Goal: Task Accomplishment & Management: Manage account settings

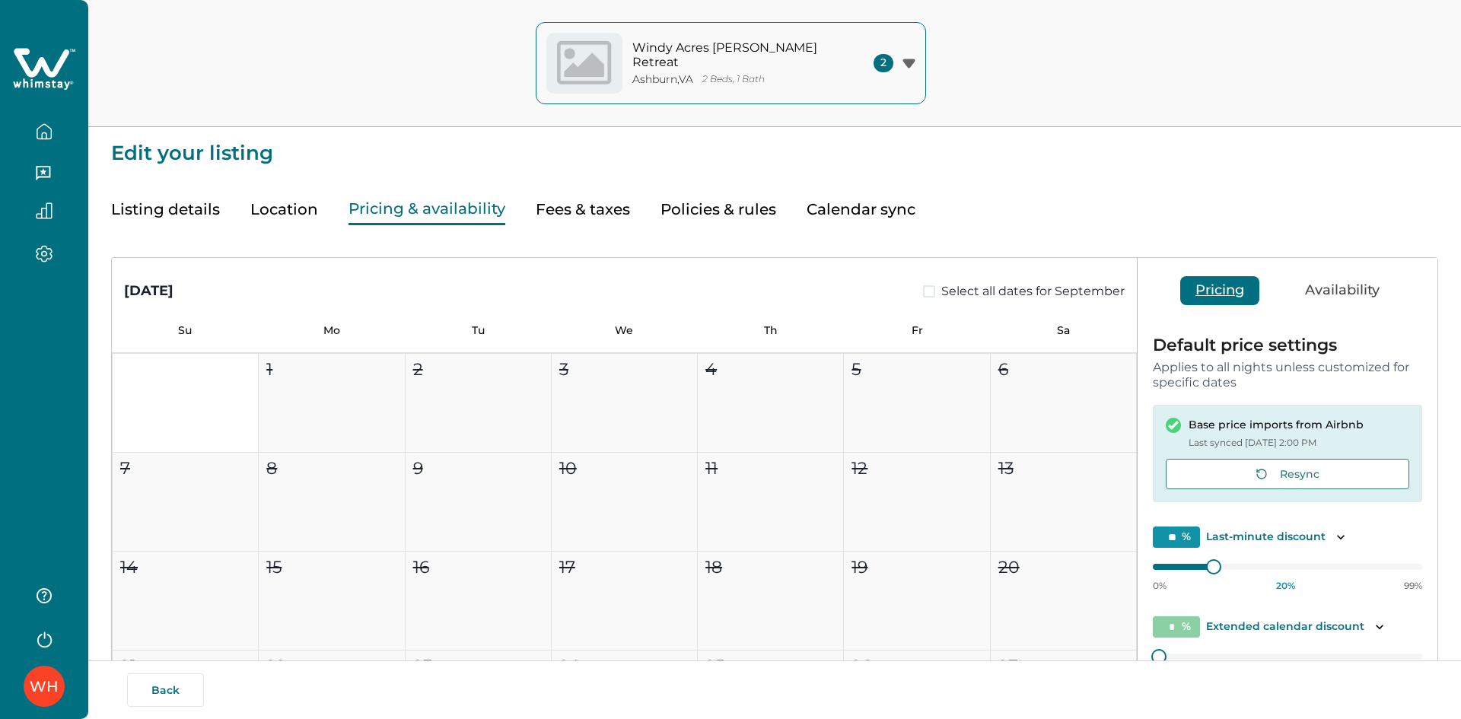
type input "**"
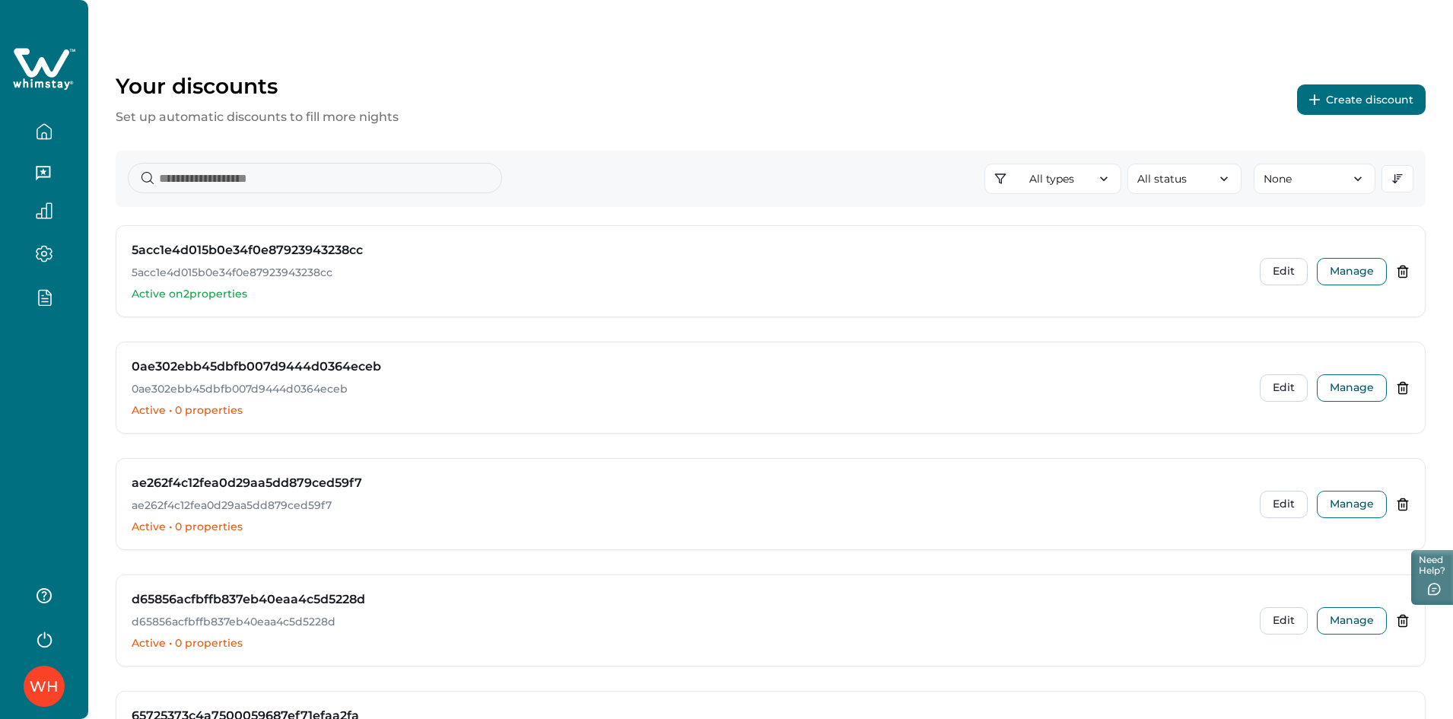
click at [1387, 106] on button "Create discount" at bounding box center [1361, 99] width 129 height 30
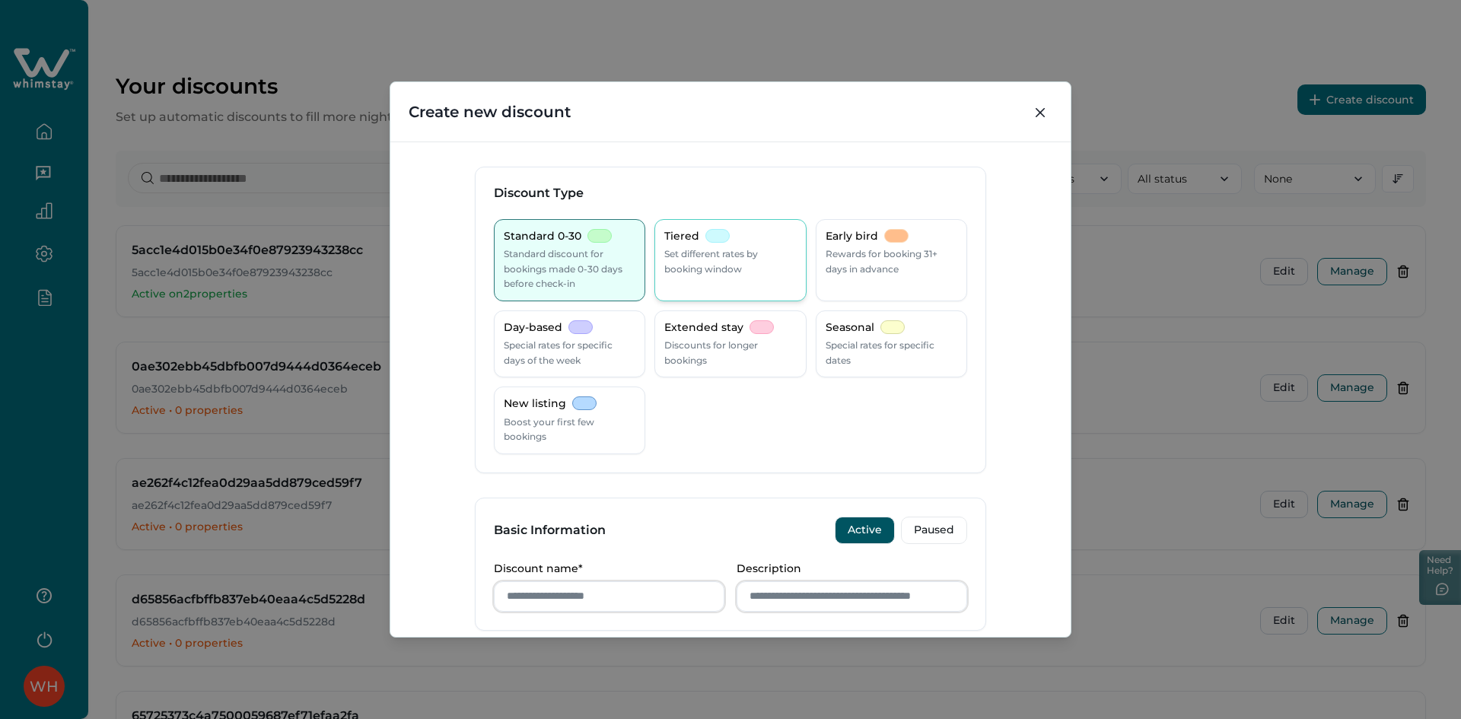
click at [690, 269] on p "Set different rates by booking window" at bounding box center [730, 262] width 132 height 30
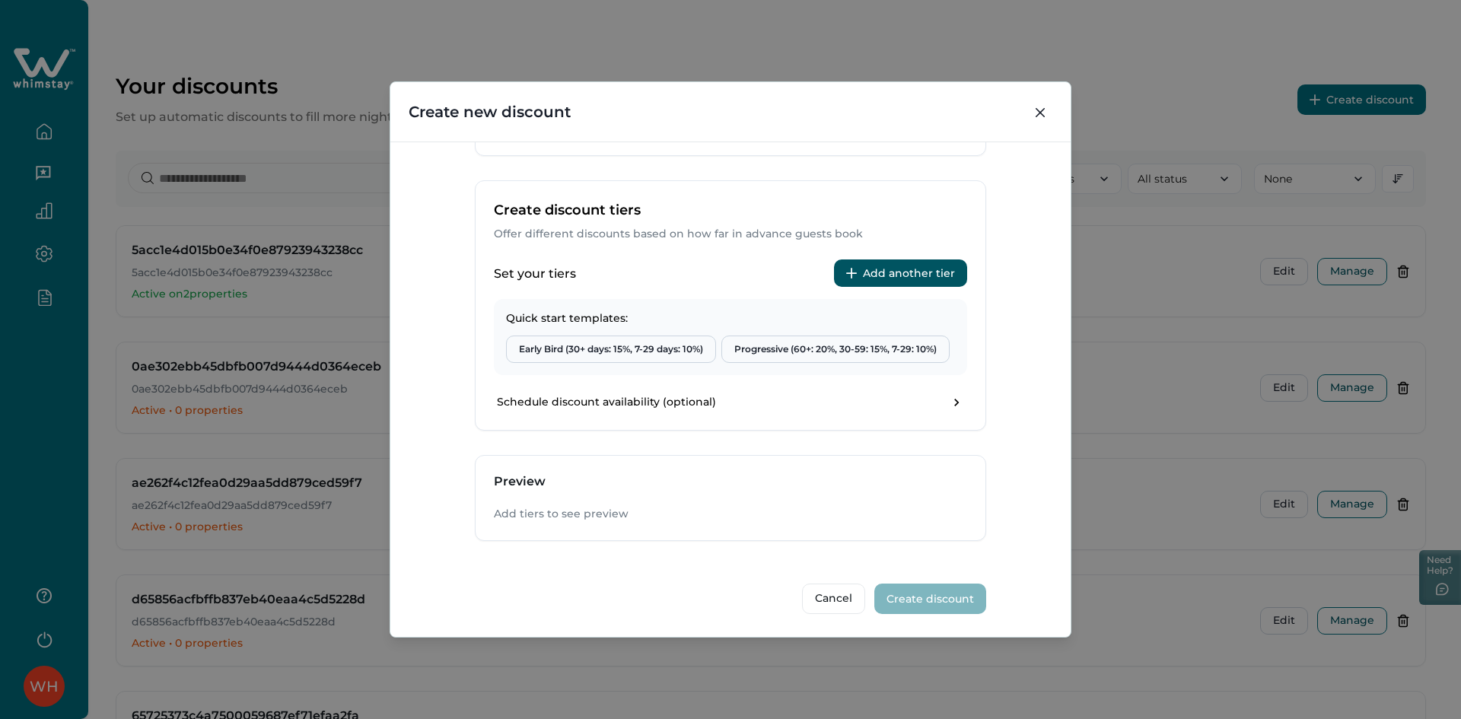
scroll to position [476, 0]
click at [886, 265] on button "Add another tier" at bounding box center [900, 271] width 133 height 27
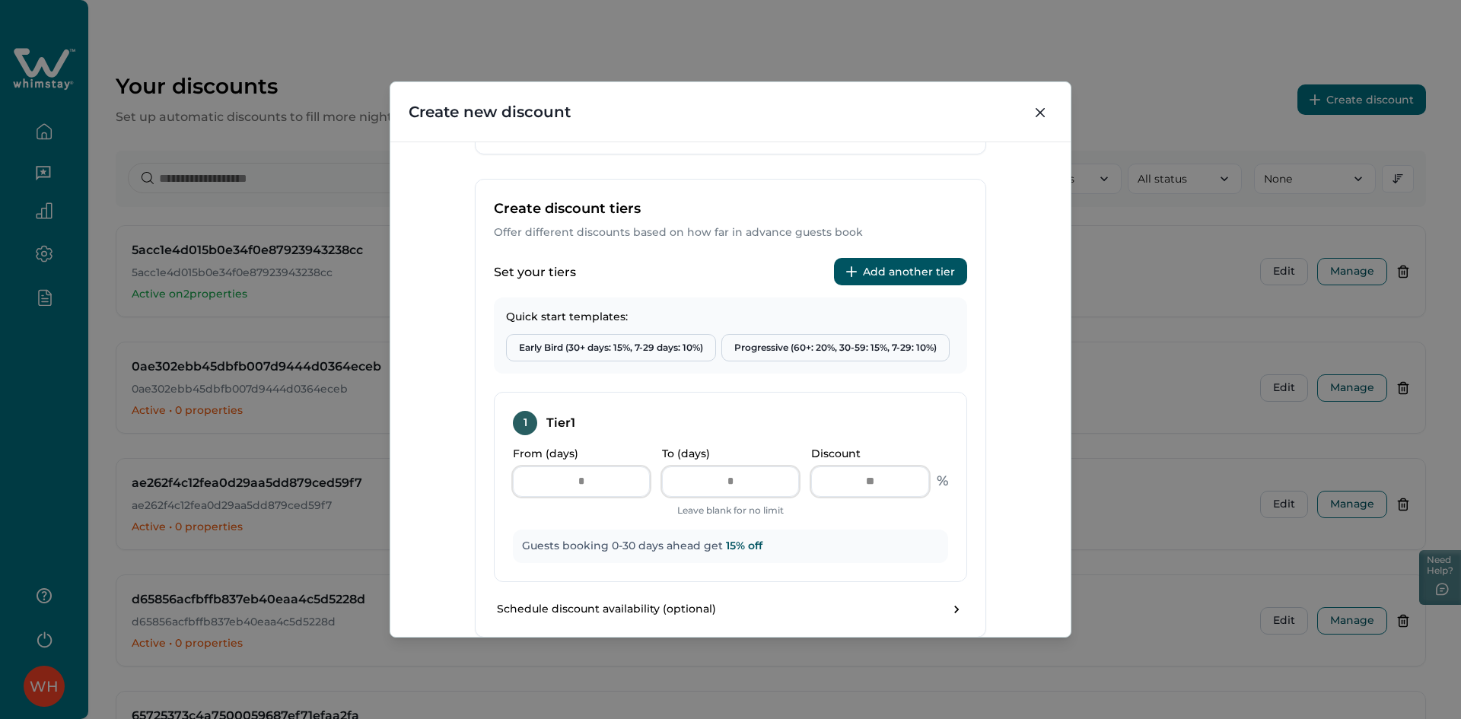
click at [880, 265] on button "Add another tier" at bounding box center [900, 271] width 133 height 27
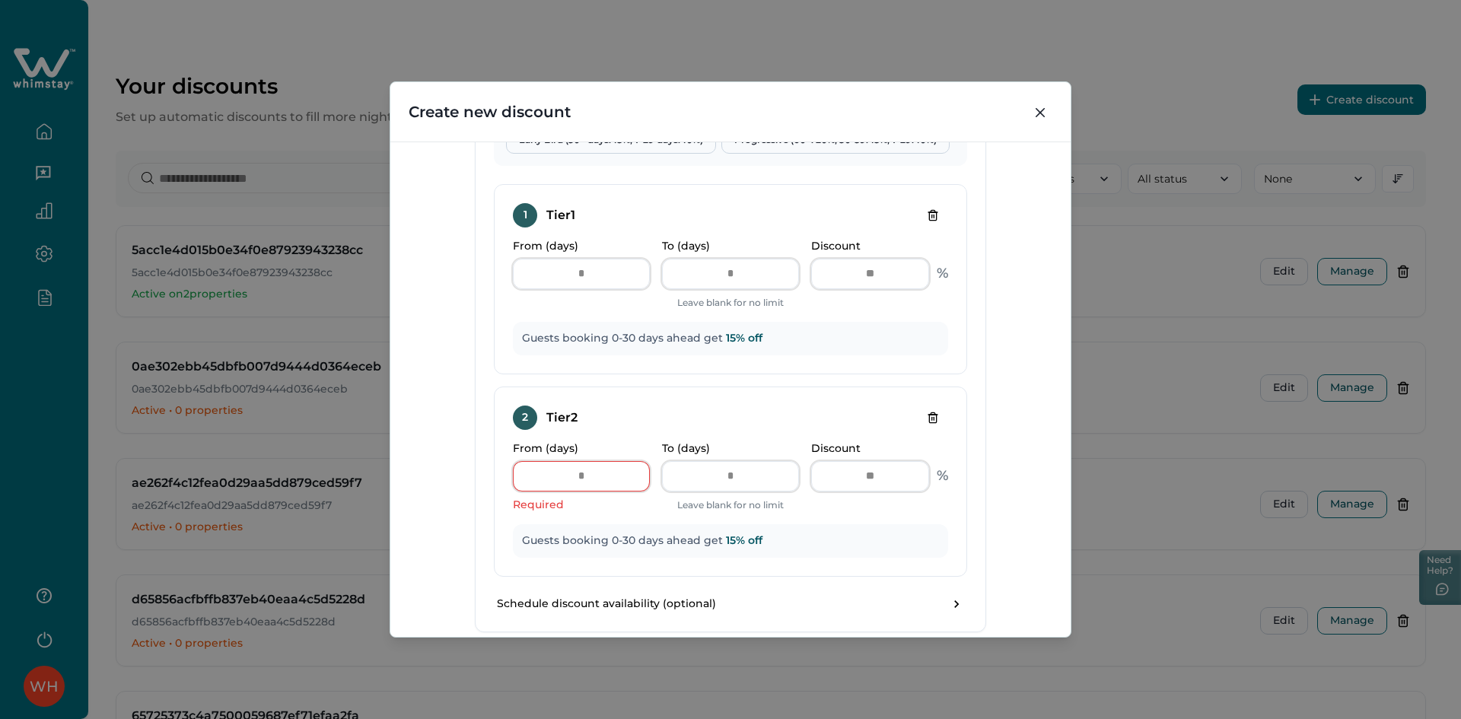
scroll to position [705, 0]
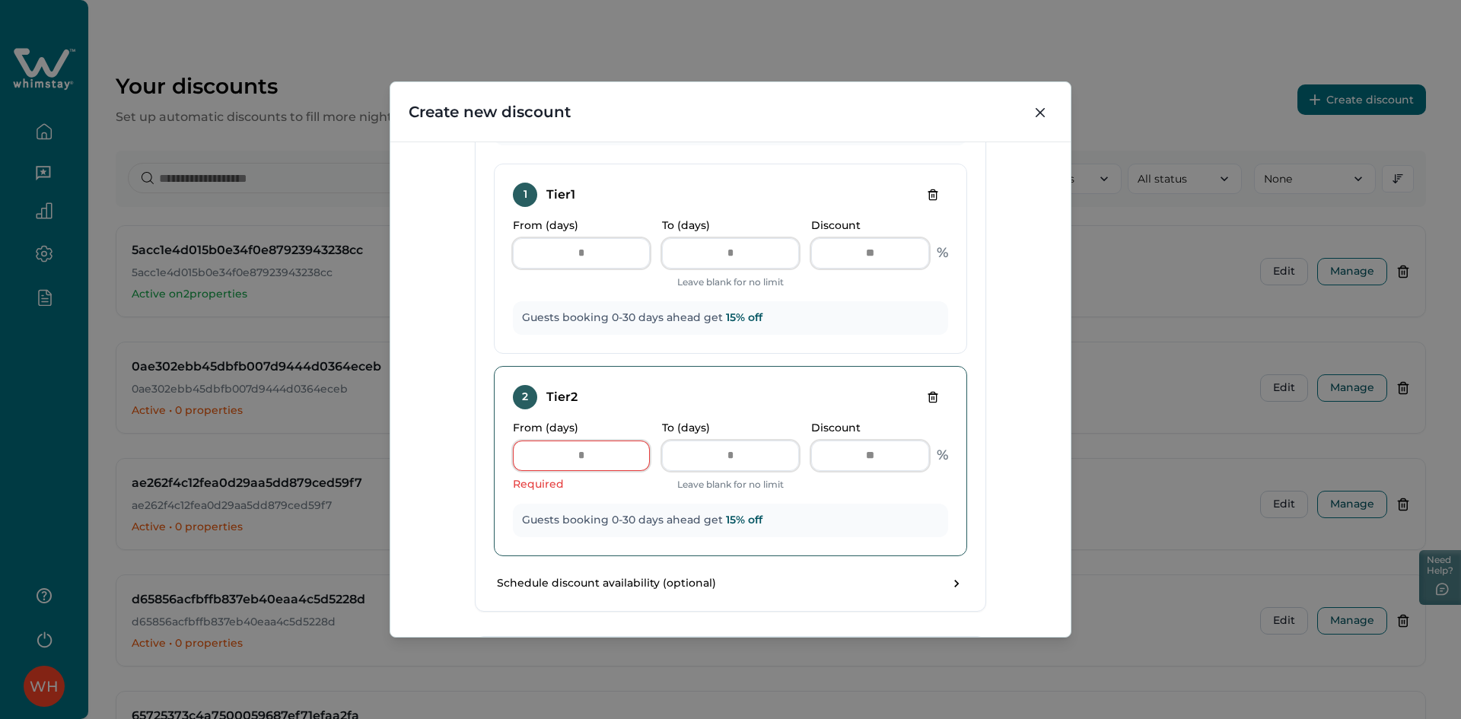
click at [929, 394] on icon "Delete tier" at bounding box center [932, 397] width 7 height 10
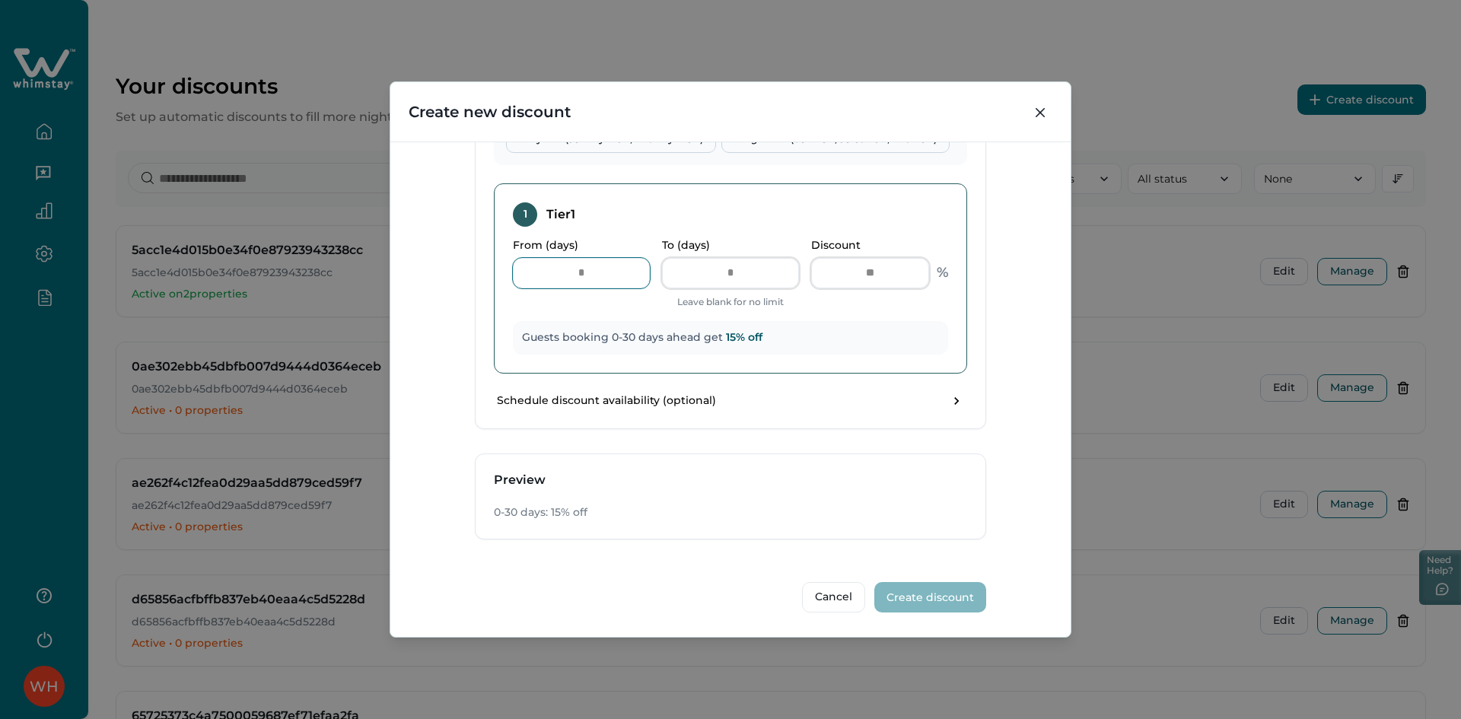
drag, startPoint x: 595, startPoint y: 276, endPoint x: 518, endPoint y: 276, distance: 76.9
click at [520, 276] on input "*" at bounding box center [581, 273] width 137 height 30
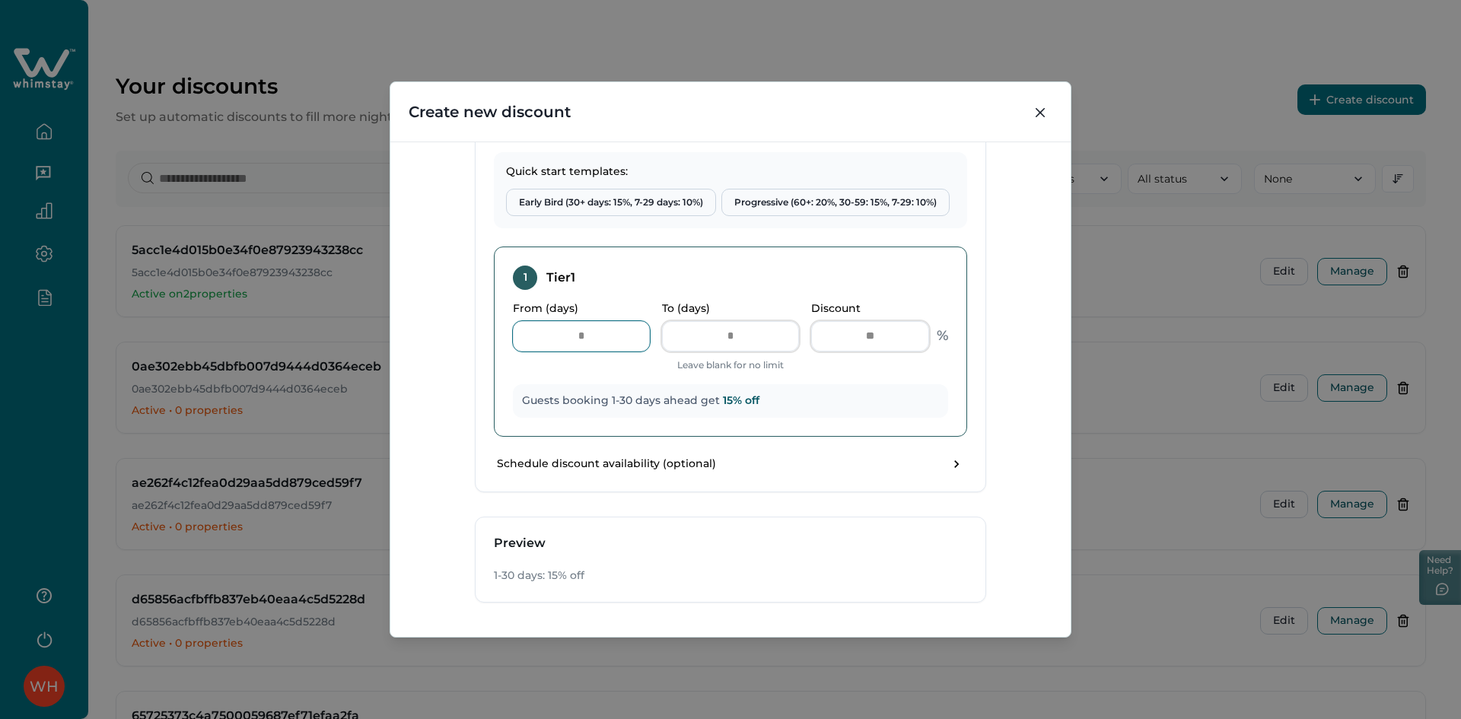
scroll to position [533, 0]
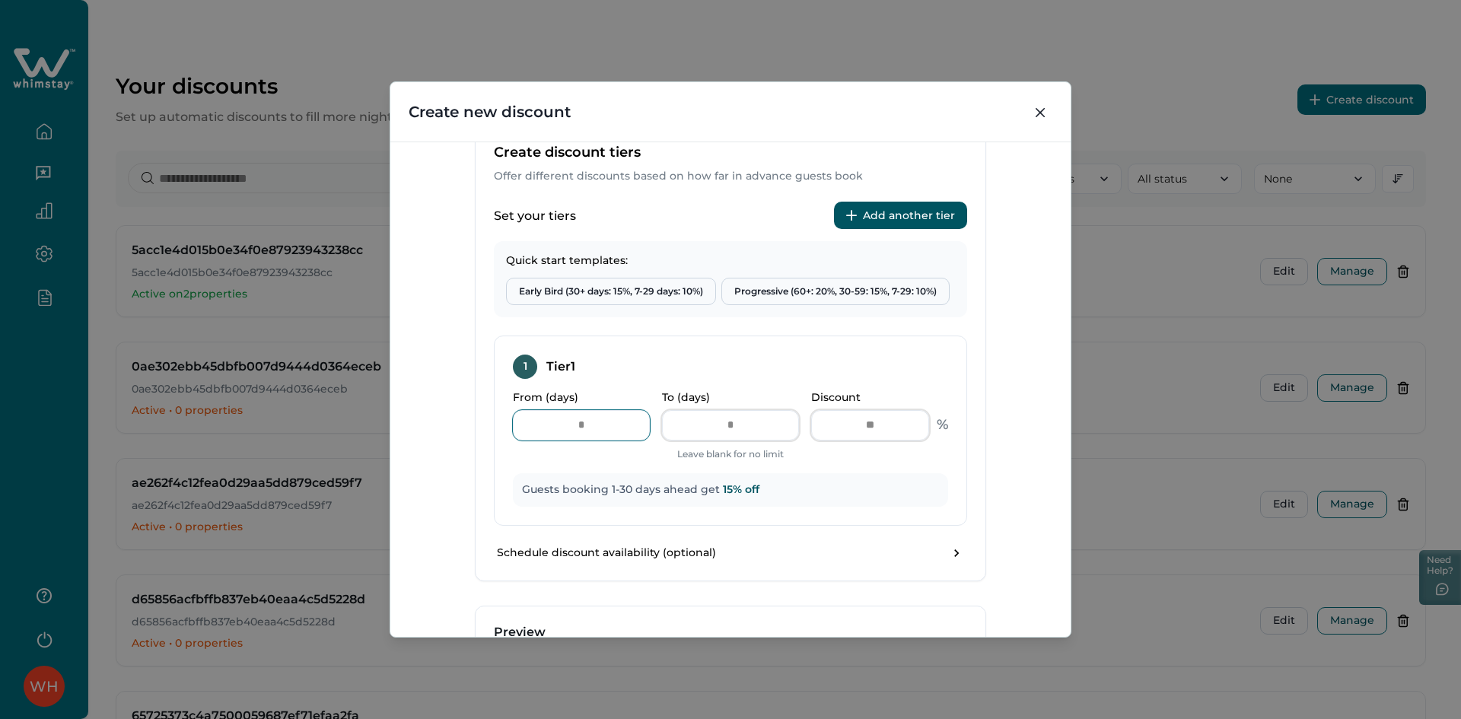
type input "*"
click at [931, 211] on button "Add another tier" at bounding box center [900, 215] width 133 height 27
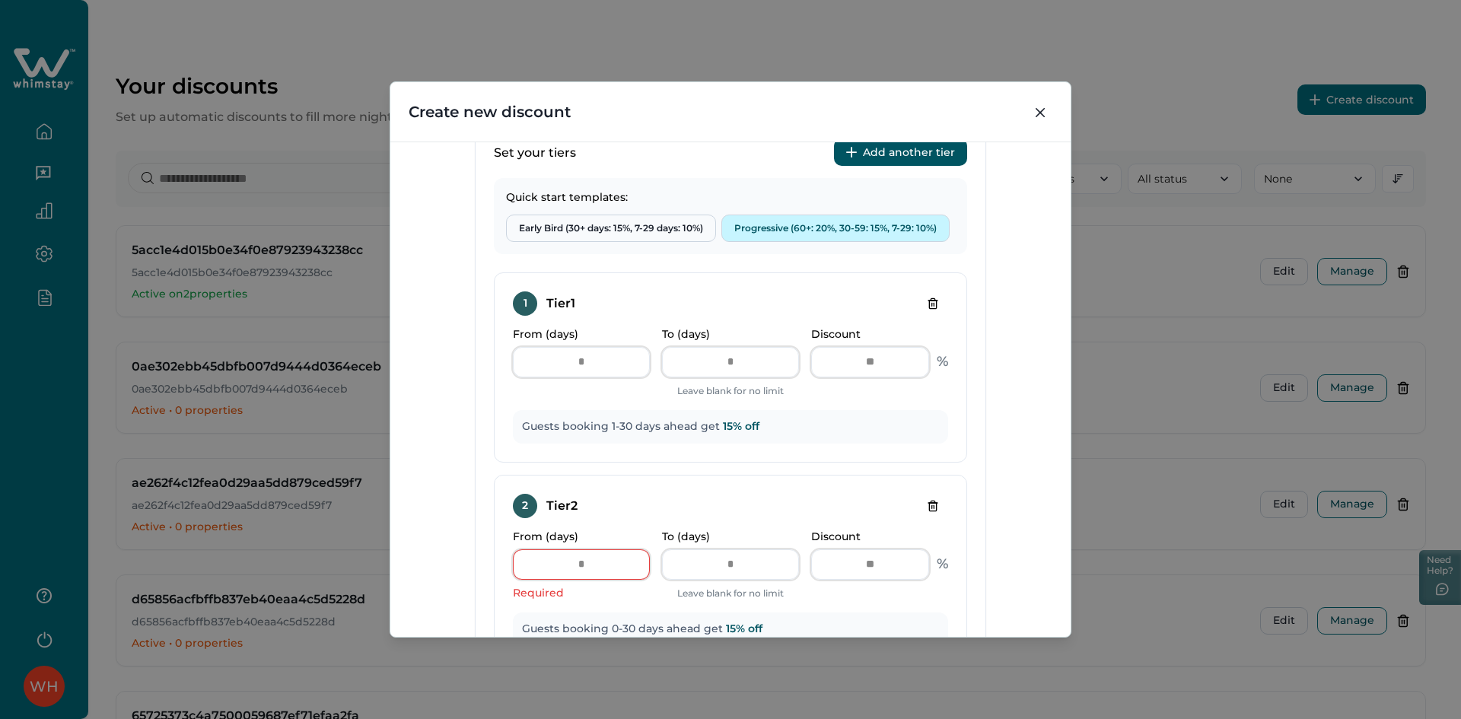
scroll to position [685, 0]
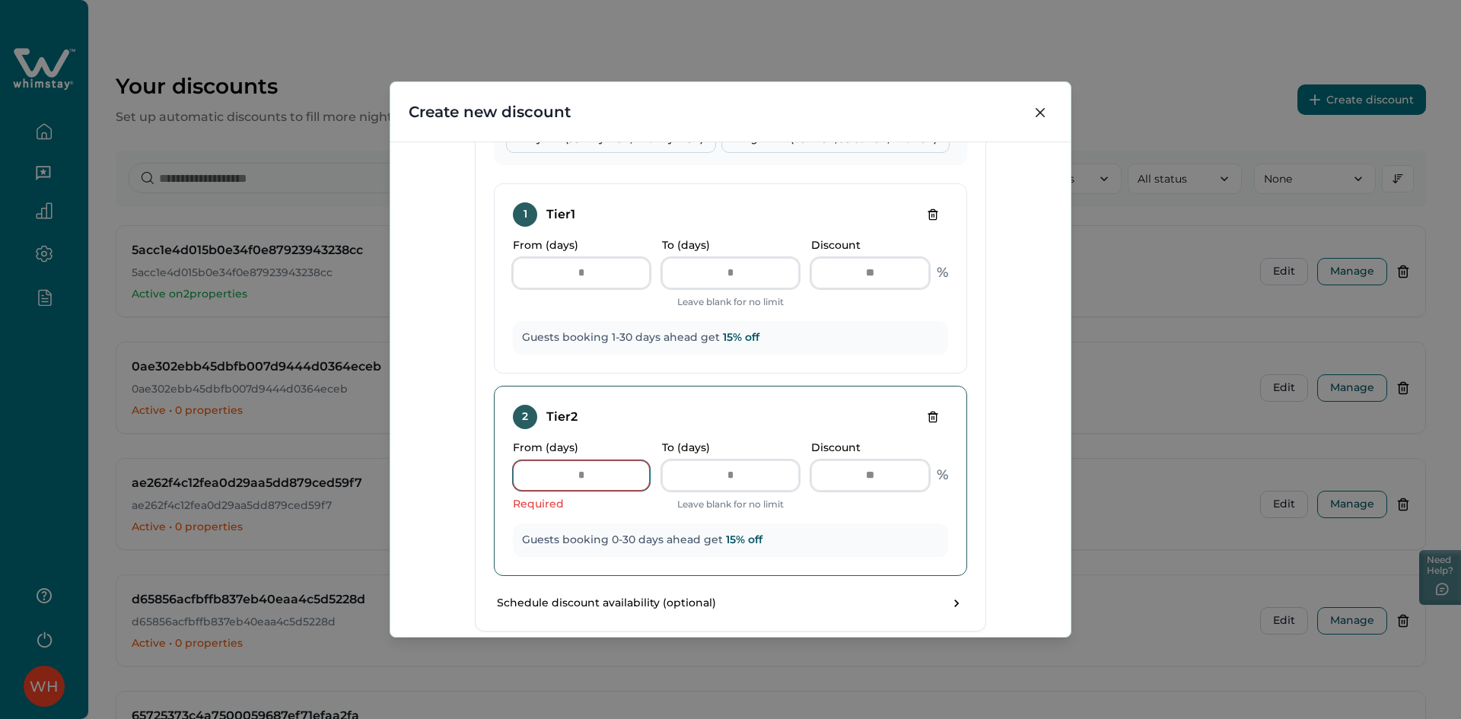
drag, startPoint x: 579, startPoint y: 478, endPoint x: 524, endPoint y: 476, distance: 55.6
click at [524, 476] on input "*" at bounding box center [581, 475] width 137 height 30
click at [578, 501] on div "Required" at bounding box center [581, 504] width 137 height 14
click at [935, 412] on button "Delete tier" at bounding box center [933, 417] width 30 height 24
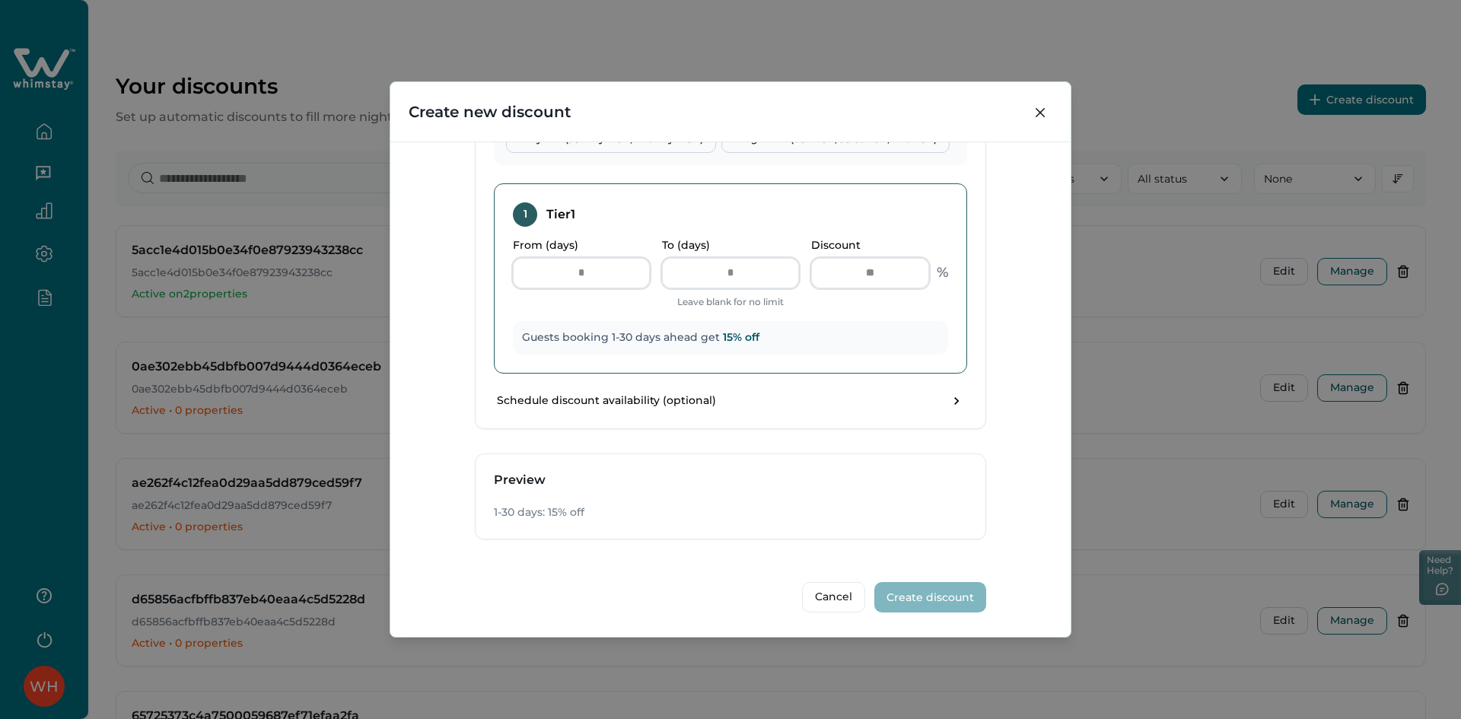
scroll to position [533, 0]
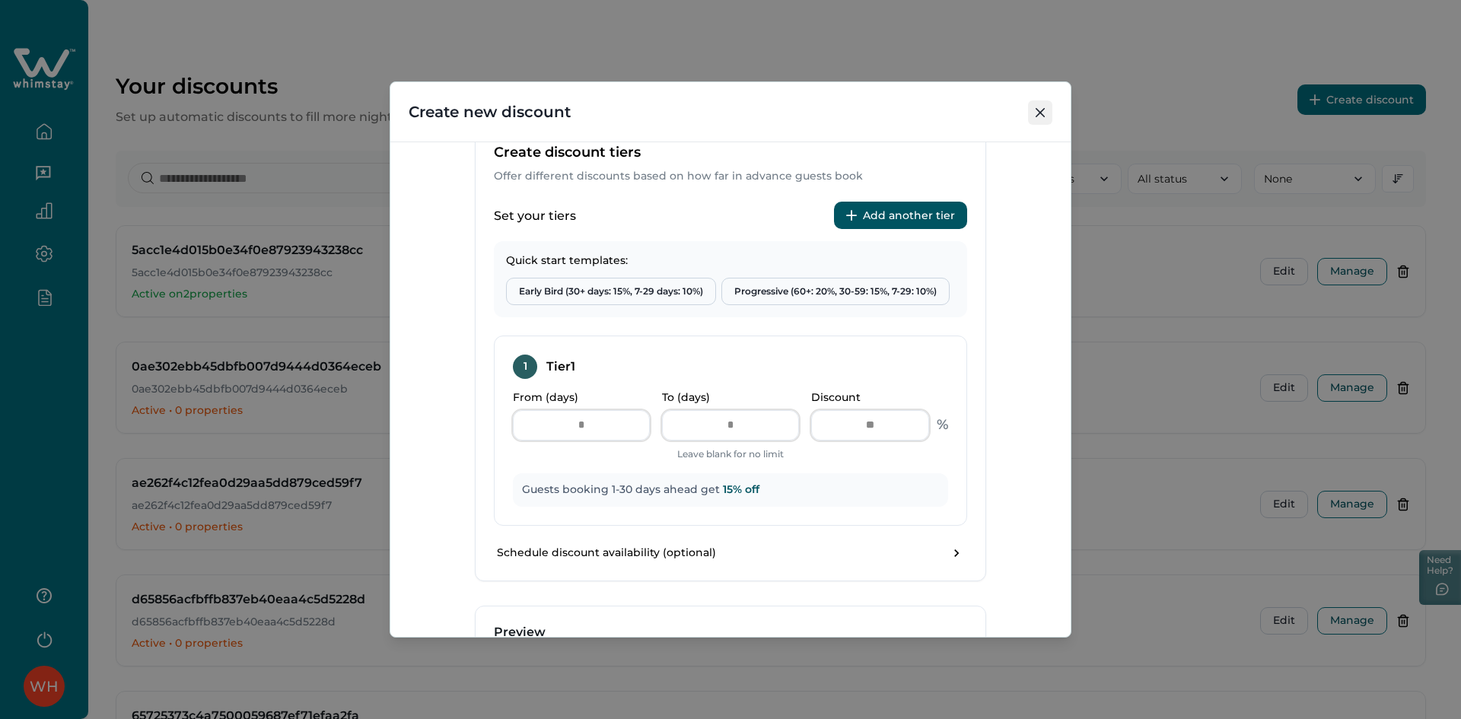
click at [1037, 117] on icon "Close" at bounding box center [1040, 112] width 9 height 9
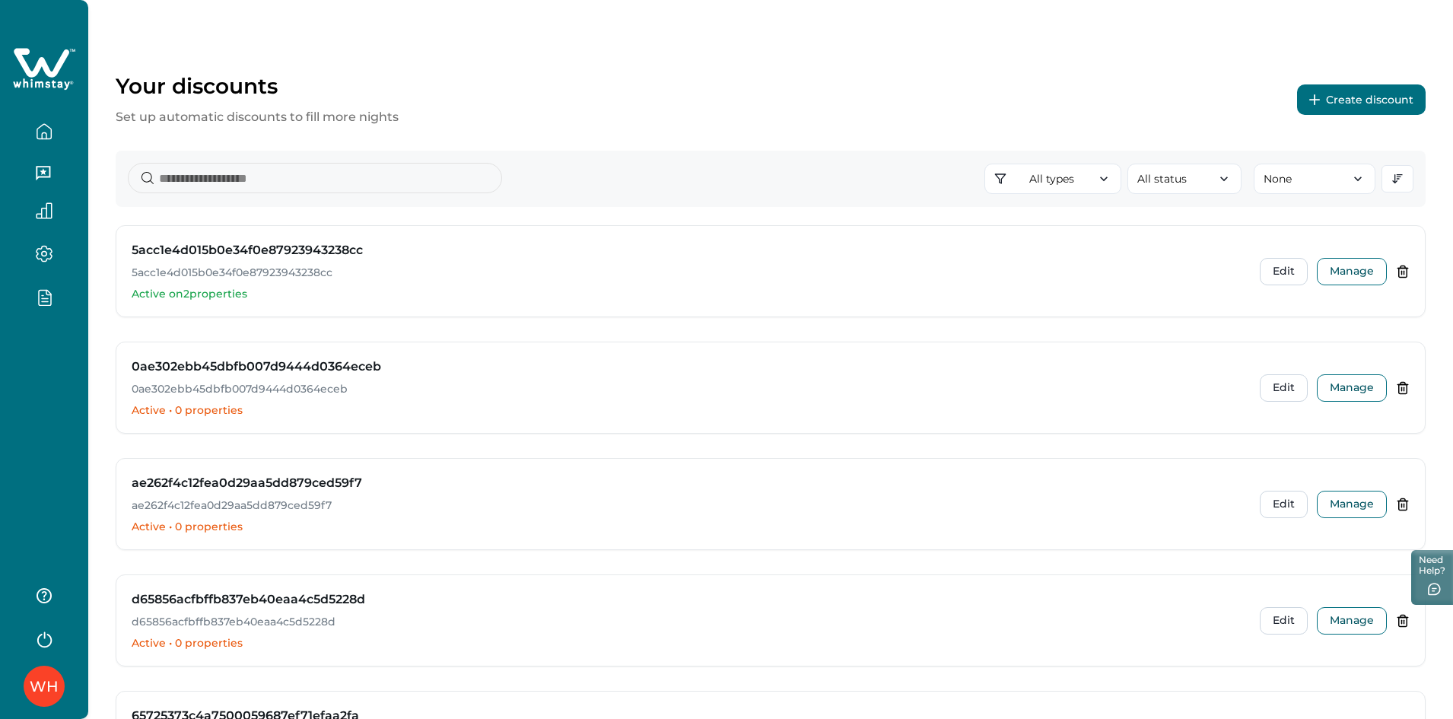
click at [1305, 86] on button "Create discount" at bounding box center [1361, 99] width 129 height 30
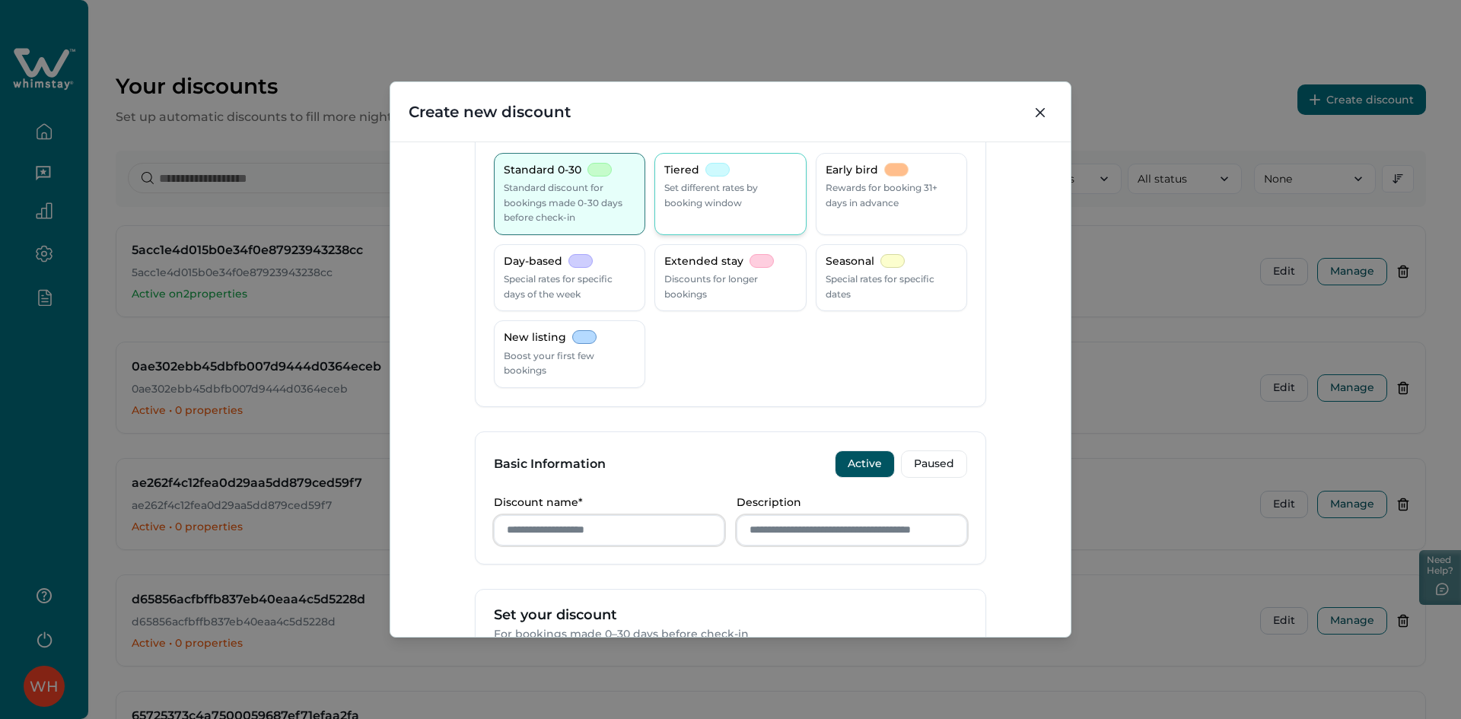
scroll to position [0, 0]
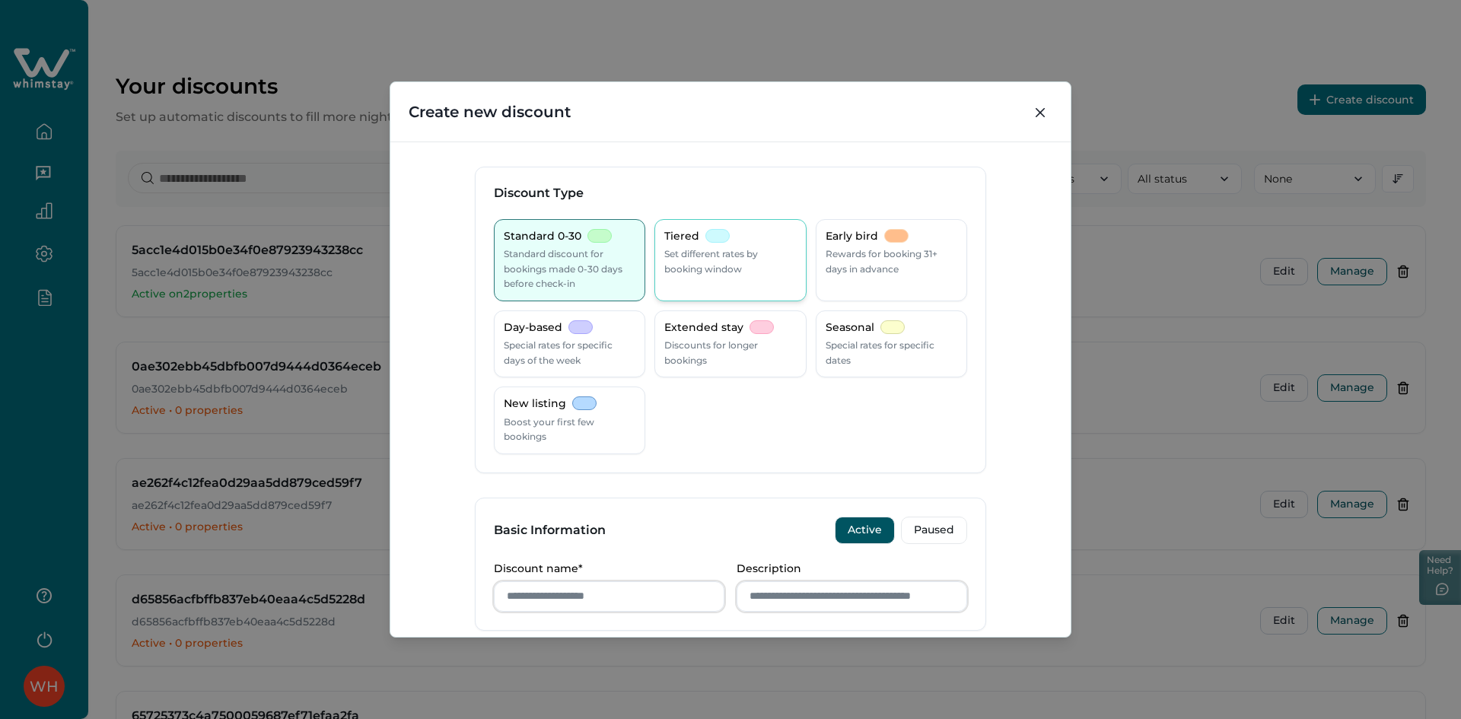
click at [730, 244] on div "Tiered Set different rates by booking window" at bounding box center [730, 253] width 132 height 48
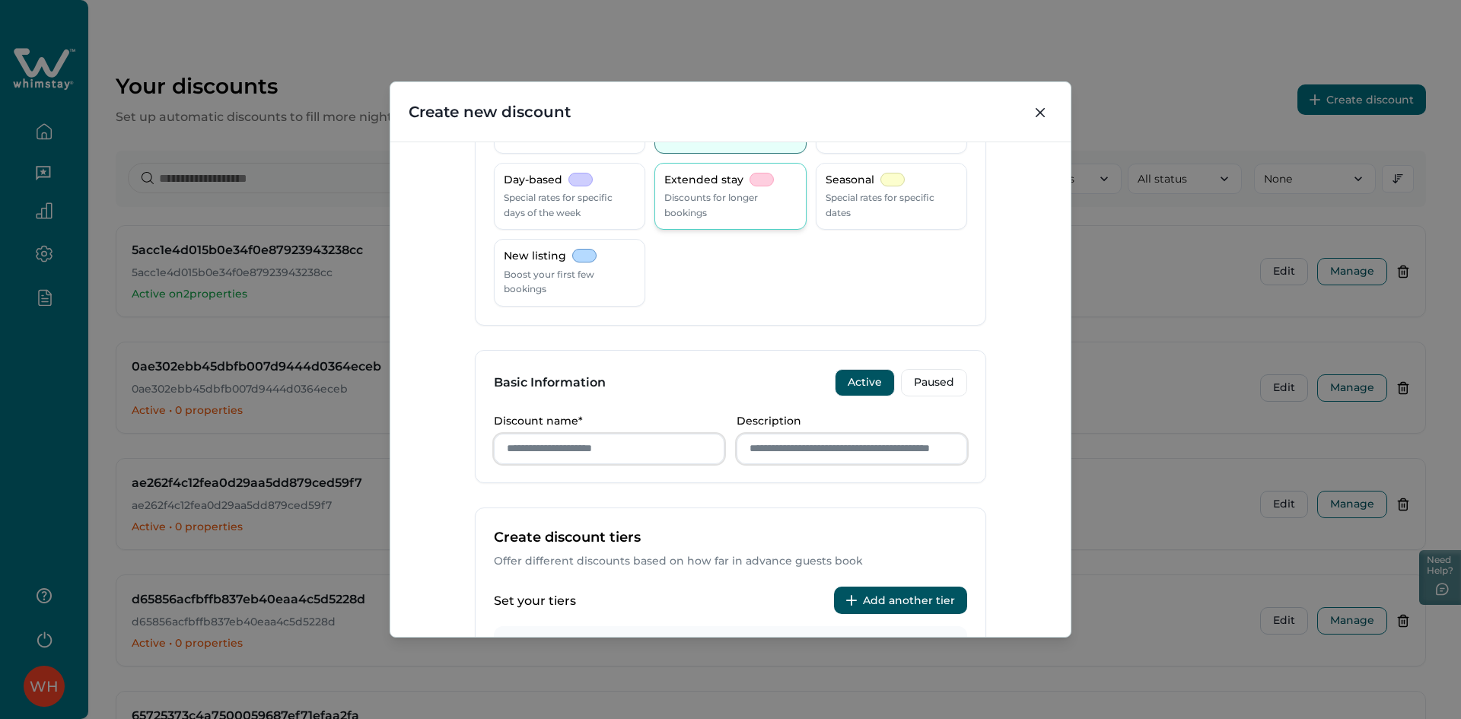
scroll to position [380, 0]
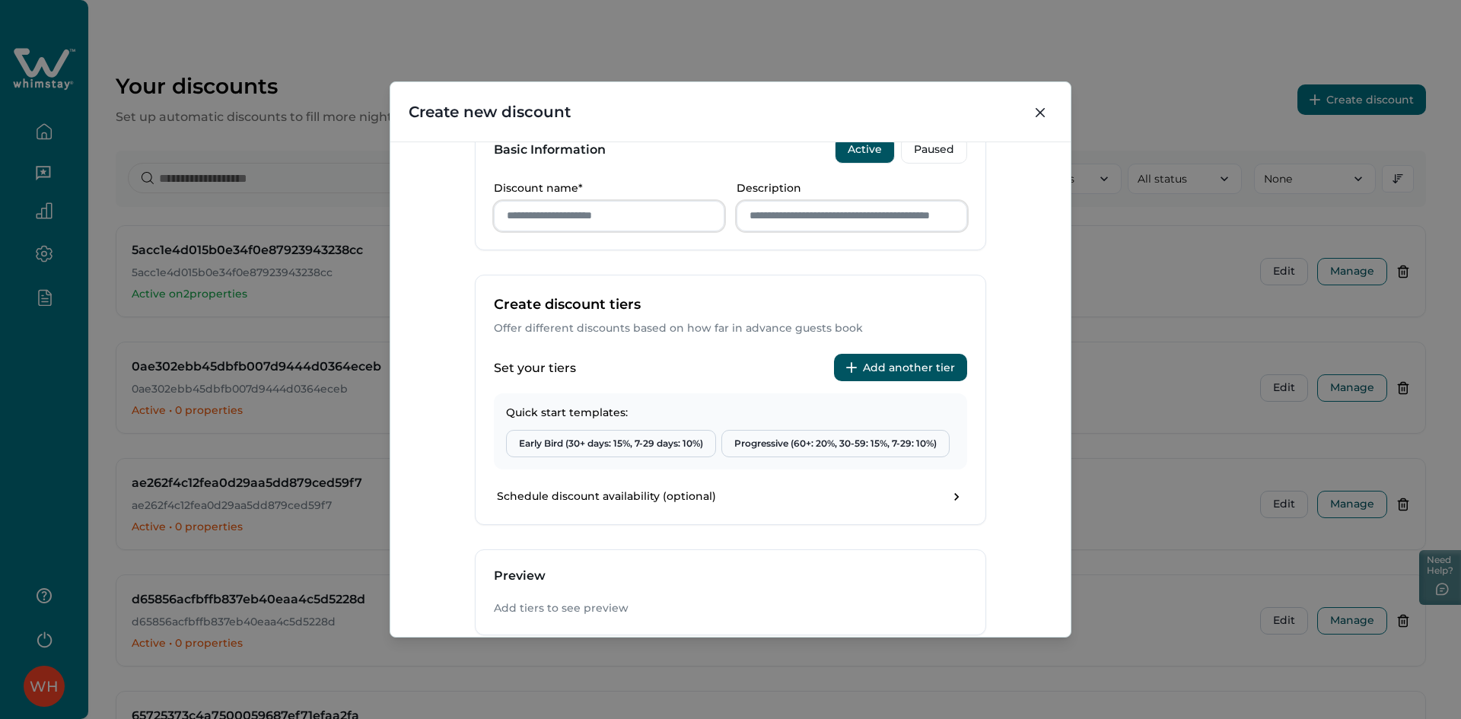
click at [884, 376] on button "Add another tier" at bounding box center [900, 367] width 133 height 27
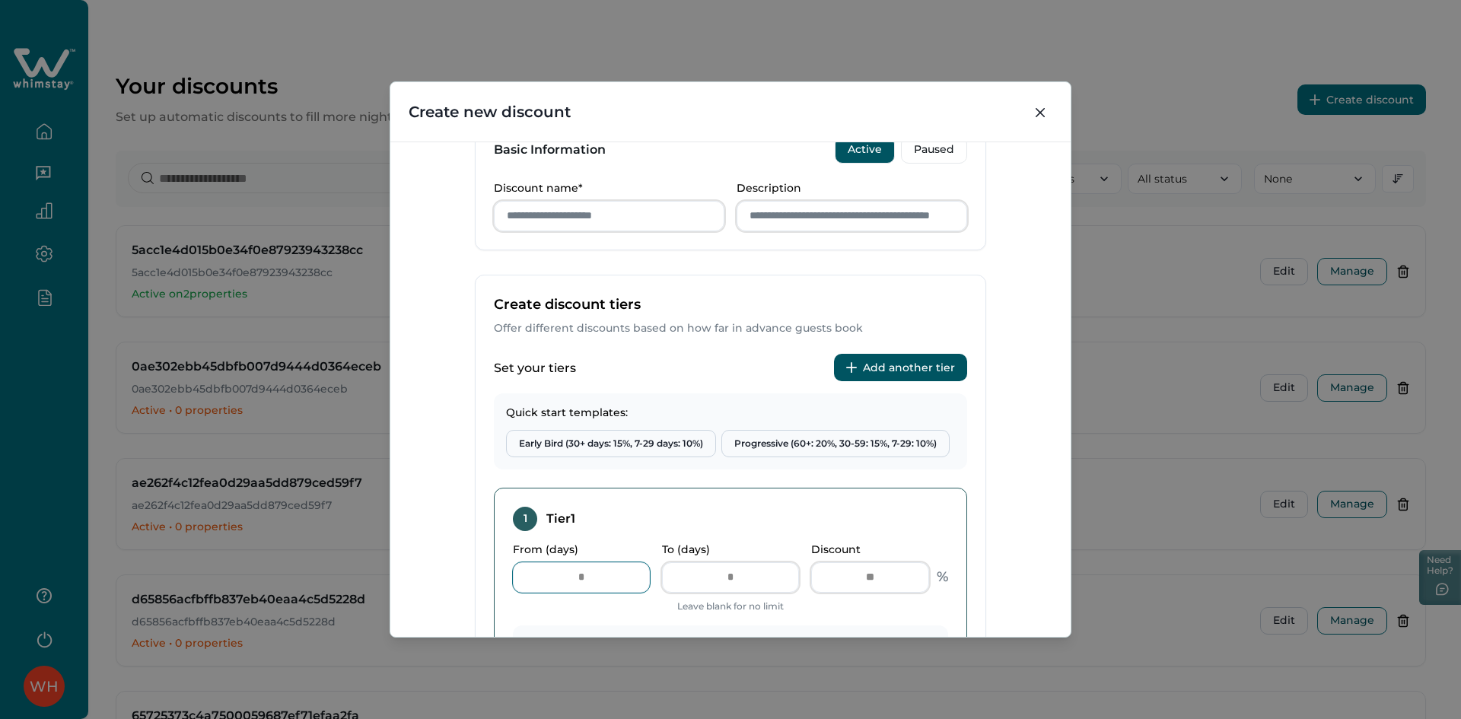
drag, startPoint x: 591, startPoint y: 578, endPoint x: 546, endPoint y: 583, distance: 45.9
click at [546, 583] on input "*" at bounding box center [581, 577] width 137 height 30
type input "*"
click at [1002, 491] on div "Discount Type Standard 0-30 Standard discount for bookings made 0-30 days befor…" at bounding box center [730, 389] width 680 height 495
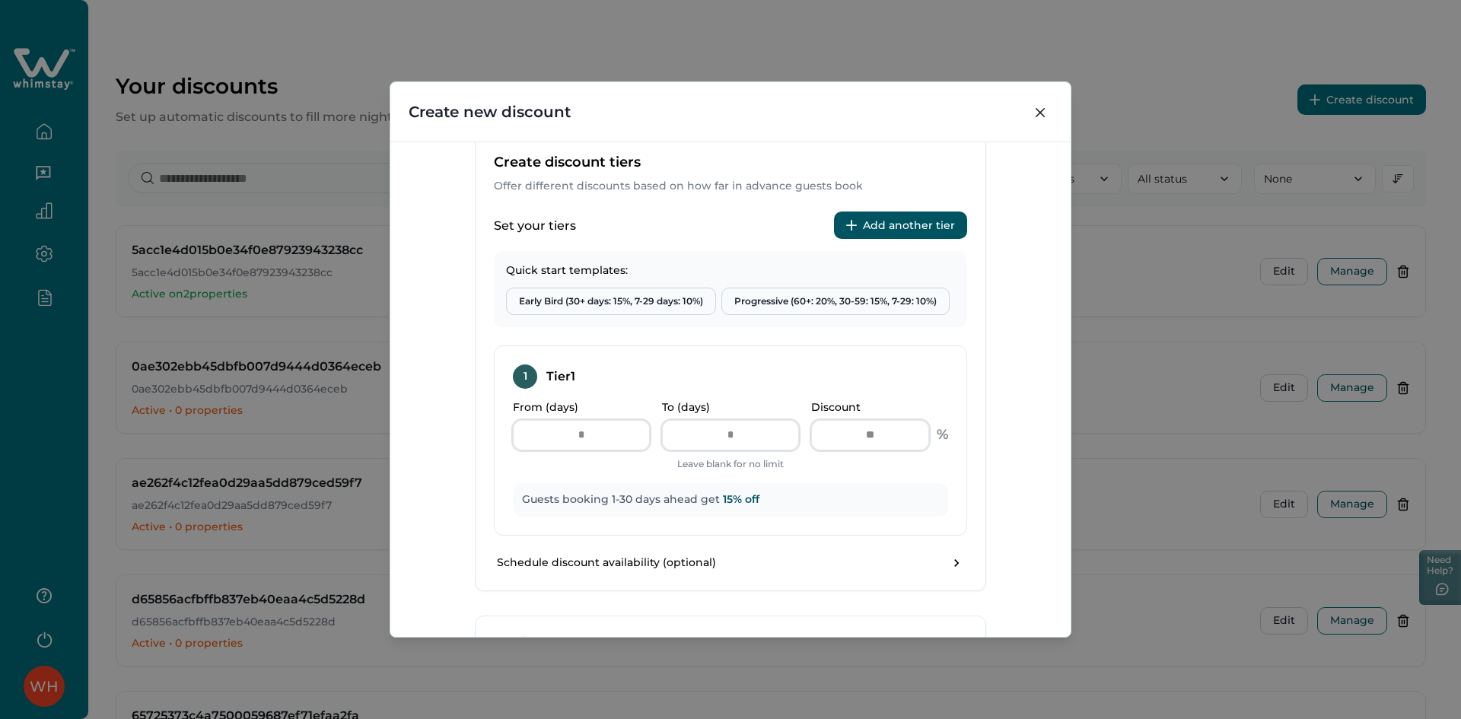
scroll to position [533, 0]
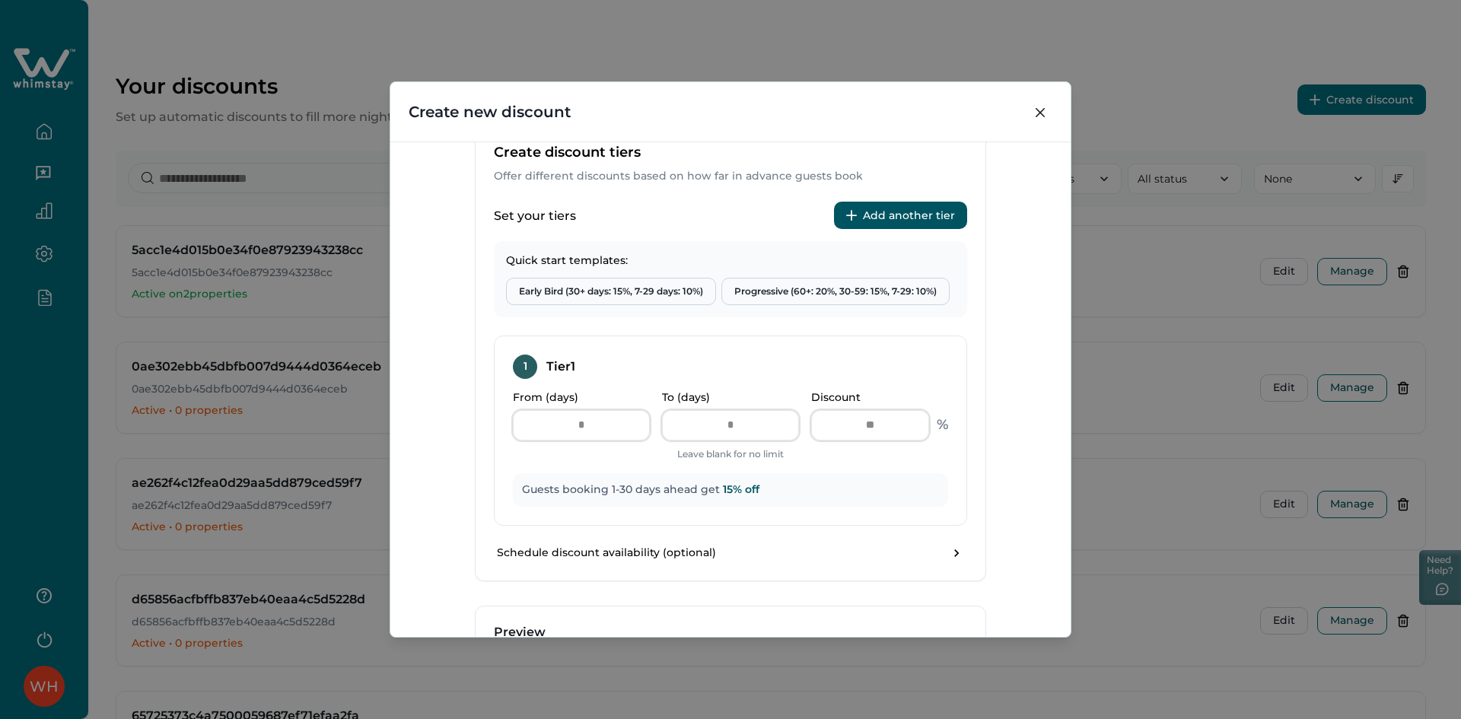
click at [924, 228] on button "Add another tier" at bounding box center [900, 215] width 133 height 27
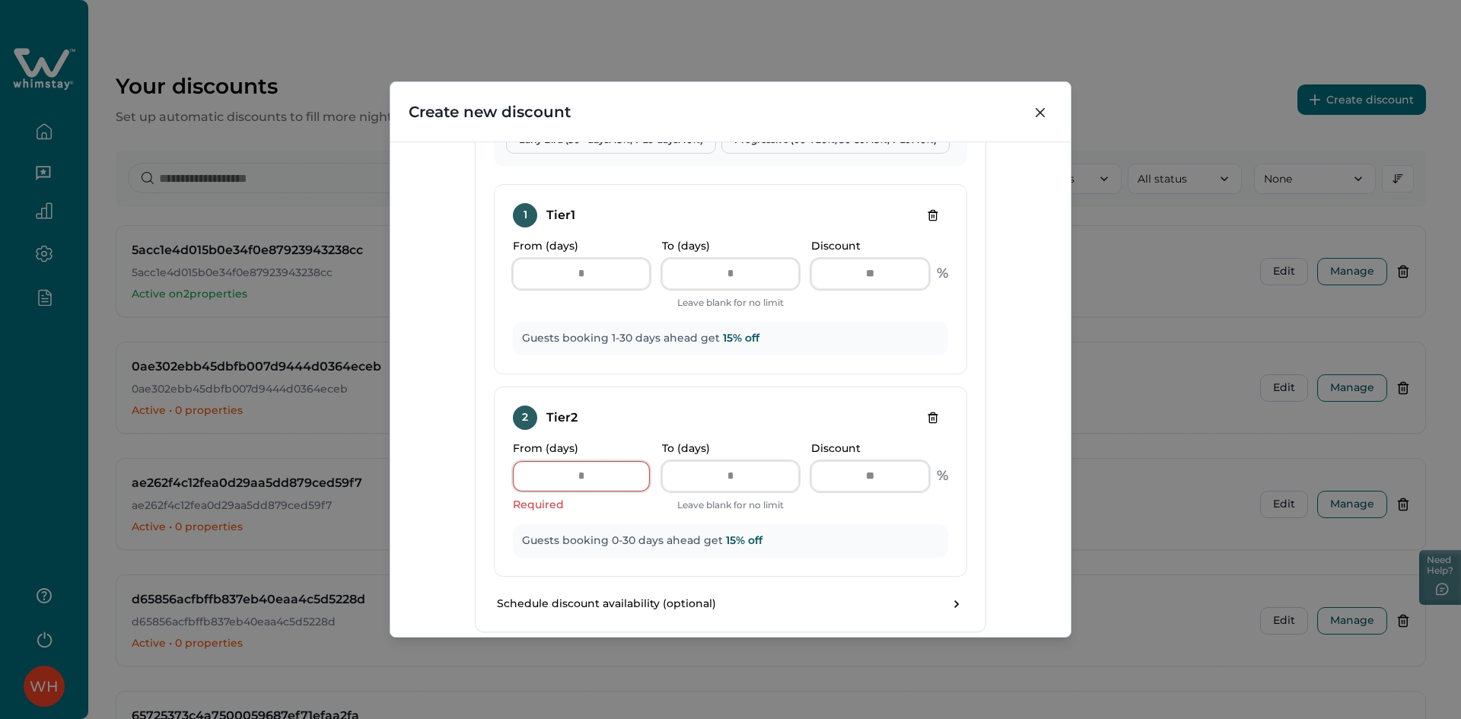
scroll to position [685, 0]
drag, startPoint x: 594, startPoint y: 475, endPoint x: 534, endPoint y: 476, distance: 60.1
click at [546, 475] on input "*" at bounding box center [581, 475] width 137 height 30
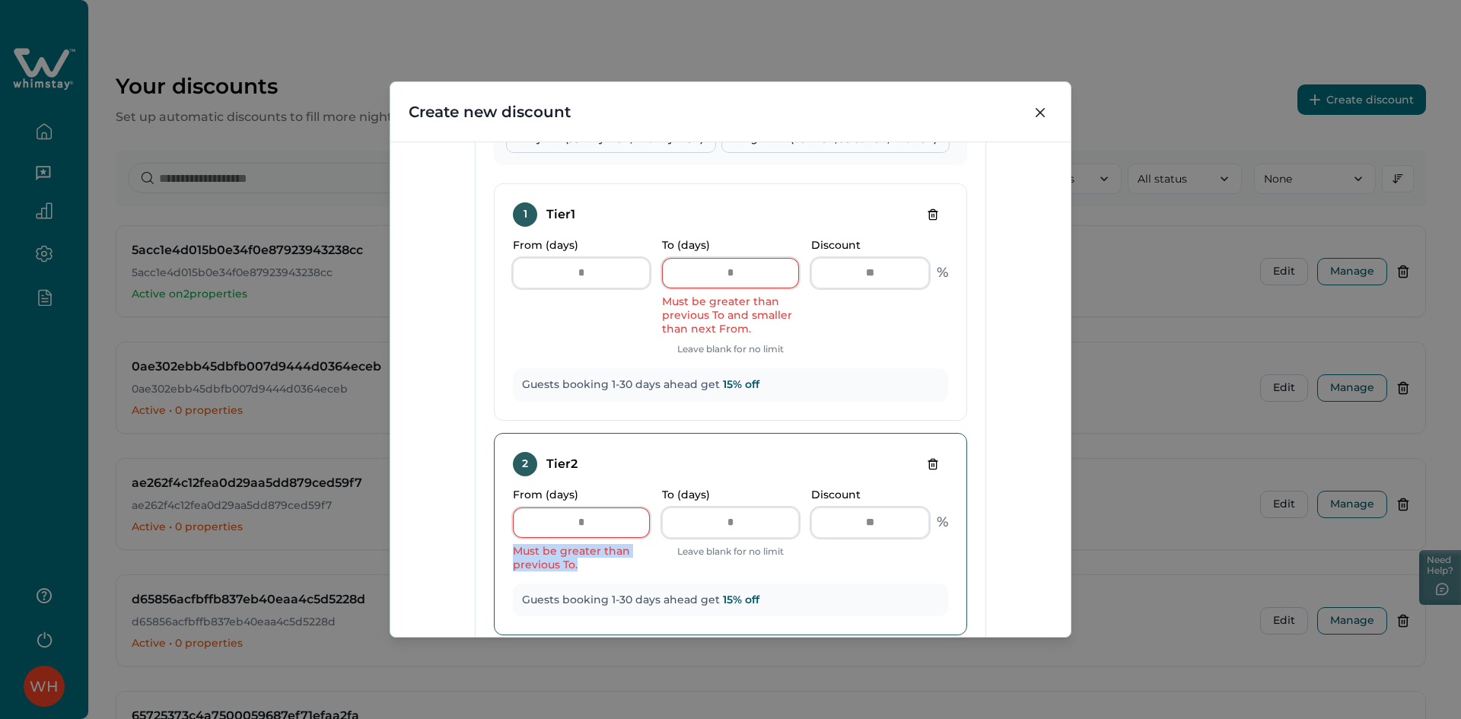
drag, startPoint x: 579, startPoint y: 564, endPoint x: 508, endPoint y: 555, distance: 71.4
click at [508, 555] on div "2 Tier 2 From (days) * Must be greater than previous To. To (days) ** Leave bla…" at bounding box center [730, 534] width 473 height 203
click at [597, 566] on div "Must be greater than previous To." at bounding box center [581, 557] width 137 height 27
click at [565, 527] on input "*" at bounding box center [581, 523] width 137 height 30
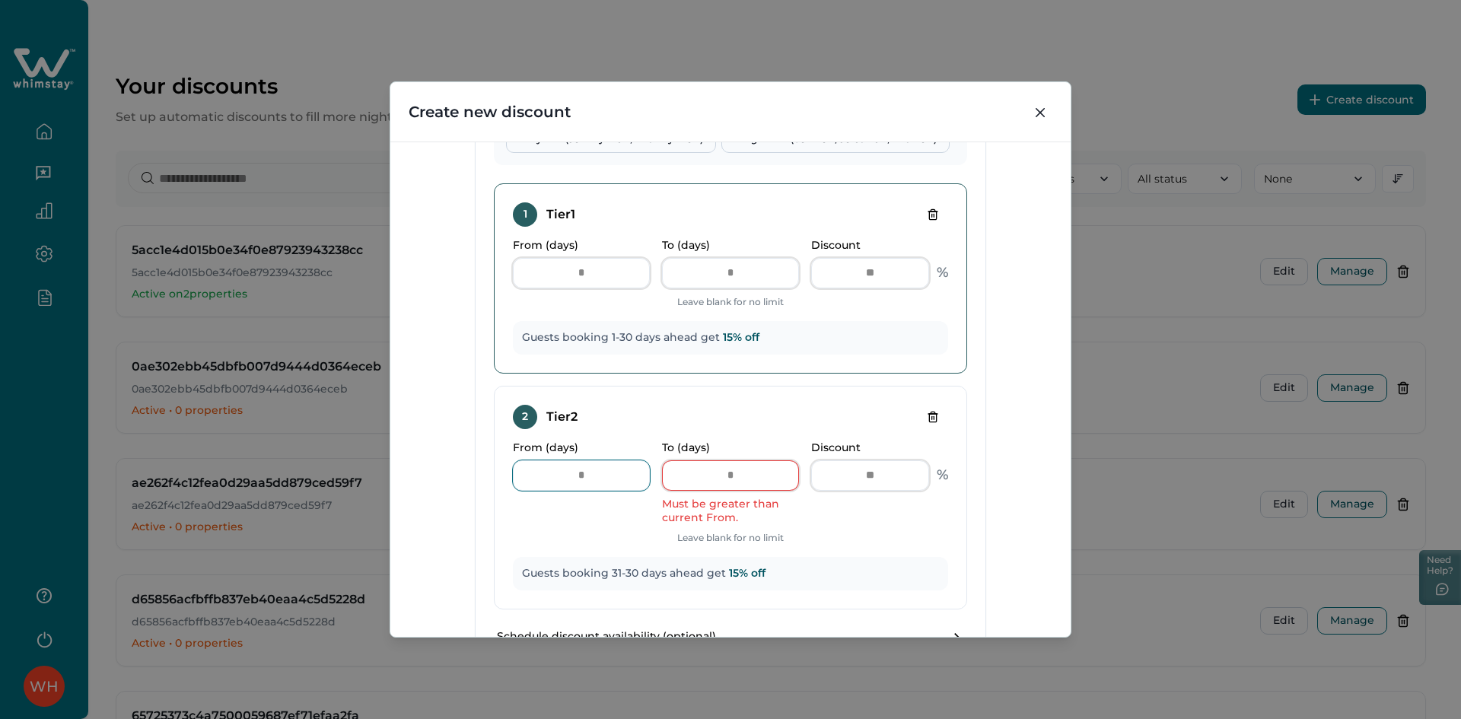
type input "**"
drag, startPoint x: 736, startPoint y: 273, endPoint x: 678, endPoint y: 273, distance: 57.8
click at [678, 273] on input "**" at bounding box center [730, 273] width 137 height 30
click at [746, 282] on input "**" at bounding box center [730, 273] width 137 height 30
drag, startPoint x: 695, startPoint y: 274, endPoint x: 668, endPoint y: 274, distance: 26.6
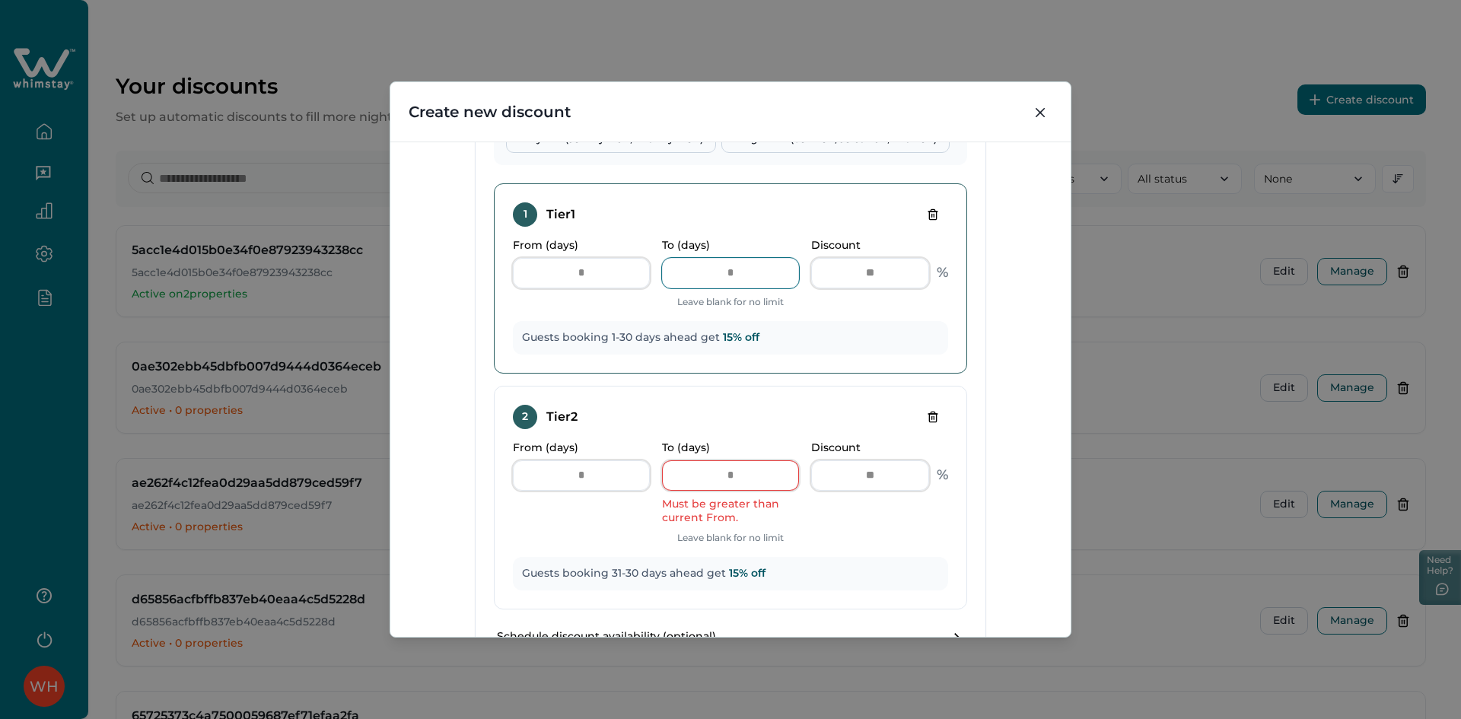
click at [668, 274] on input "**" at bounding box center [730, 273] width 137 height 30
drag, startPoint x: 588, startPoint y: 479, endPoint x: 453, endPoint y: 470, distance: 135.8
click at [525, 475] on input "**" at bounding box center [581, 475] width 137 height 30
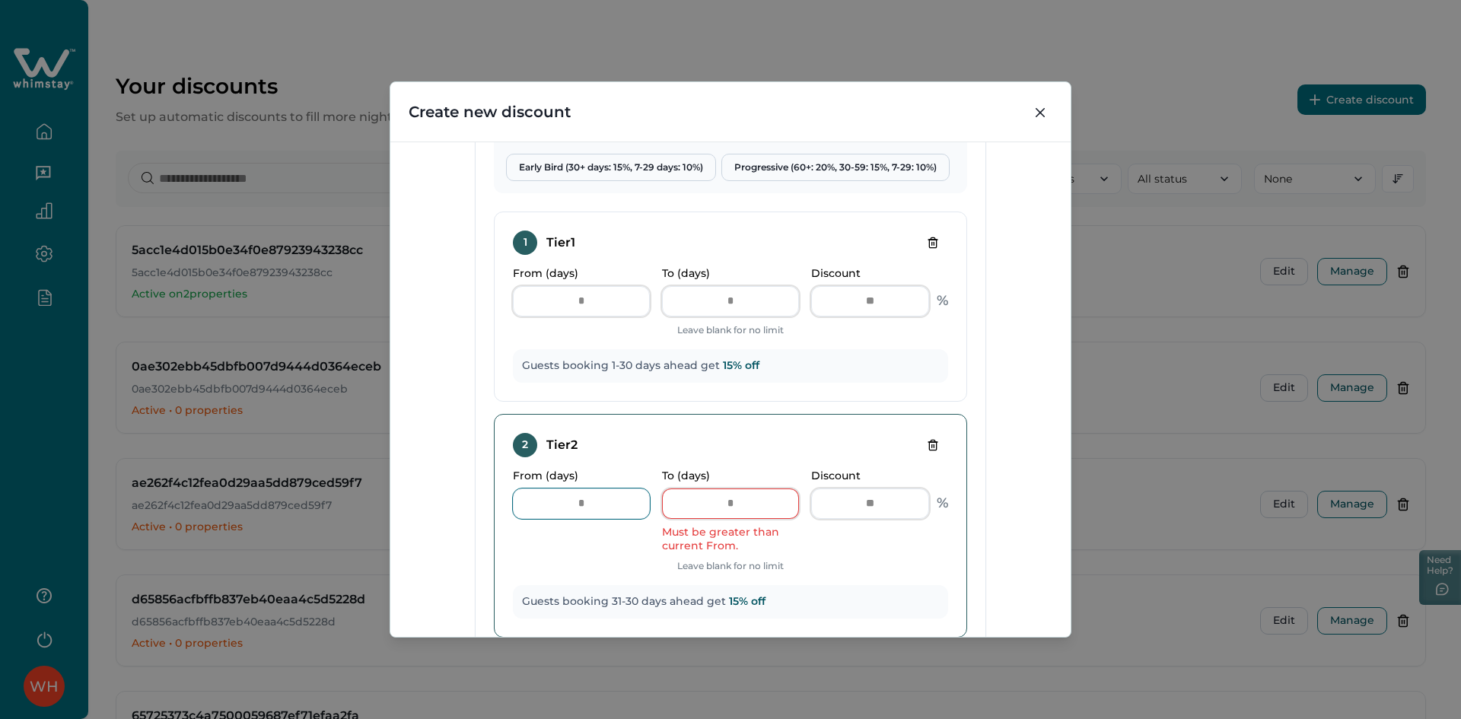
scroll to position [761, 0]
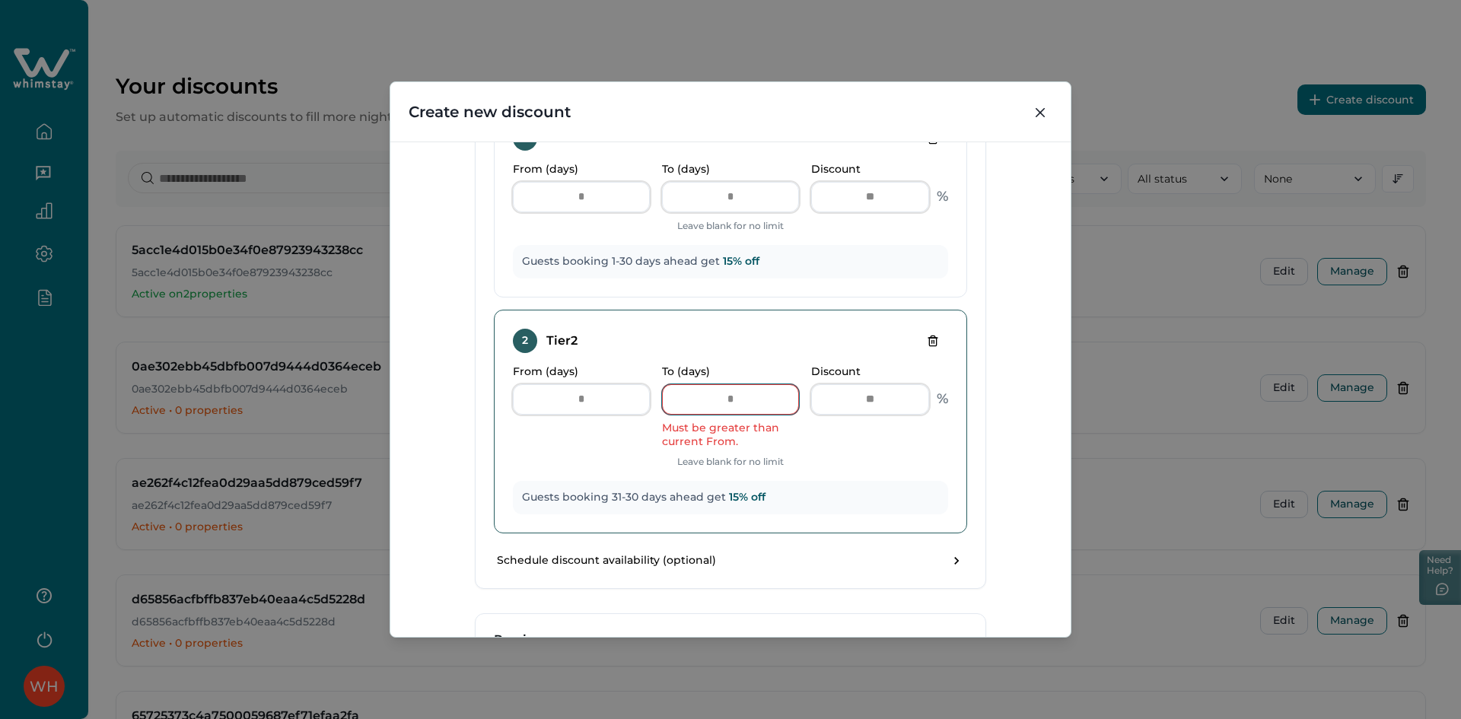
drag, startPoint x: 742, startPoint y: 403, endPoint x: 661, endPoint y: 413, distance: 81.4
click at [673, 412] on input "**" at bounding box center [730, 399] width 137 height 30
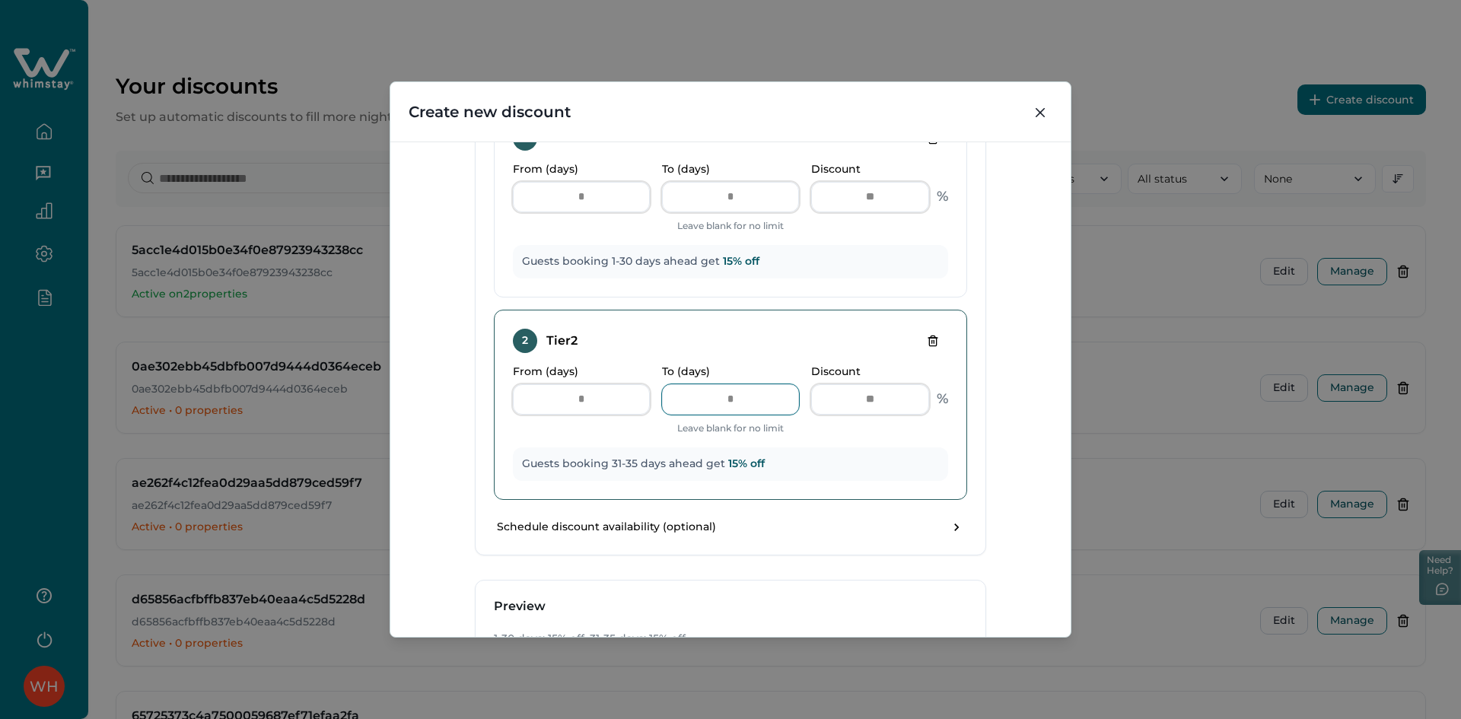
type input "**"
click at [929, 345] on icon "Delete tier" at bounding box center [932, 341] width 7 height 10
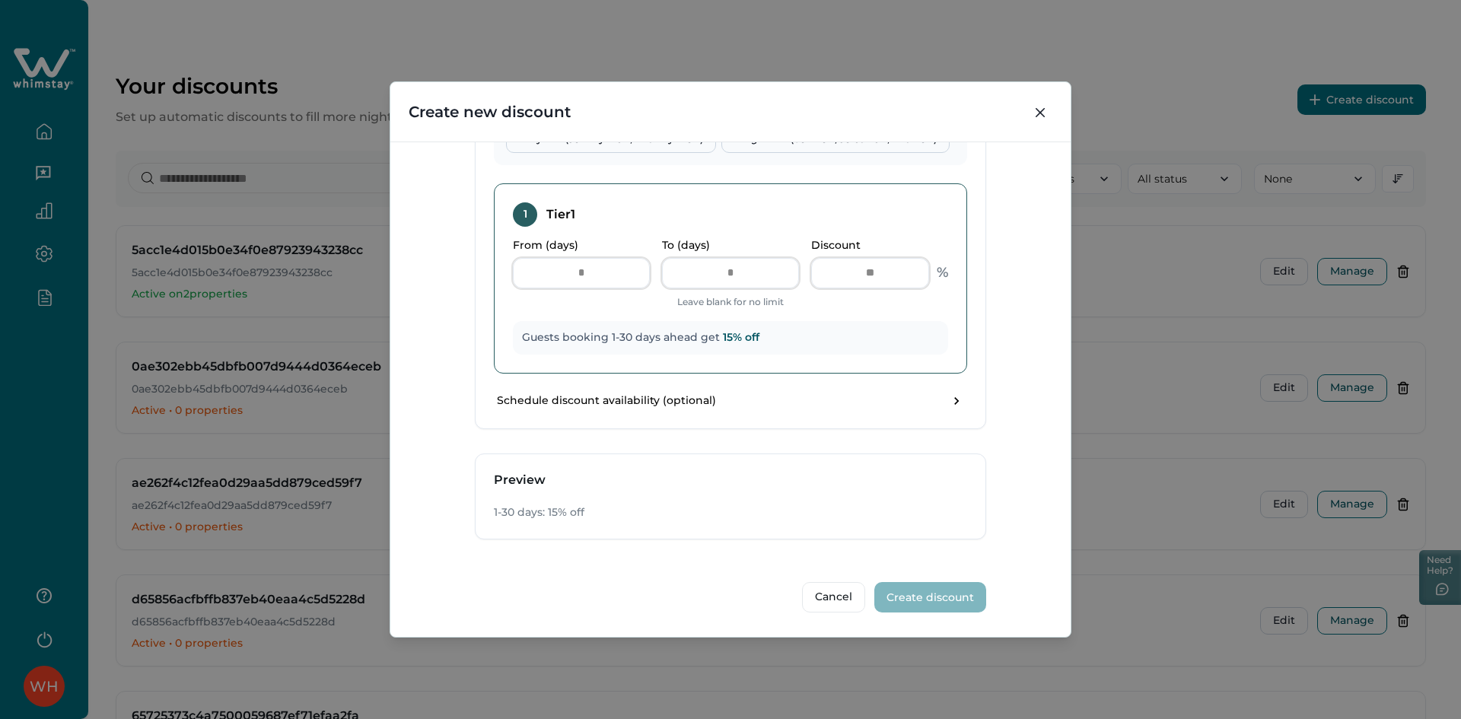
scroll to position [533, 0]
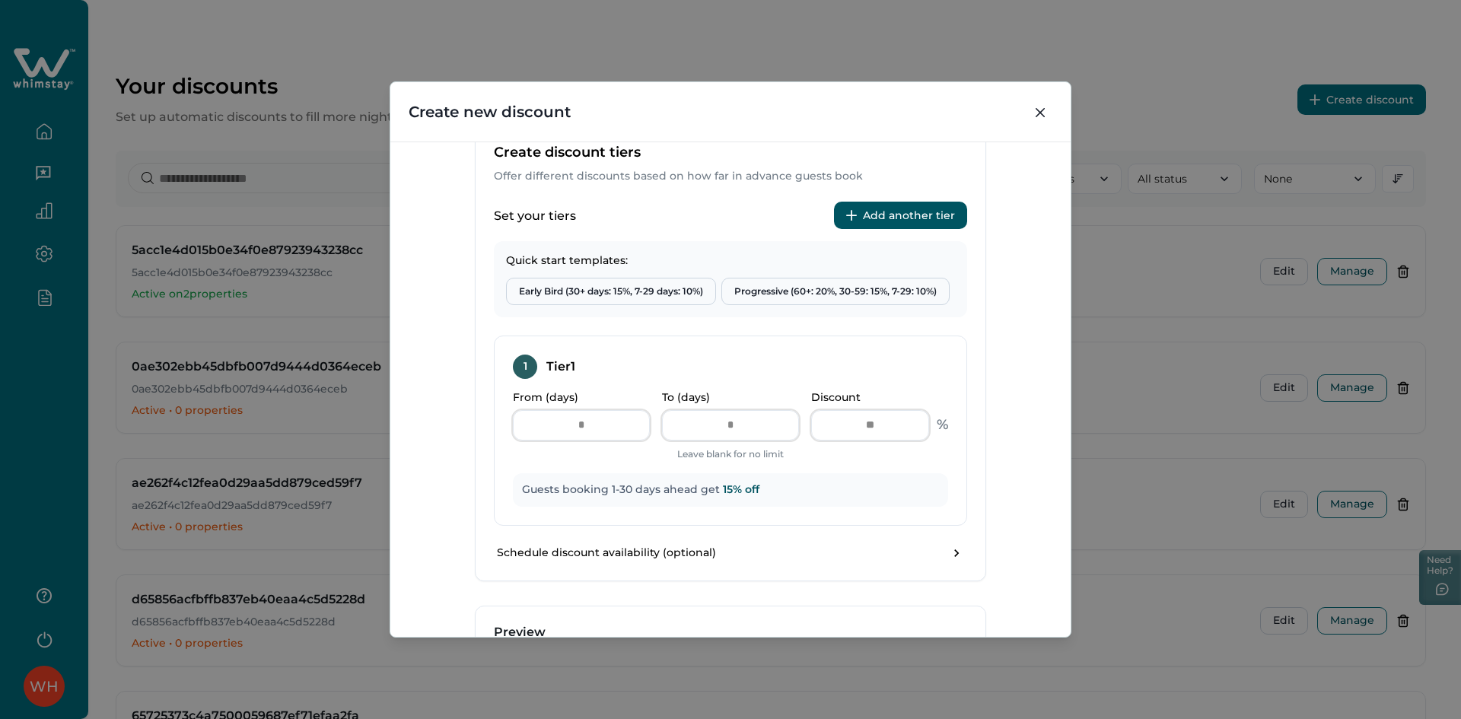
click at [934, 215] on button "Add another tier" at bounding box center [900, 215] width 133 height 27
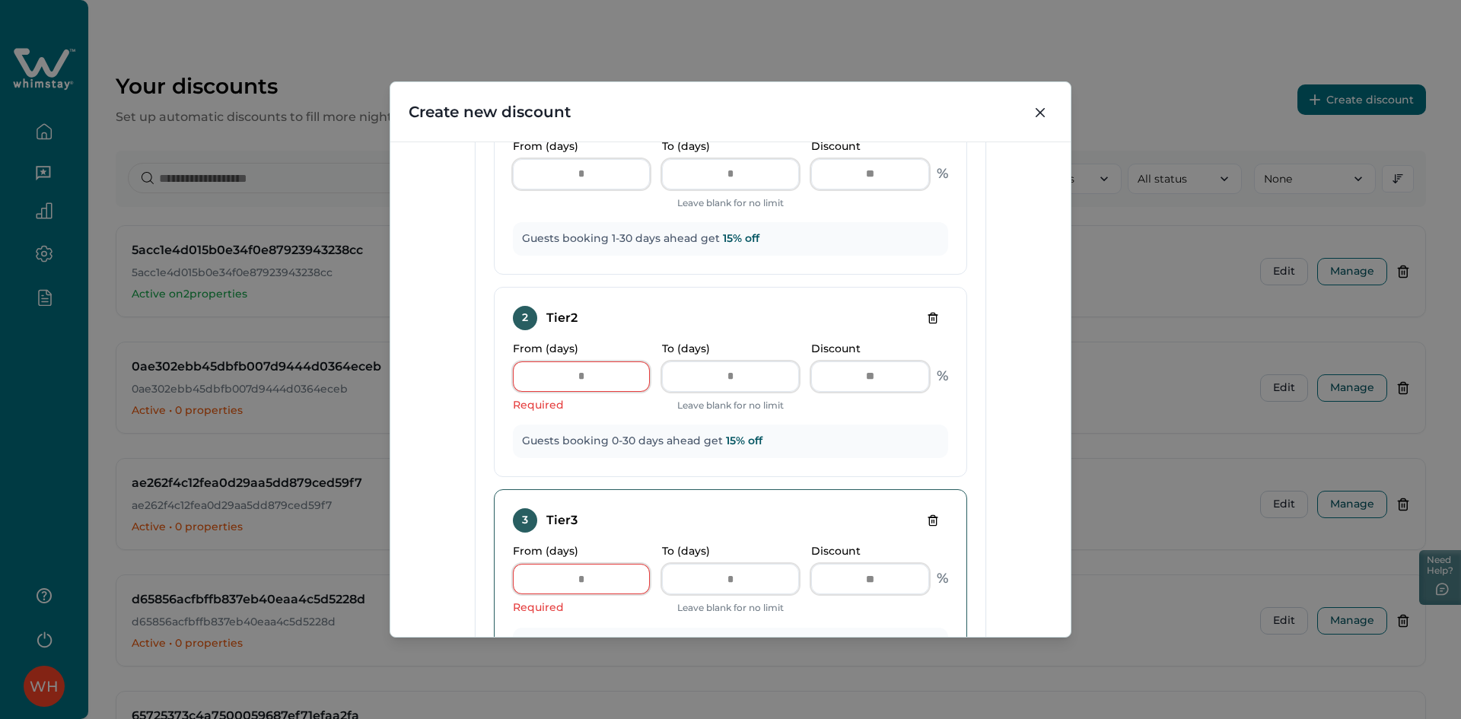
scroll to position [761, 0]
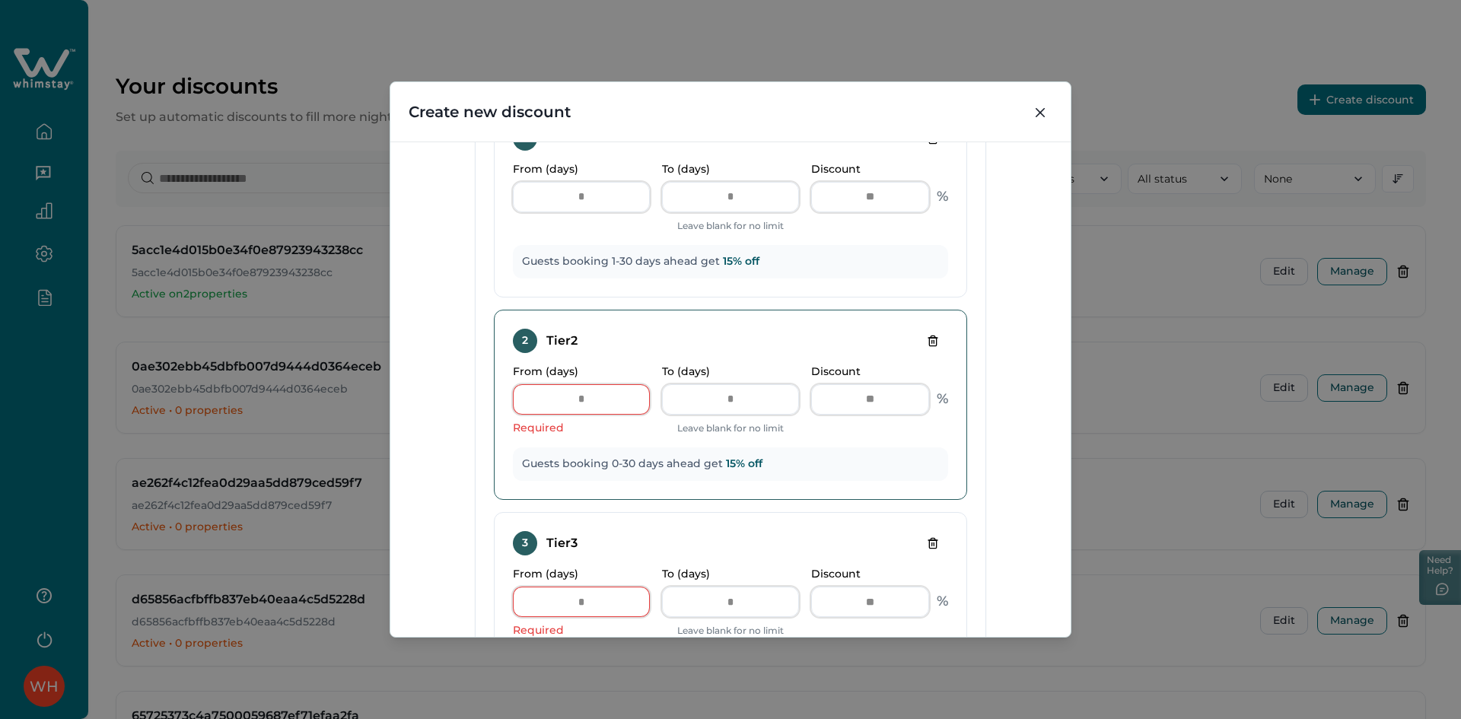
click at [931, 338] on icon "Delete tier" at bounding box center [932, 341] width 7 height 10
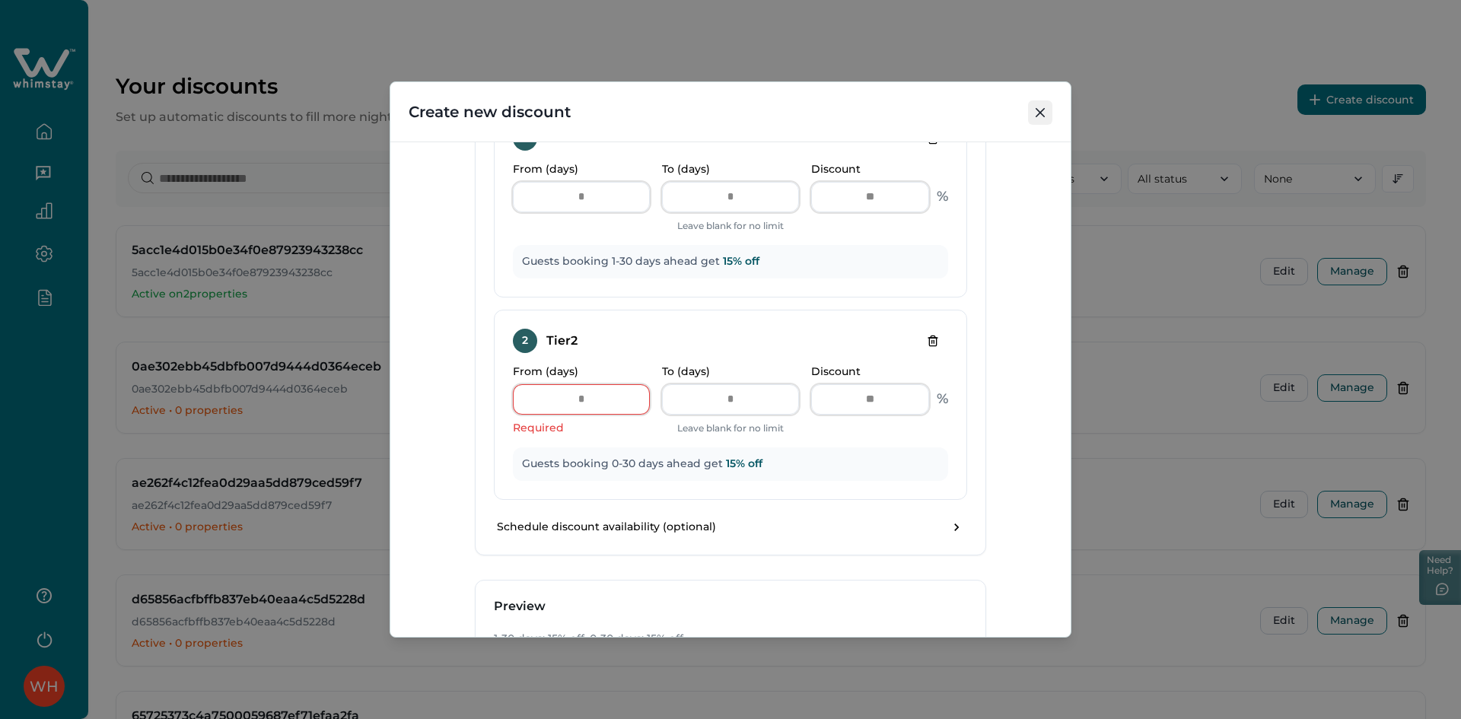
click at [1035, 111] on button "Close" at bounding box center [1040, 112] width 24 height 24
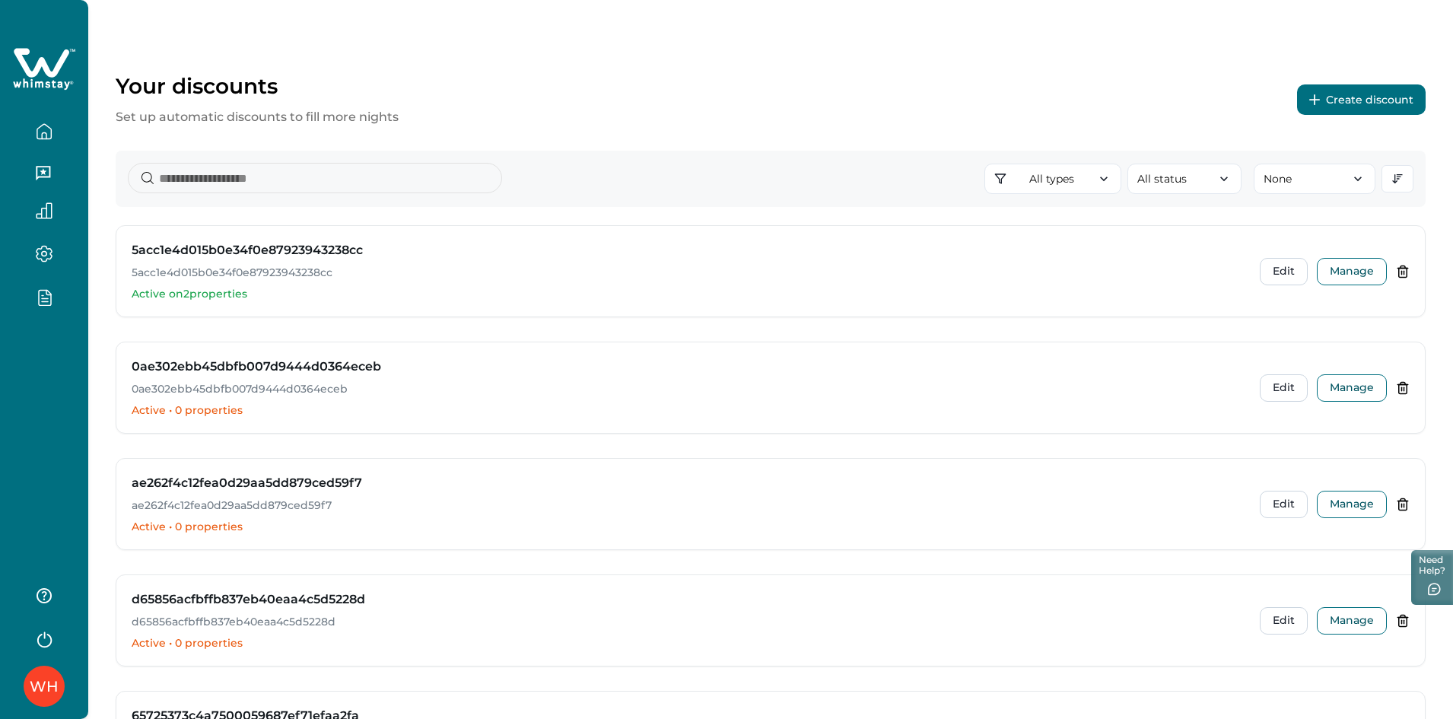
click at [1364, 107] on button "Create discount" at bounding box center [1361, 99] width 129 height 30
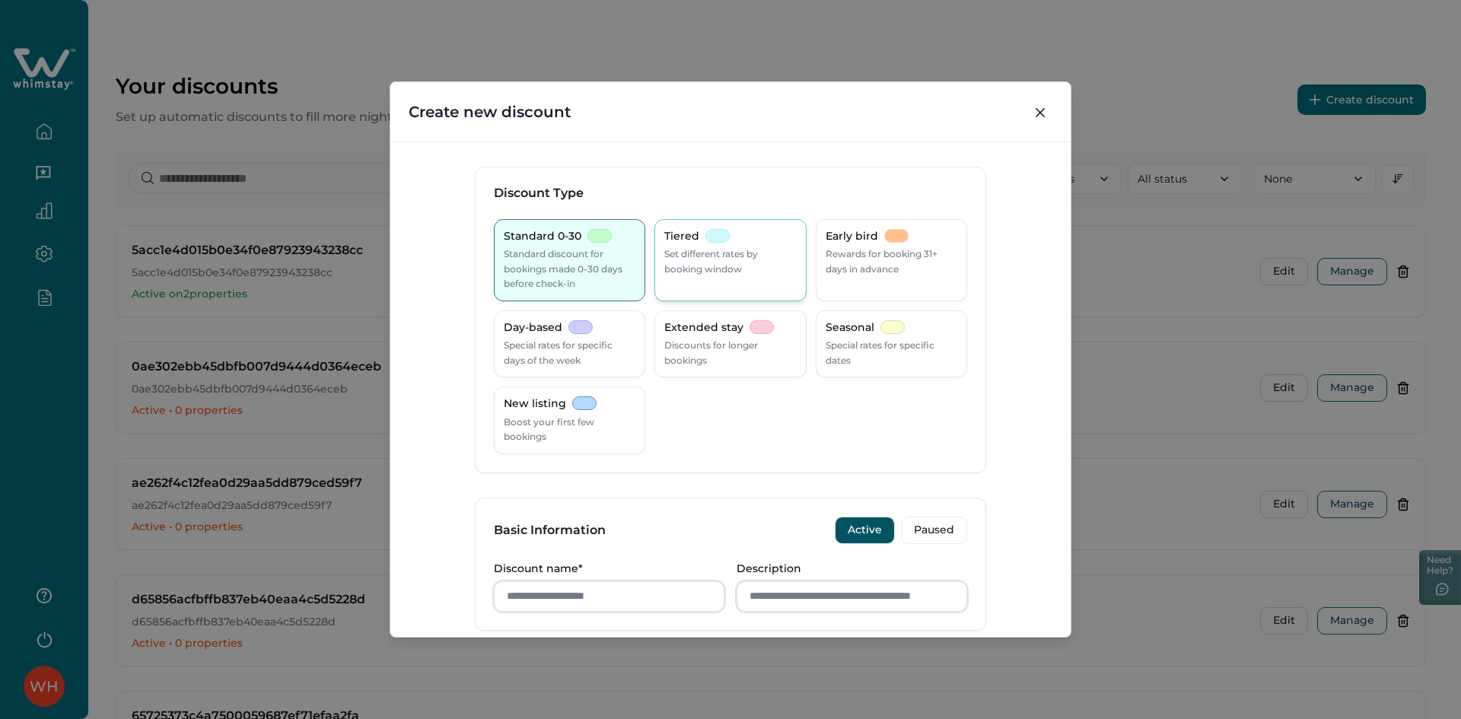
click at [732, 273] on p "Set different rates by booking window" at bounding box center [730, 262] width 132 height 30
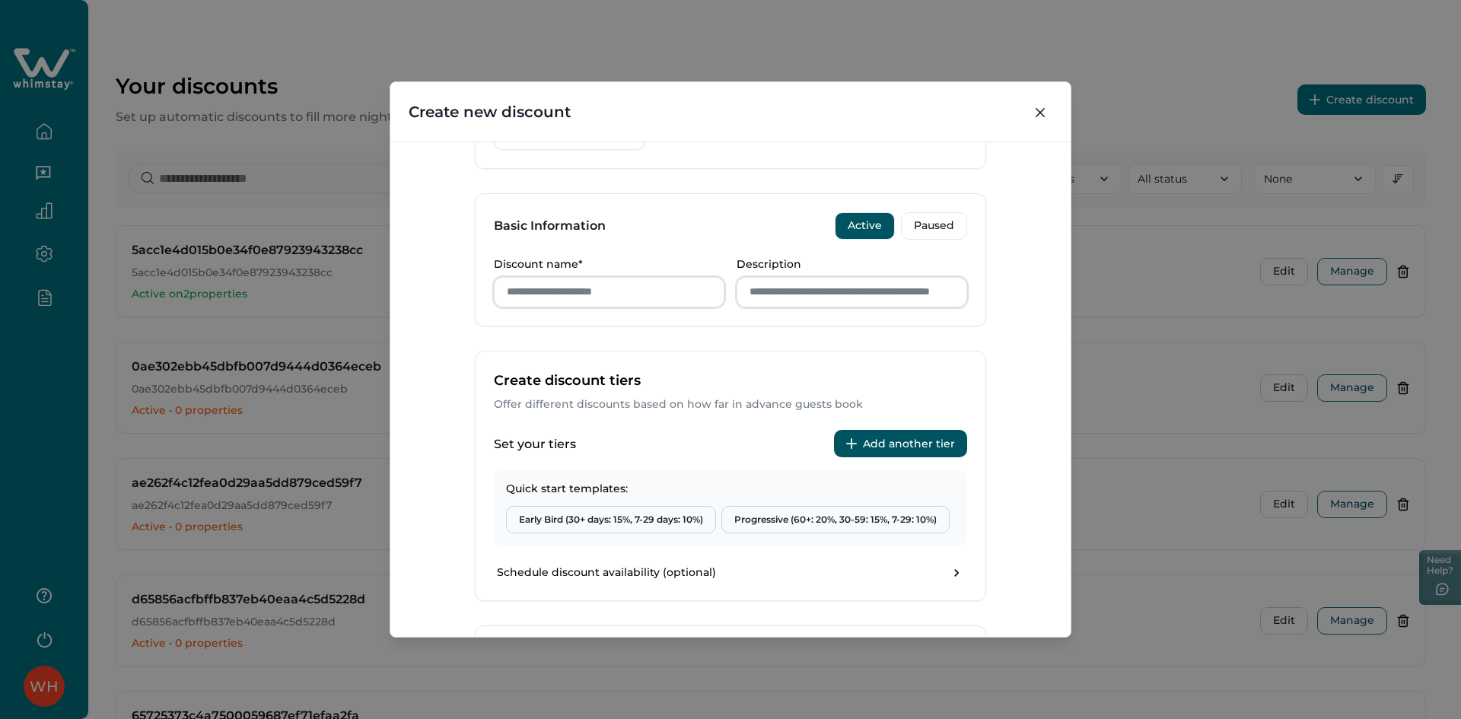
click at [908, 444] on button "Add another tier" at bounding box center [900, 443] width 133 height 27
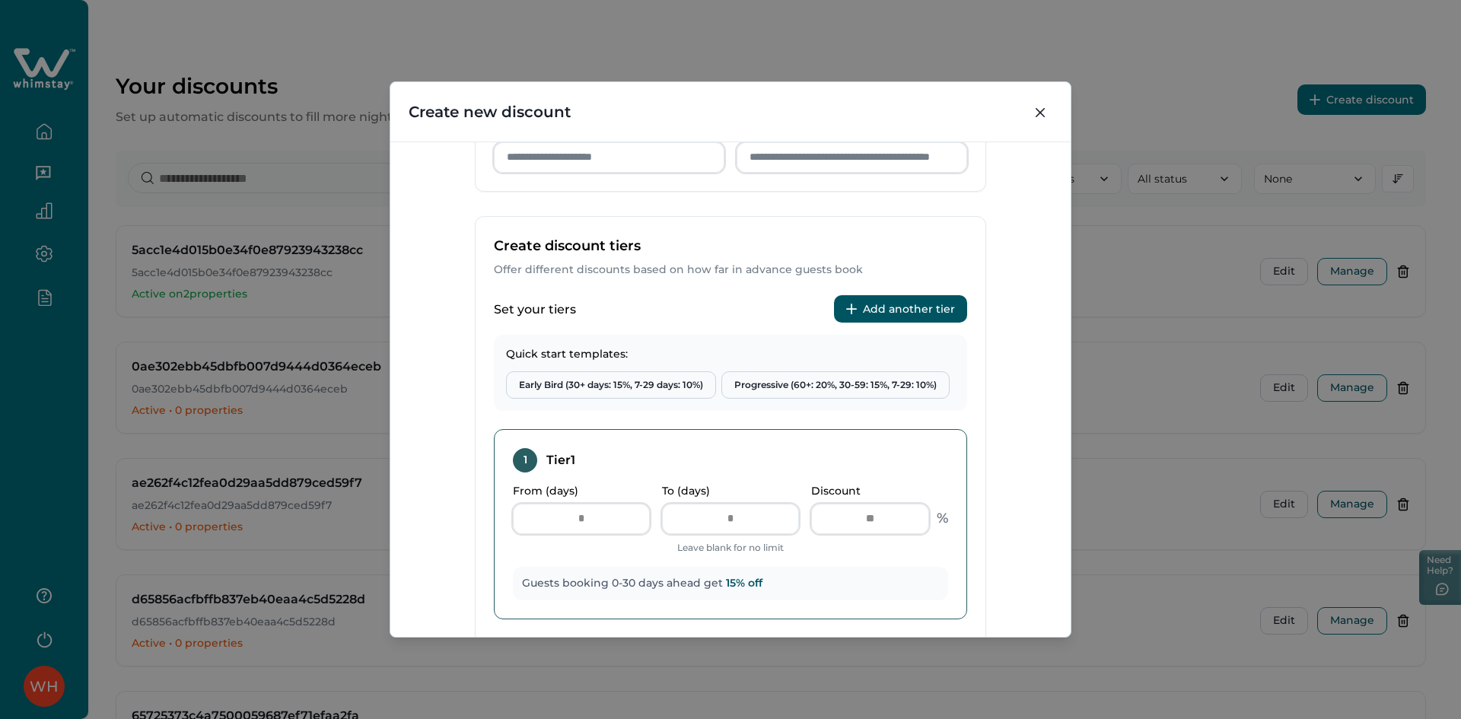
scroll to position [533, 0]
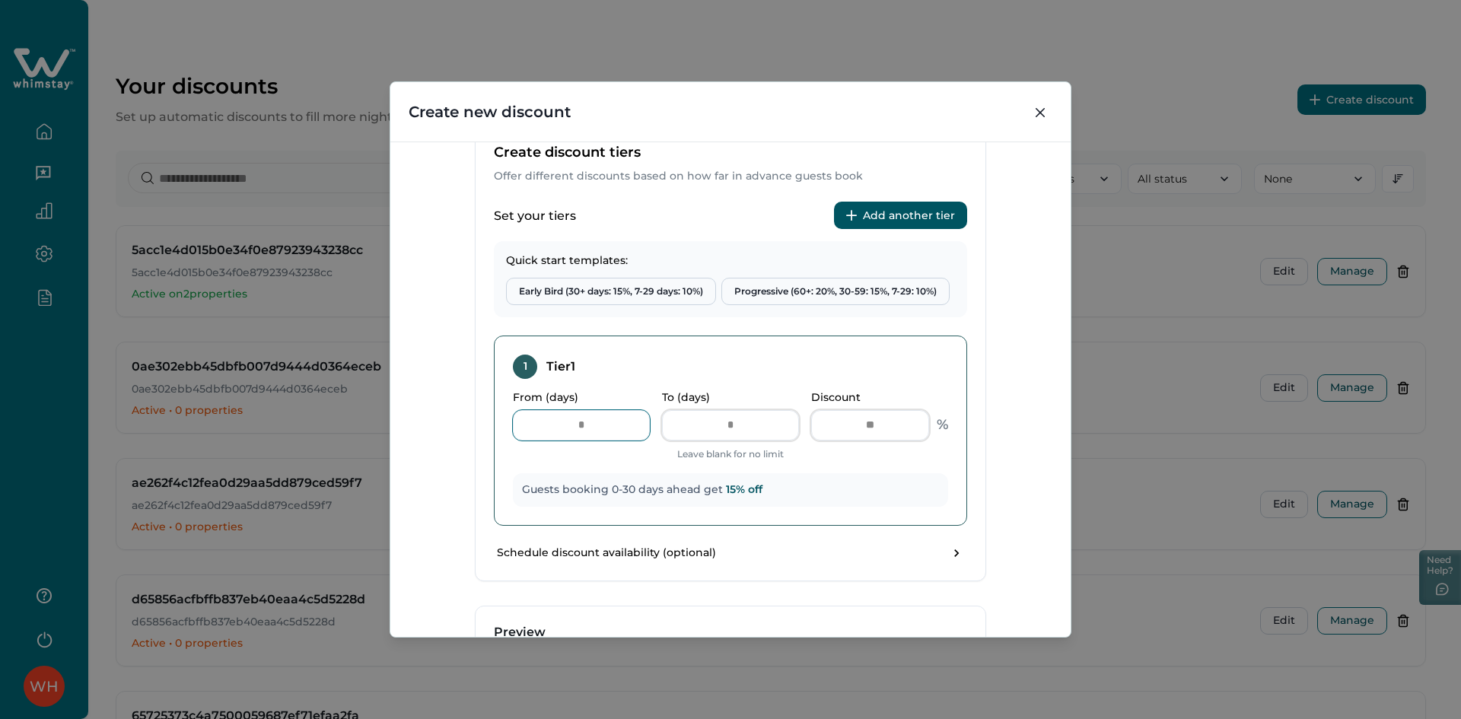
drag, startPoint x: 599, startPoint y: 424, endPoint x: 508, endPoint y: 428, distance: 91.4
click at [520, 428] on input "*" at bounding box center [581, 425] width 137 height 30
type input "*"
click at [919, 214] on button "Add another tier" at bounding box center [900, 215] width 133 height 27
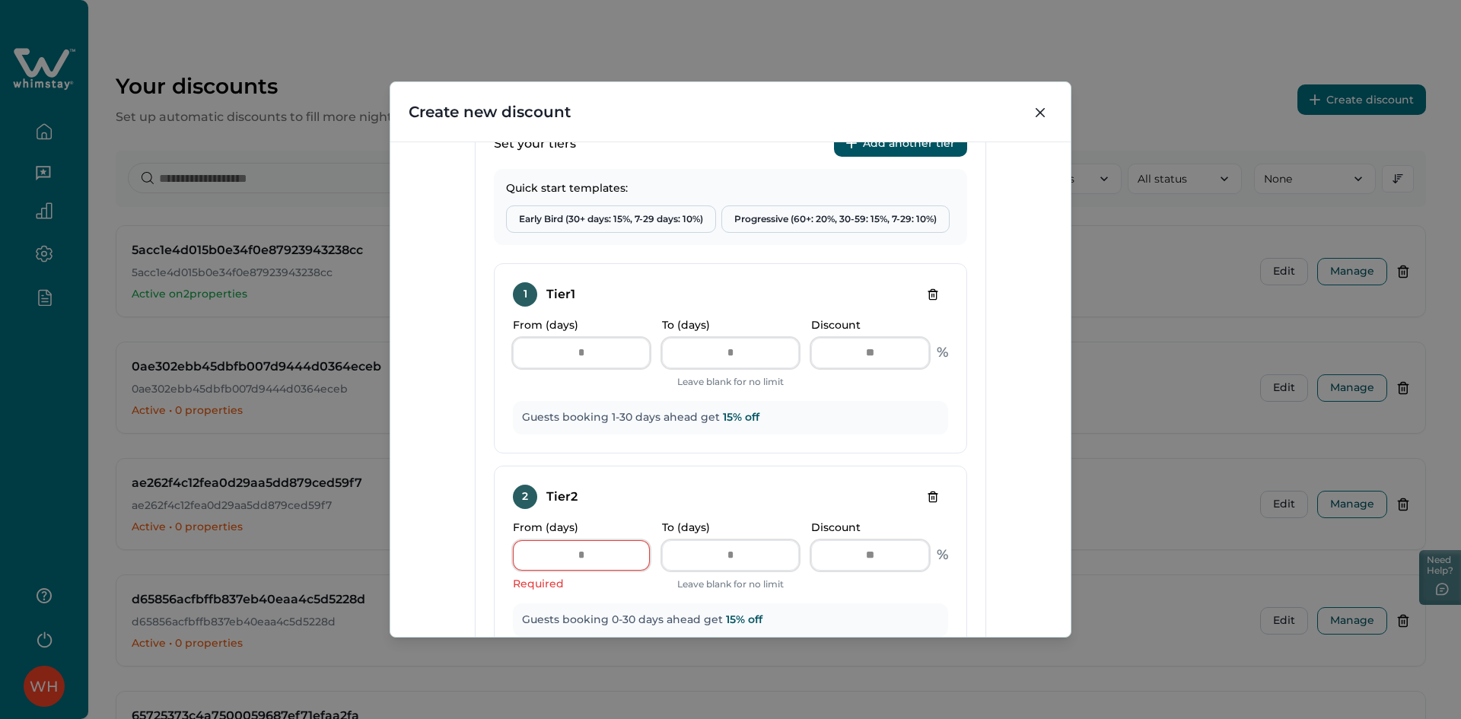
scroll to position [685, 0]
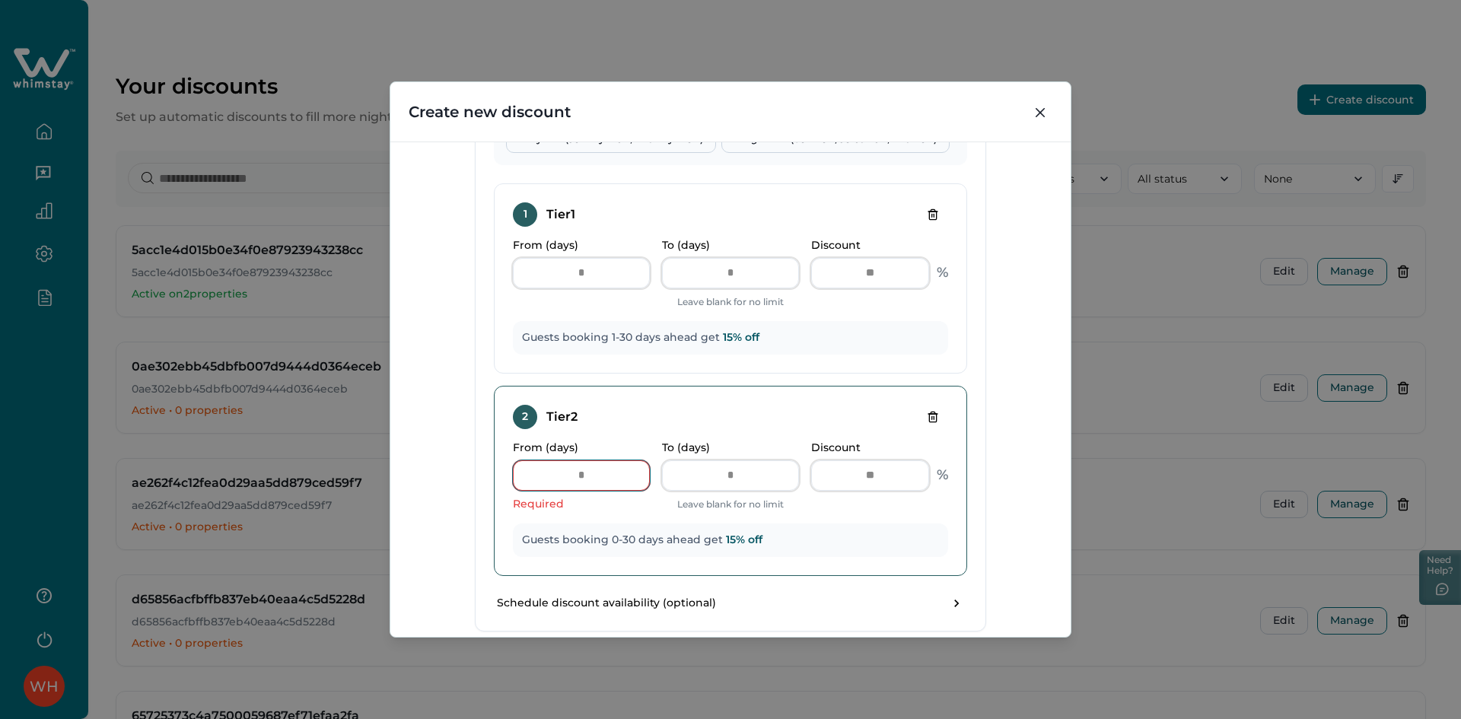
drag, startPoint x: 598, startPoint y: 479, endPoint x: 530, endPoint y: 485, distance: 68.8
click at [536, 483] on input "*" at bounding box center [581, 475] width 137 height 30
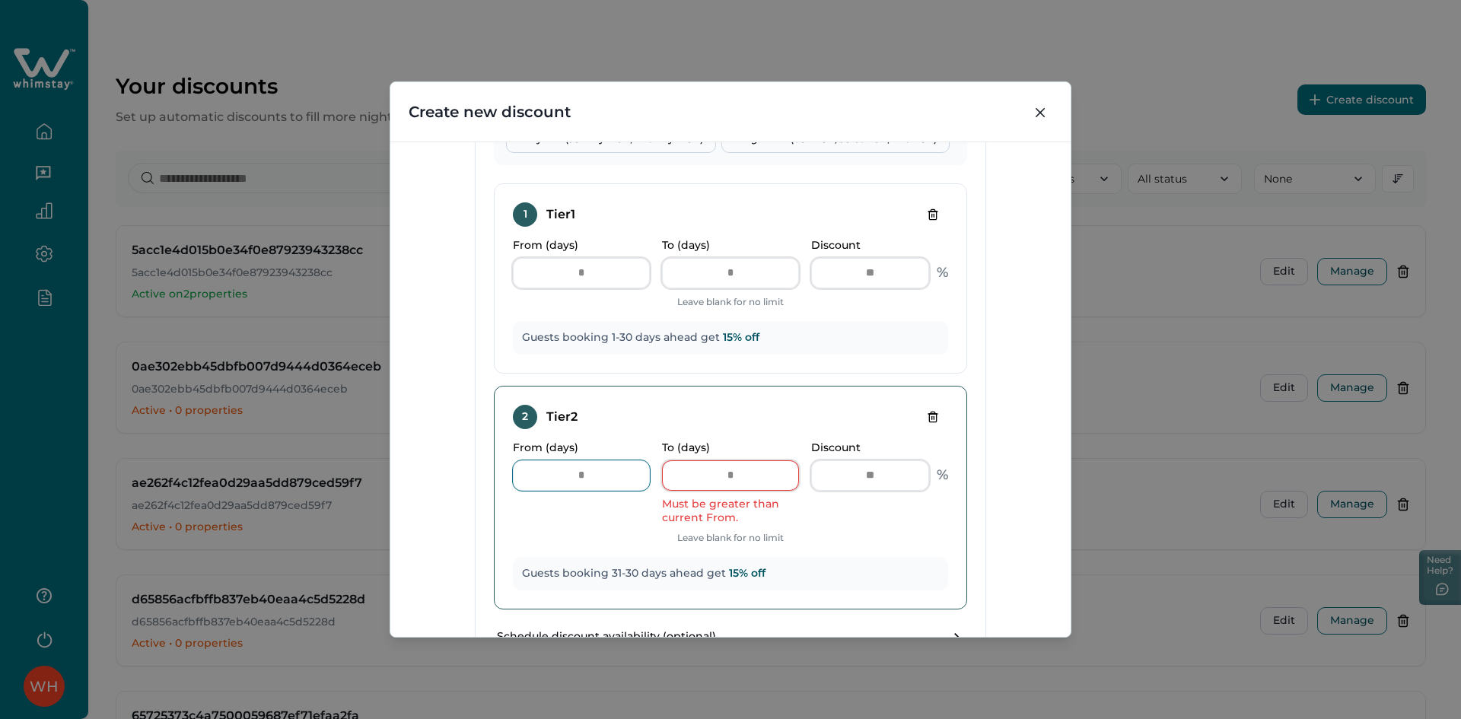
type input "**"
drag, startPoint x: 718, startPoint y: 479, endPoint x: 676, endPoint y: 486, distance: 43.2
click at [681, 485] on input "**" at bounding box center [730, 475] width 137 height 30
click at [934, 418] on icon "Delete tier" at bounding box center [933, 417] width 12 height 12
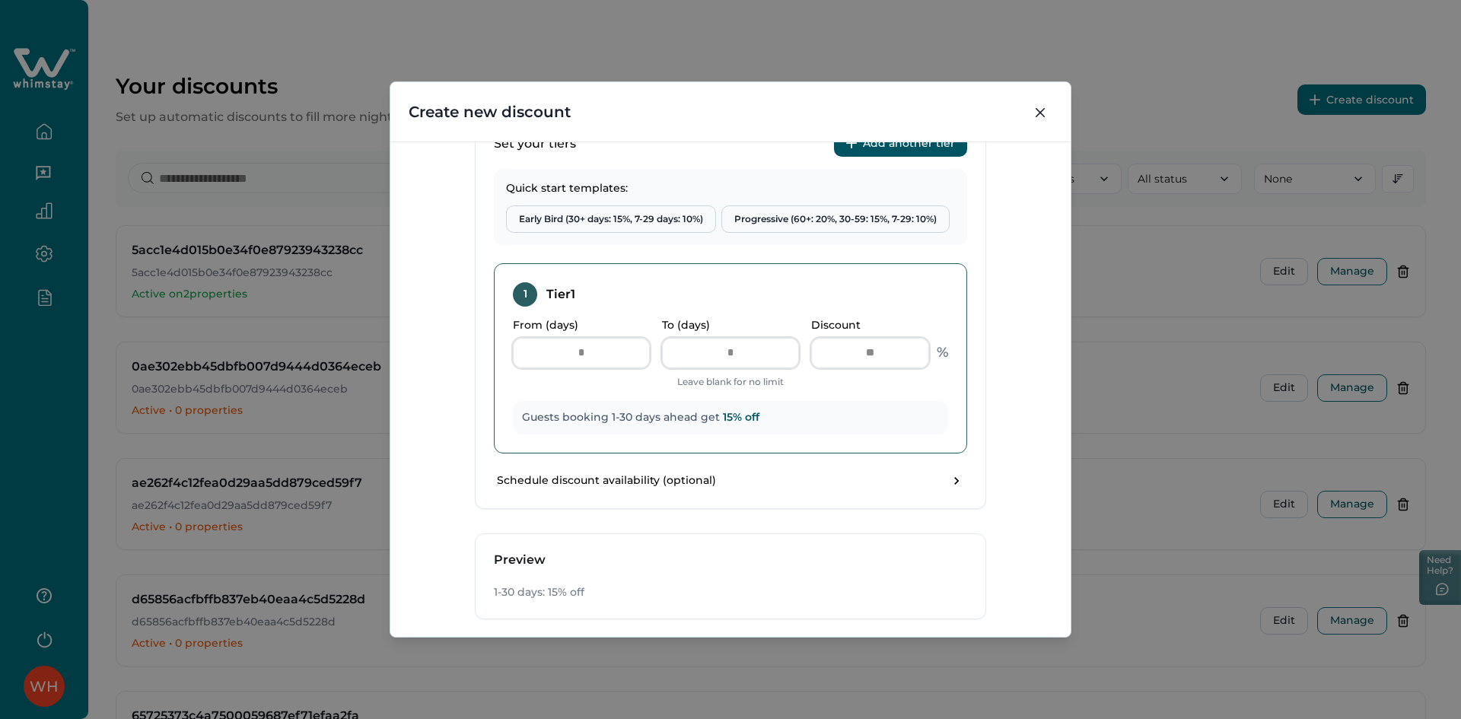
scroll to position [457, 0]
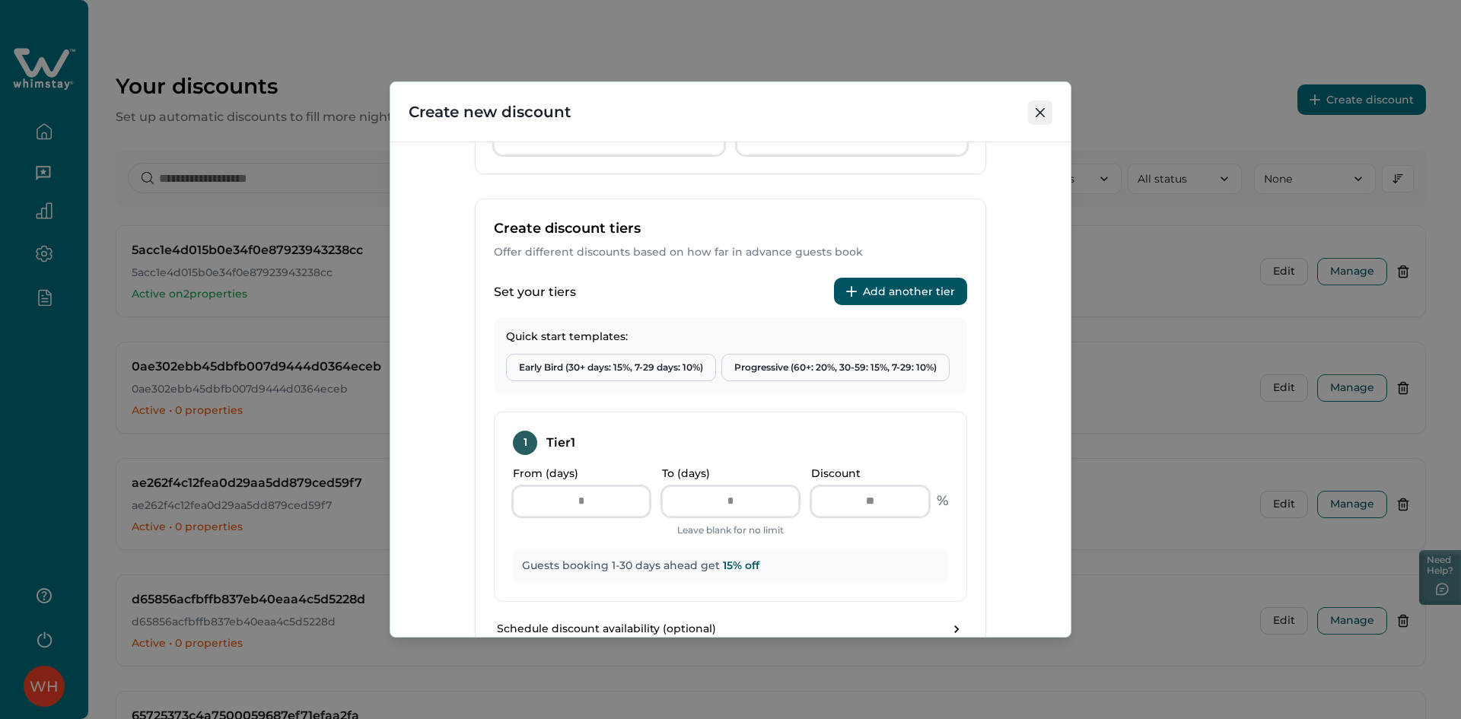
click at [1038, 117] on icon "Close" at bounding box center [1040, 112] width 9 height 9
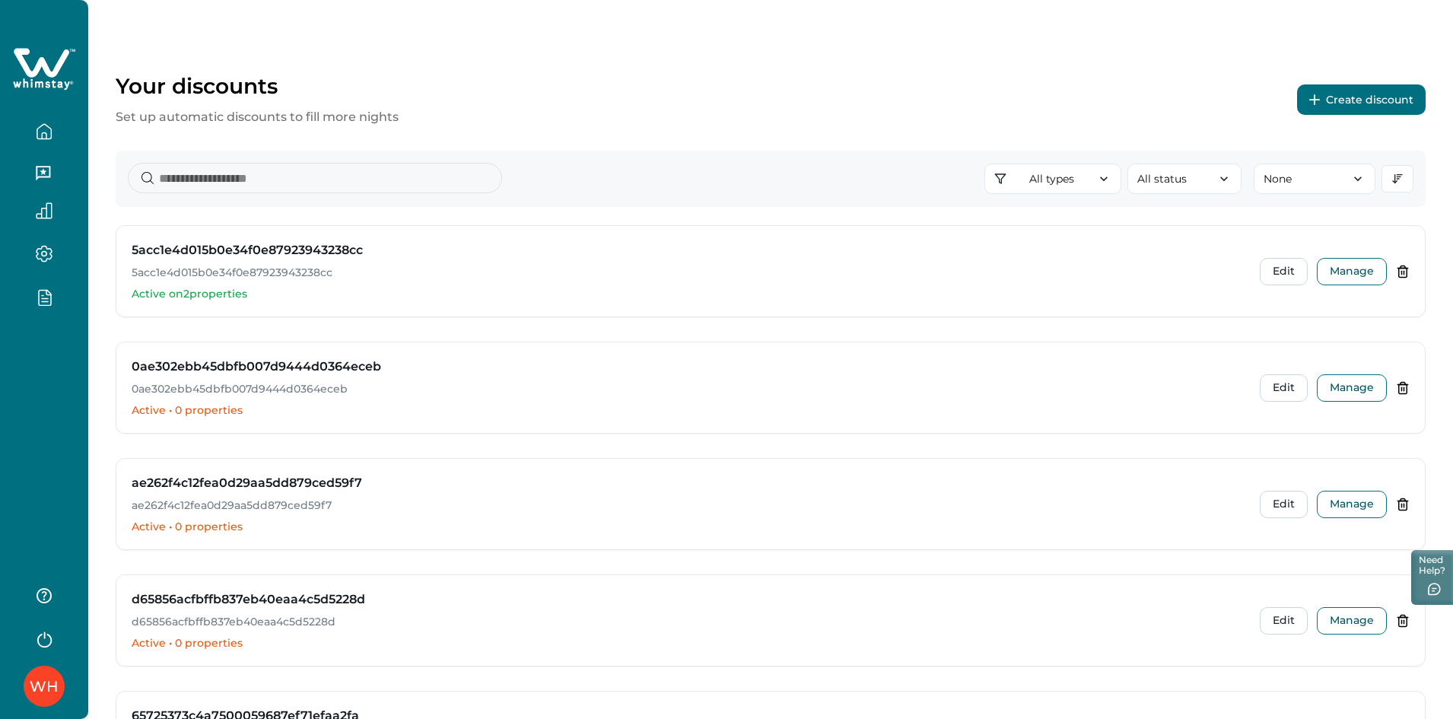
click at [1342, 111] on button "Create discount" at bounding box center [1361, 99] width 129 height 30
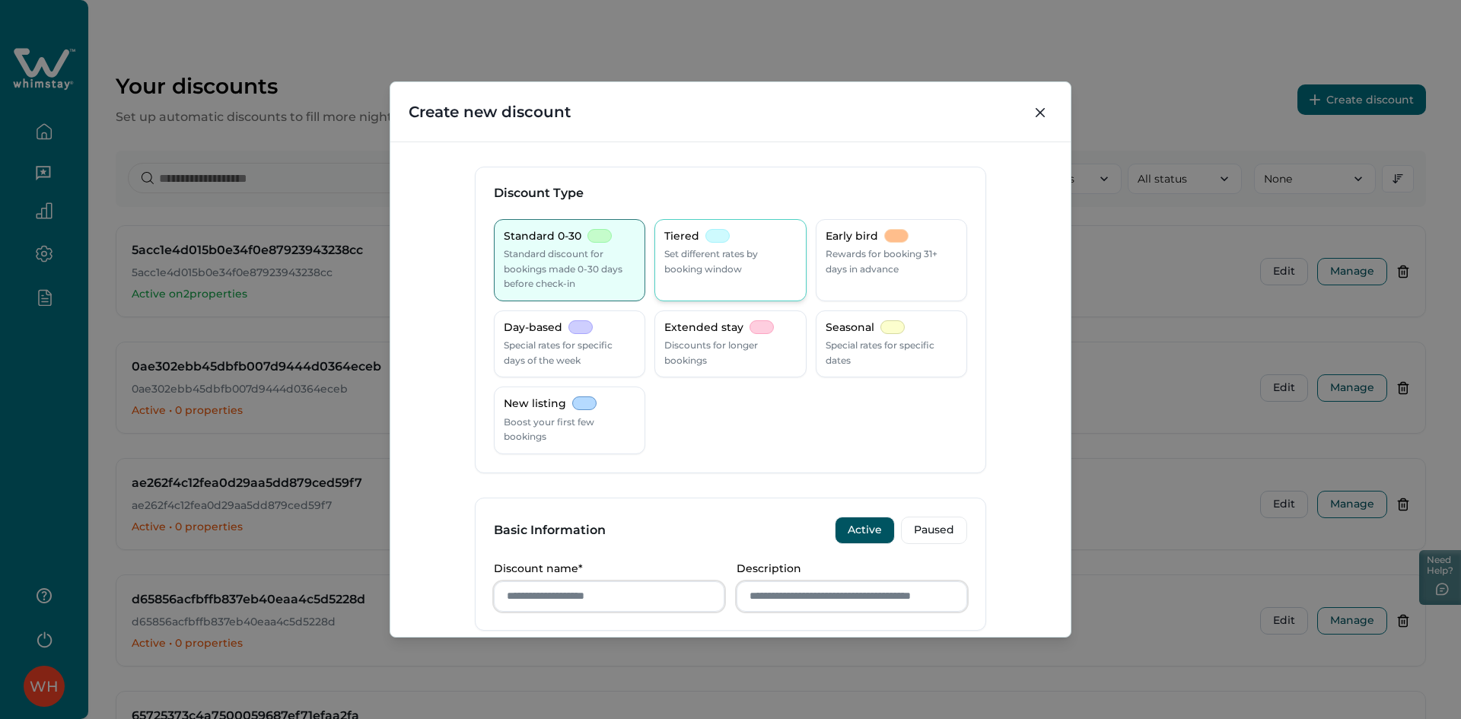
click at [771, 271] on p "Set different rates by booking window" at bounding box center [730, 262] width 132 height 30
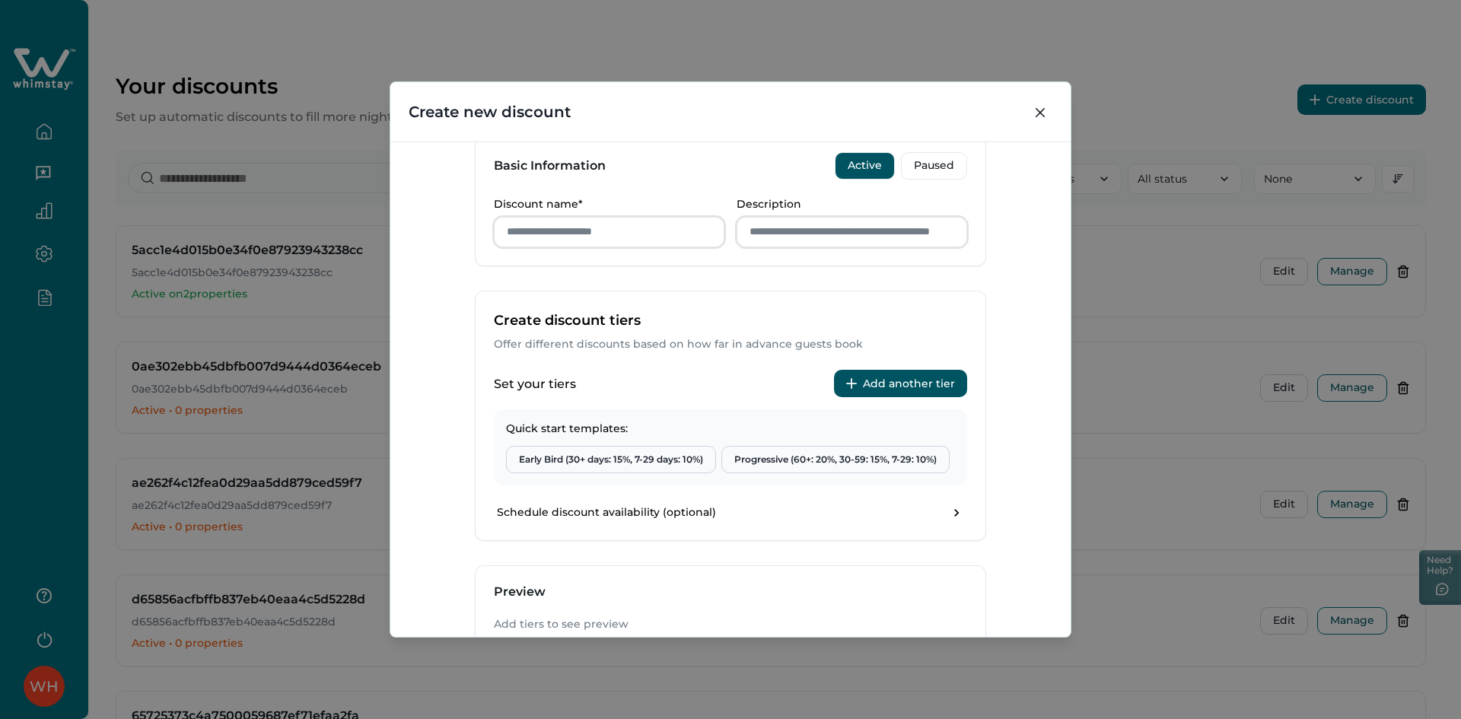
scroll to position [380, 0]
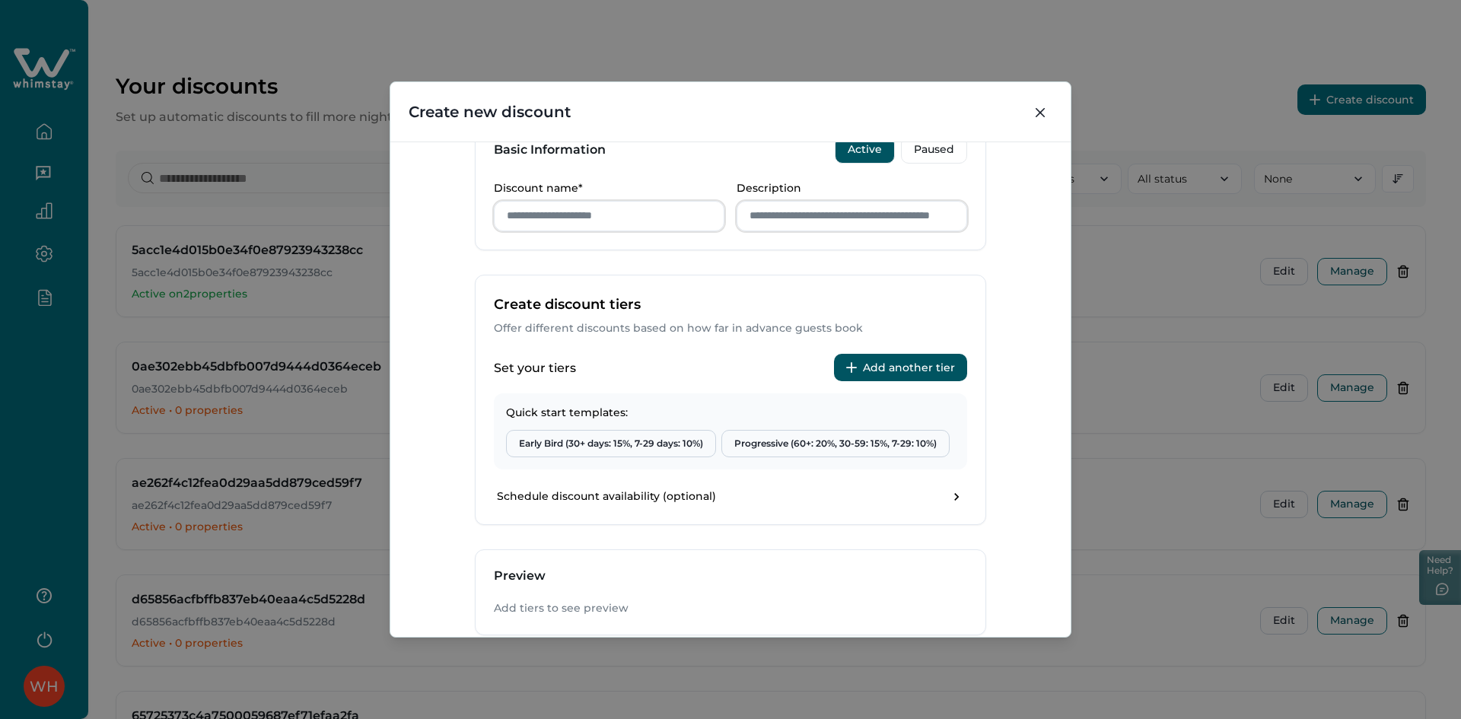
click at [924, 365] on button "Add another tier" at bounding box center [900, 367] width 133 height 27
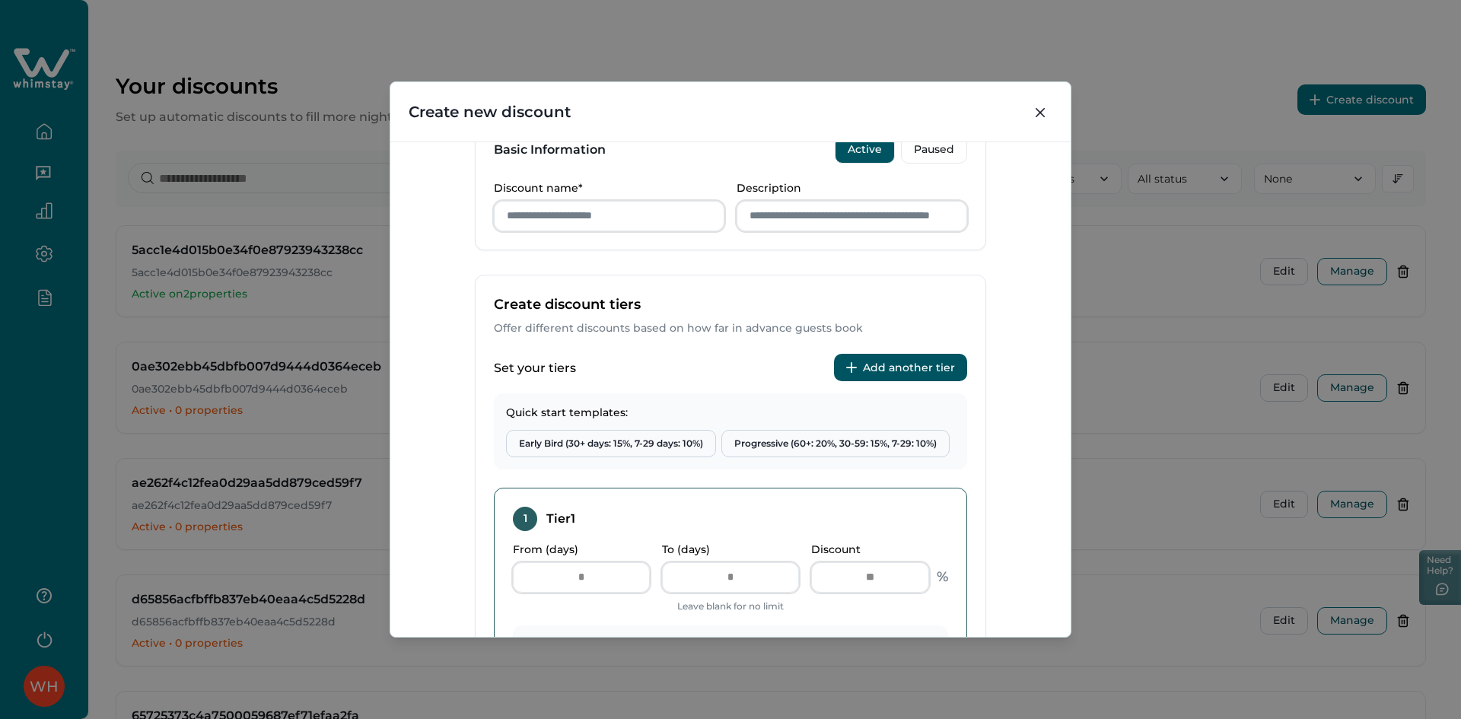
scroll to position [533, 0]
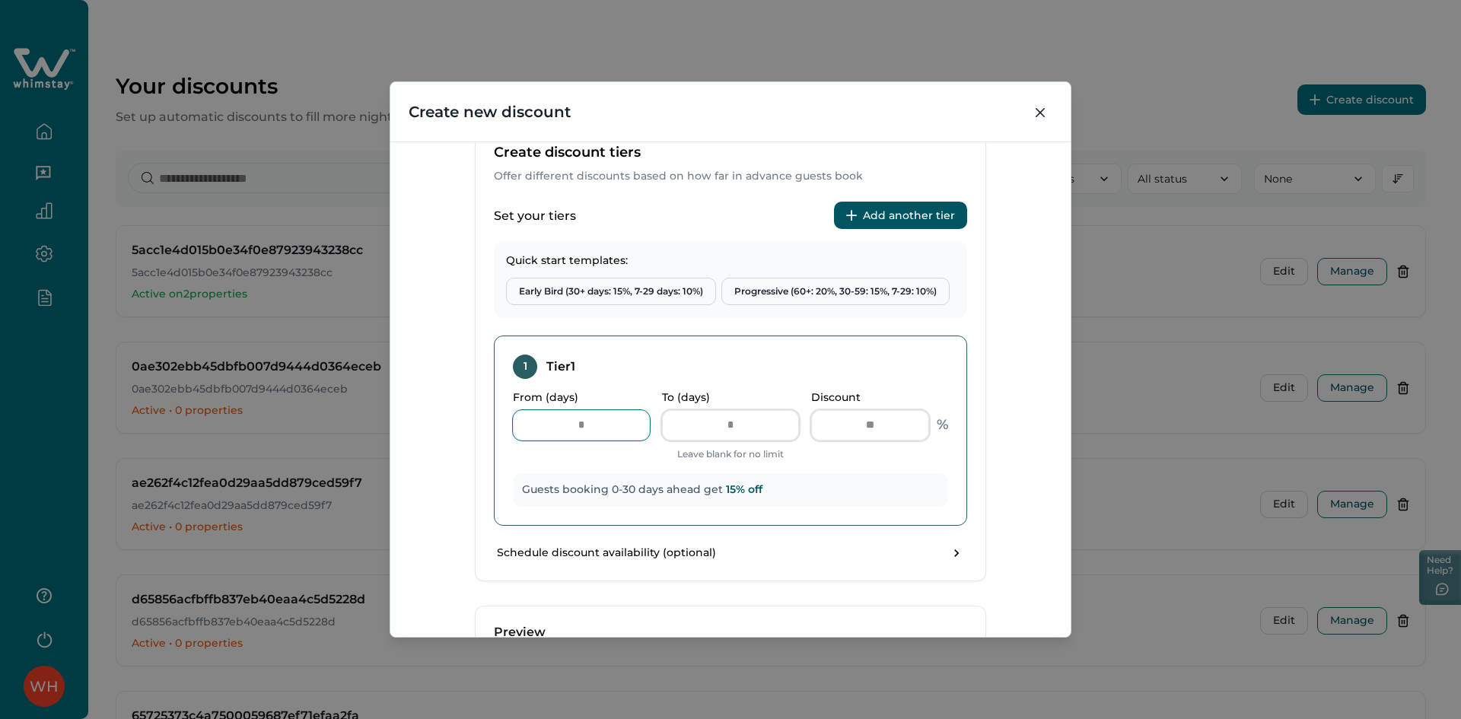
drag, startPoint x: 530, startPoint y: 433, endPoint x: 512, endPoint y: 433, distance: 18.3
click at [524, 433] on input "*" at bounding box center [581, 425] width 137 height 30
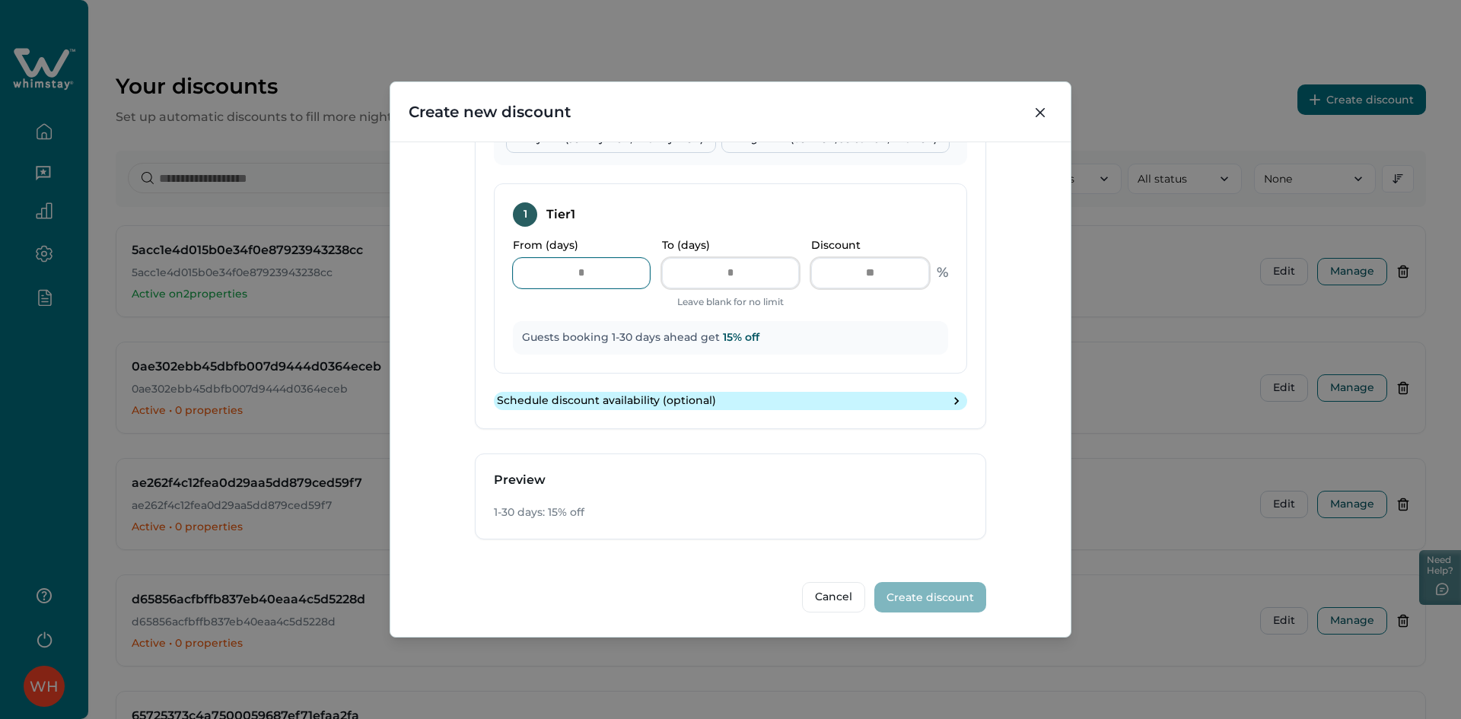
scroll to position [609, 0]
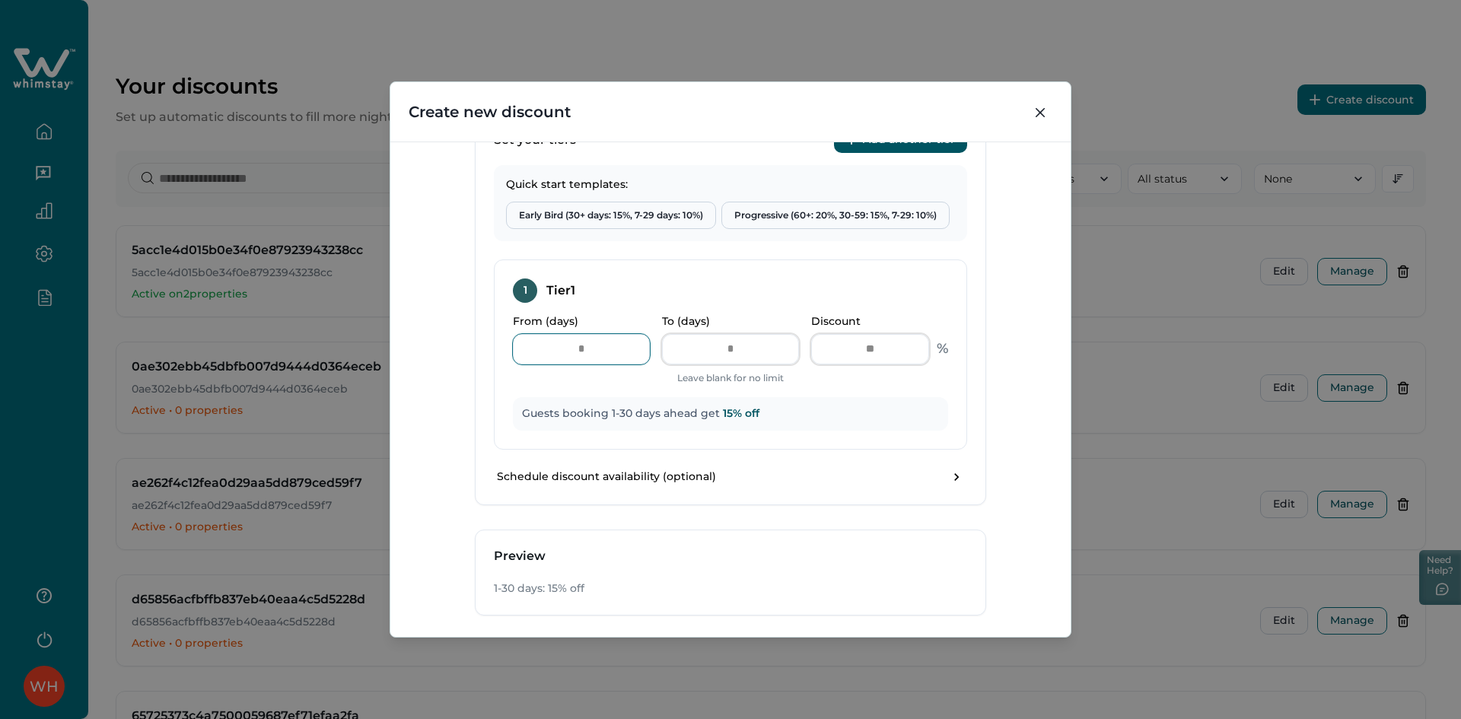
type input "*"
click at [909, 150] on button "Add another tier" at bounding box center [900, 139] width 133 height 27
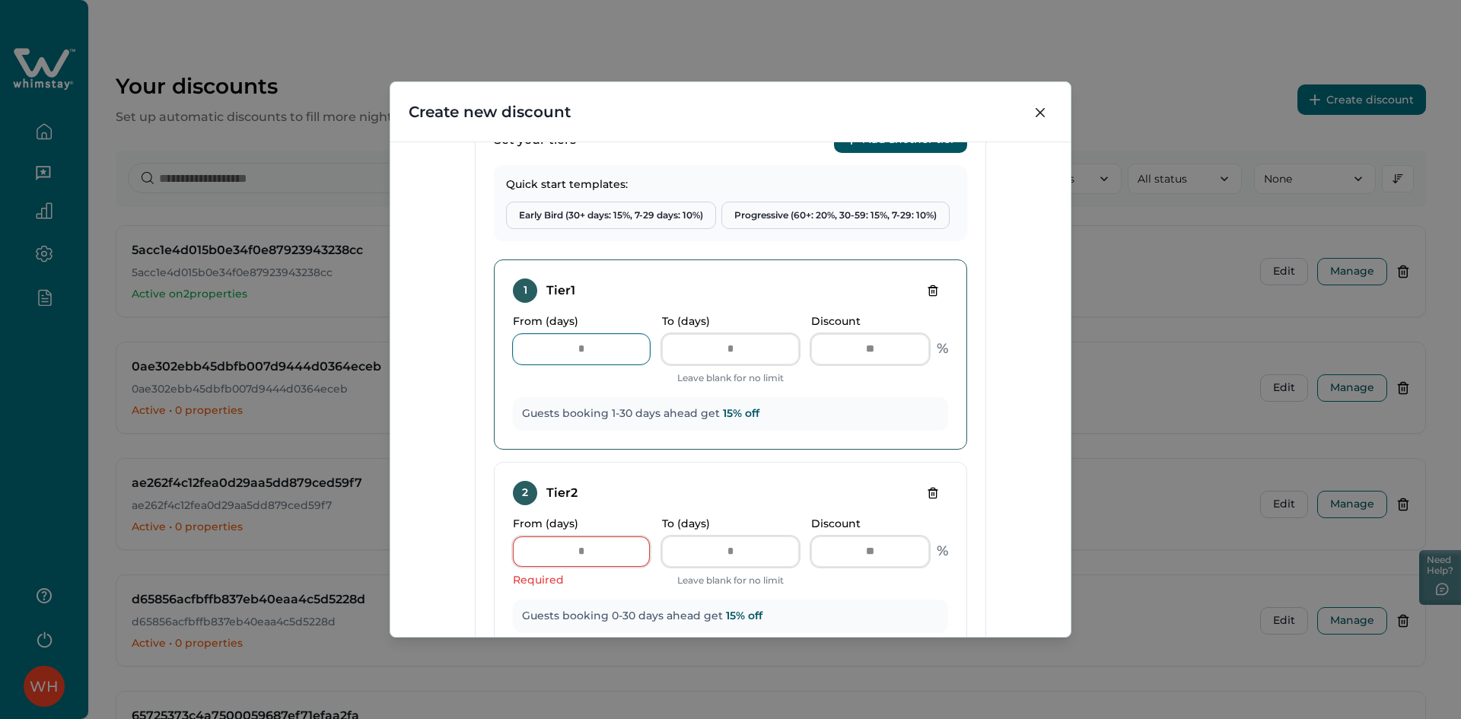
drag, startPoint x: 586, startPoint y: 355, endPoint x: 536, endPoint y: 359, distance: 49.7
click at [536, 359] on input "*" at bounding box center [581, 349] width 137 height 30
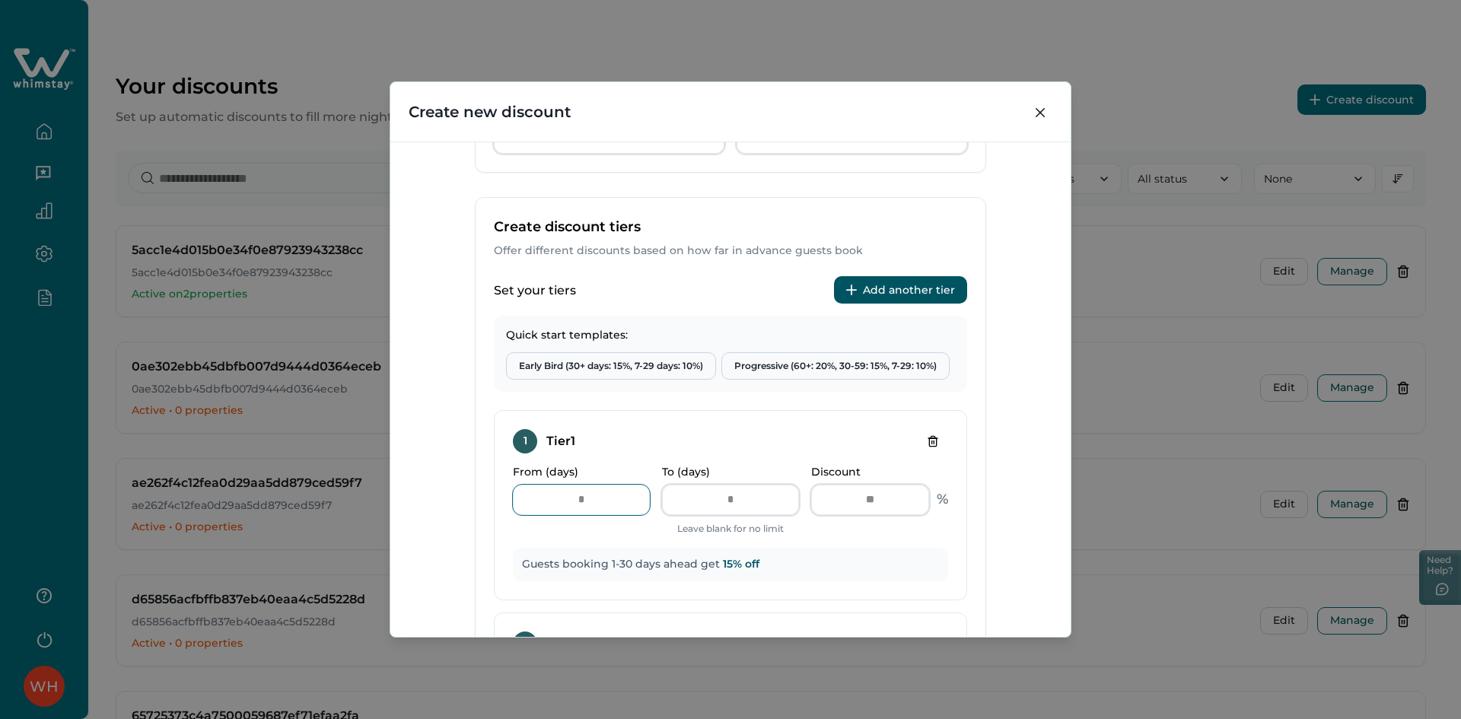
scroll to position [457, 0]
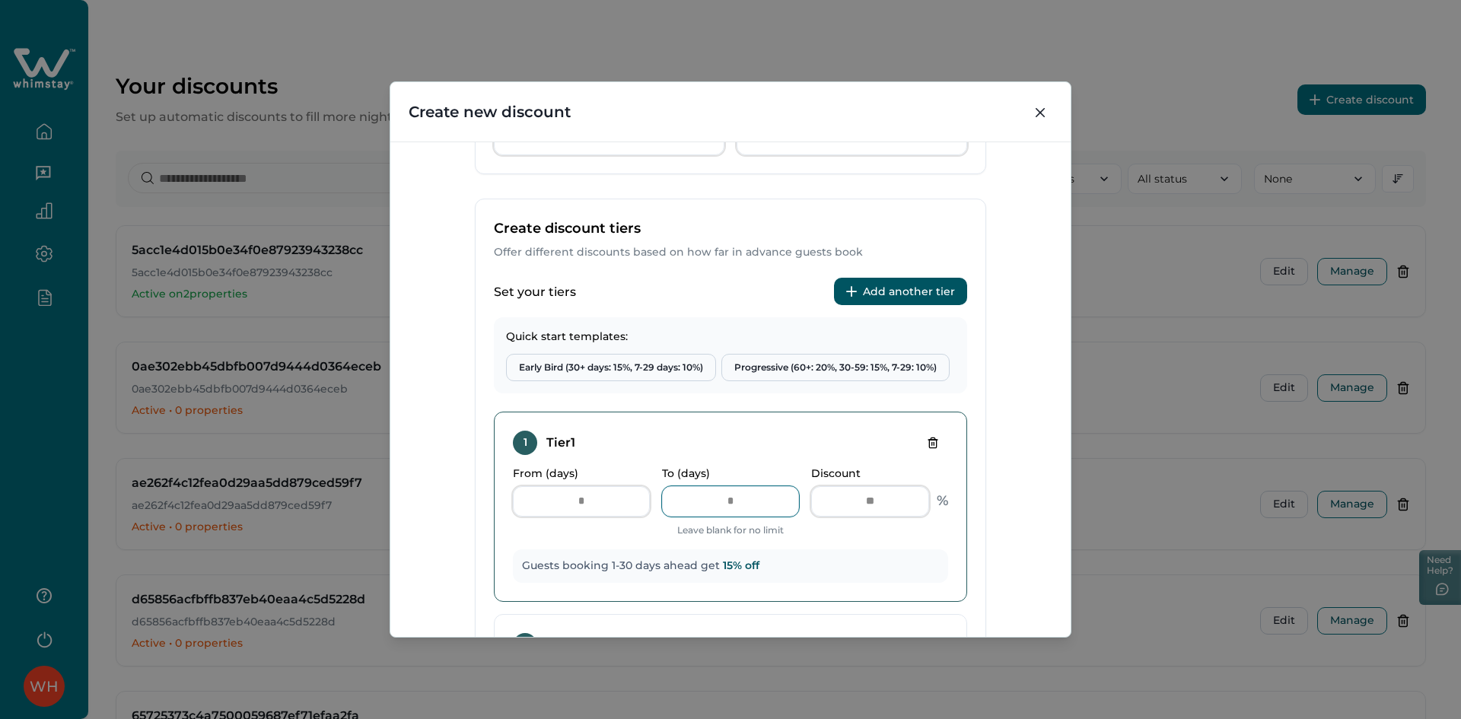
click at [756, 501] on input "**" at bounding box center [730, 501] width 137 height 30
click at [896, 283] on button "Add another tier" at bounding box center [900, 291] width 133 height 27
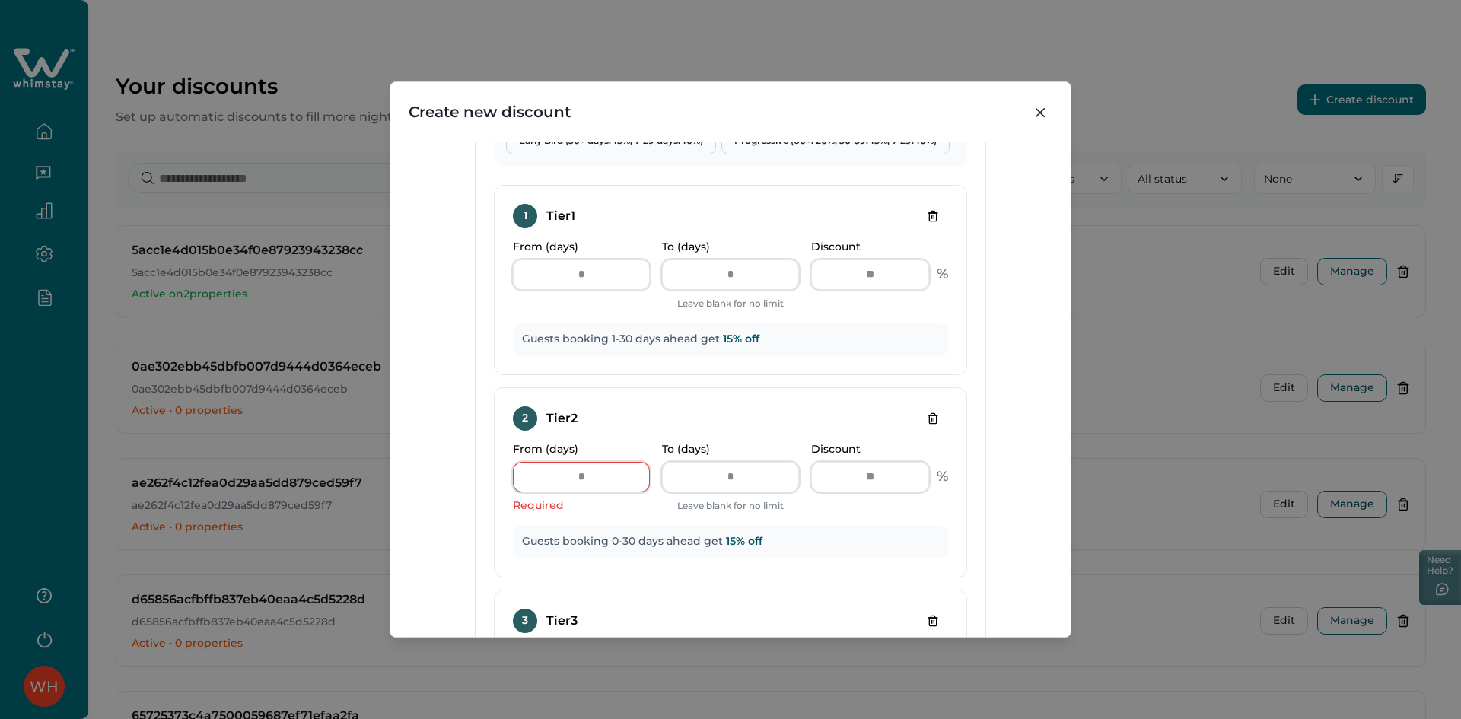
scroll to position [685, 0]
drag, startPoint x: 574, startPoint y: 482, endPoint x: 555, endPoint y: 482, distance: 19.0
click at [560, 482] on input "*" at bounding box center [581, 475] width 137 height 30
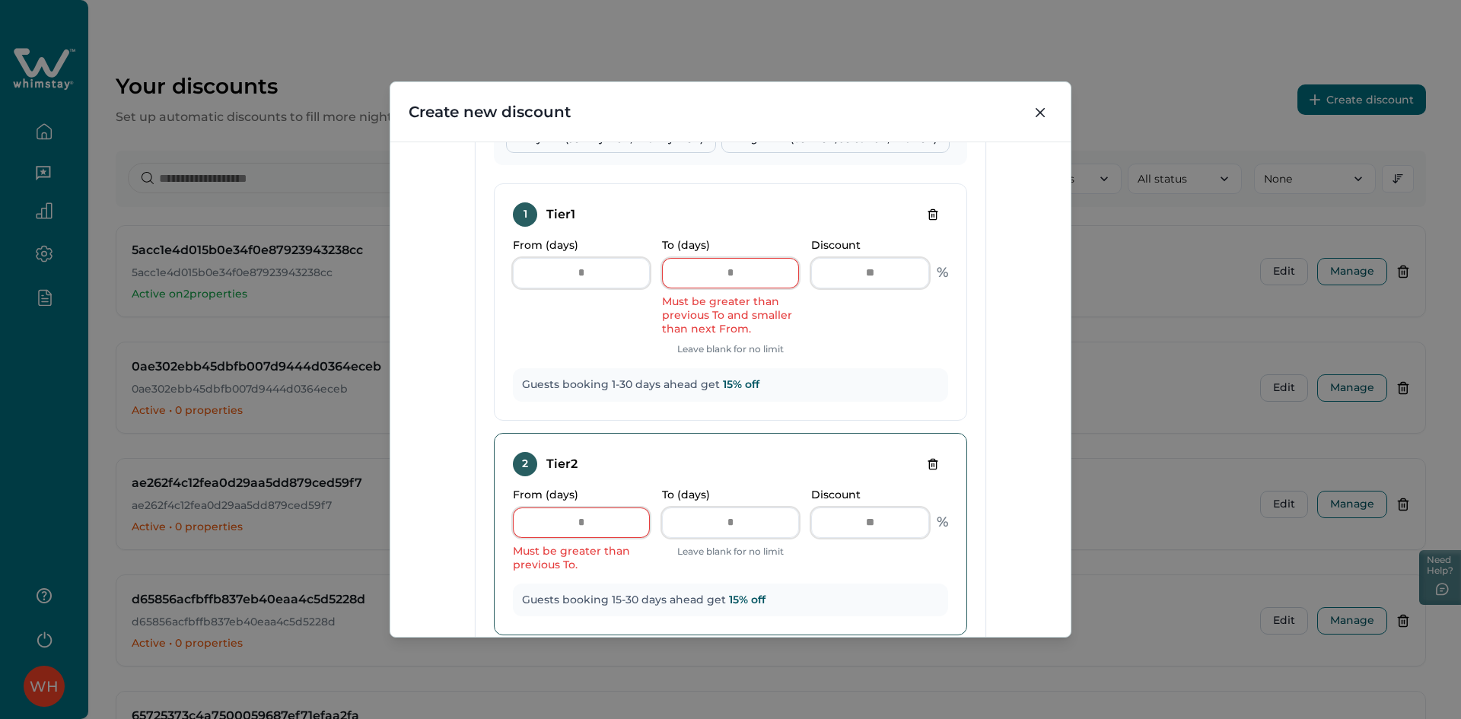
click at [927, 459] on icon "Delete tier" at bounding box center [933, 464] width 12 height 12
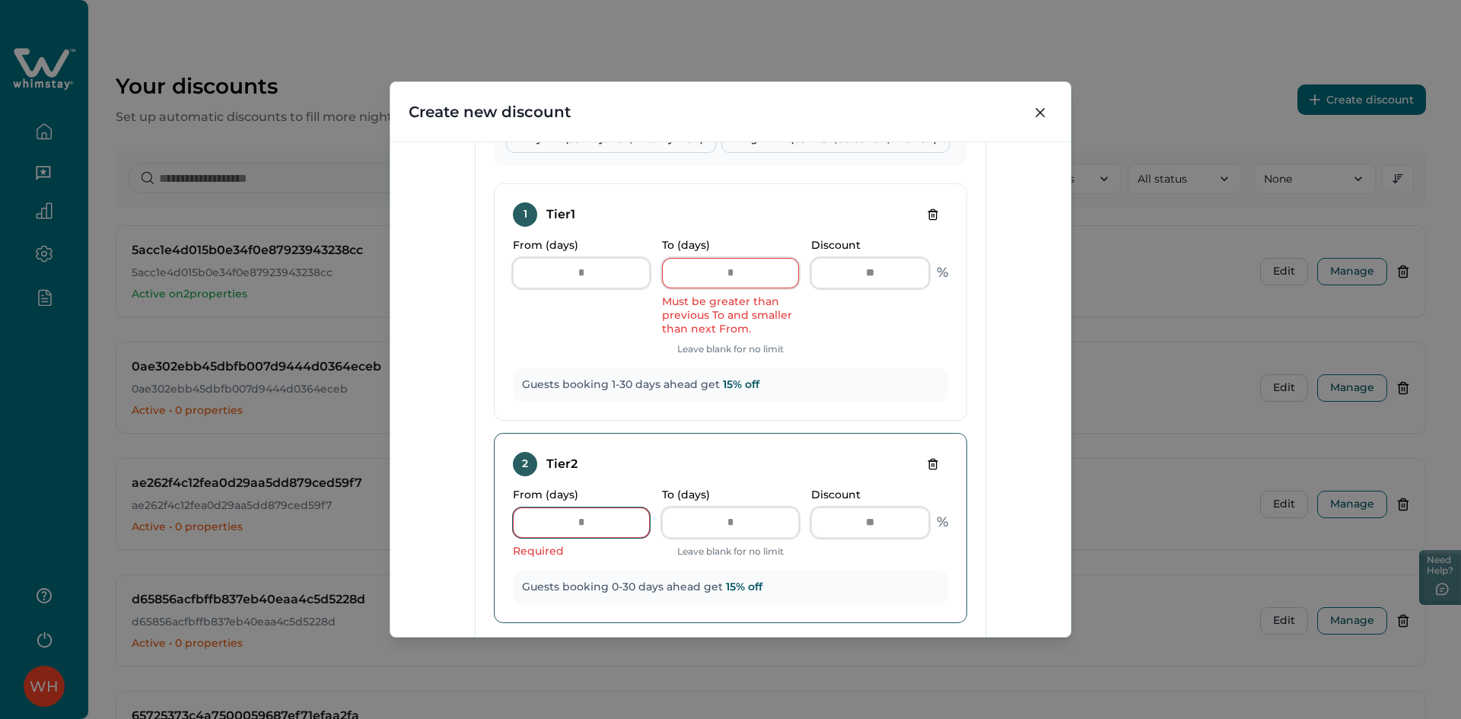
drag, startPoint x: 576, startPoint y: 527, endPoint x: 566, endPoint y: 522, distance: 11.2
click at [546, 527] on input "*" at bounding box center [581, 523] width 137 height 30
type input "*"
click at [933, 467] on icon "Delete tier" at bounding box center [932, 464] width 7 height 10
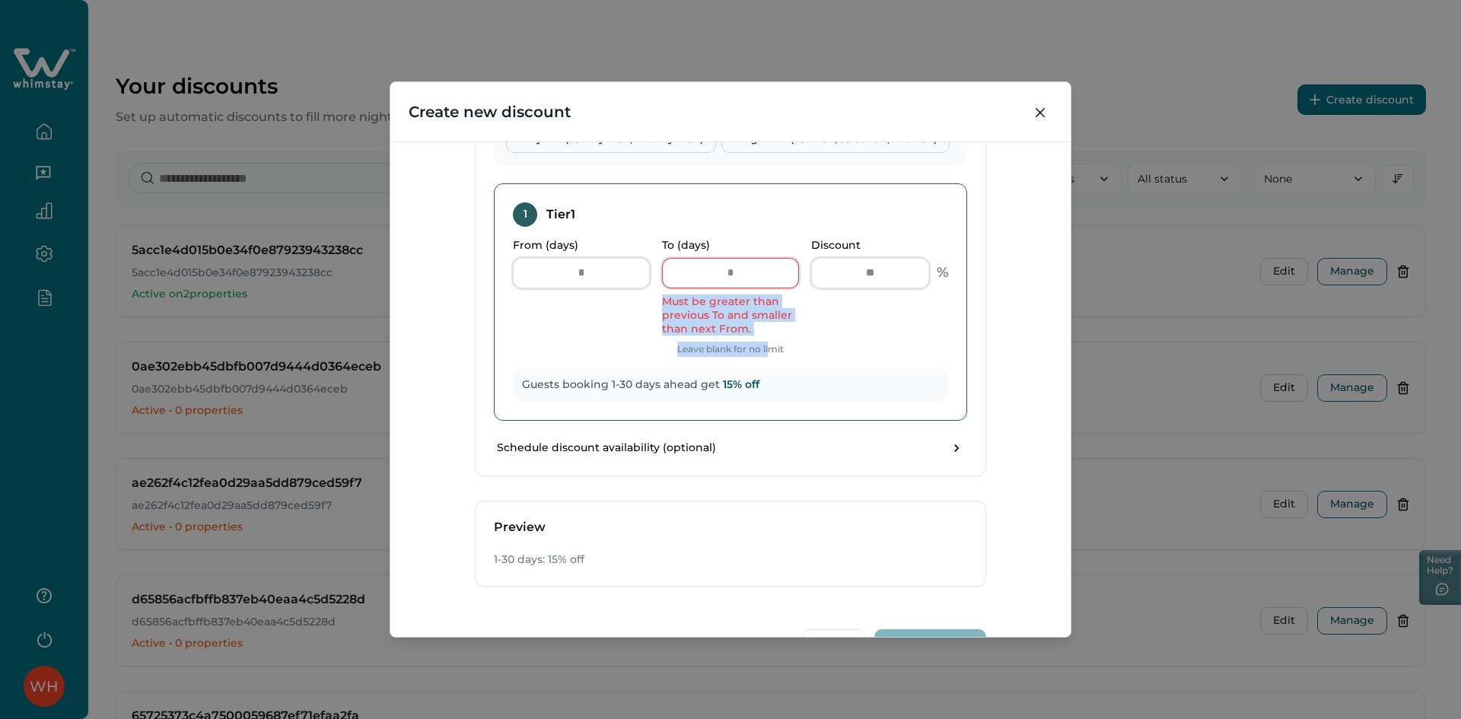
drag, startPoint x: 660, startPoint y: 304, endPoint x: 782, endPoint y: 363, distance: 135.1
click at [775, 358] on div "1 Tier 1 From (days) * To (days) ** Must be greater than previous To and smalle…" at bounding box center [730, 301] width 473 height 237
click at [804, 332] on div "From (days) * To (days) ** Must be greater than previous To and smaller than ne…" at bounding box center [730, 298] width 435 height 118
drag, startPoint x: 763, startPoint y: 323, endPoint x: 656, endPoint y: 302, distance: 109.4
click at [656, 302] on div "From (days) * To (days) ** Must be greater than previous To and smaller than ne…" at bounding box center [730, 298] width 435 height 118
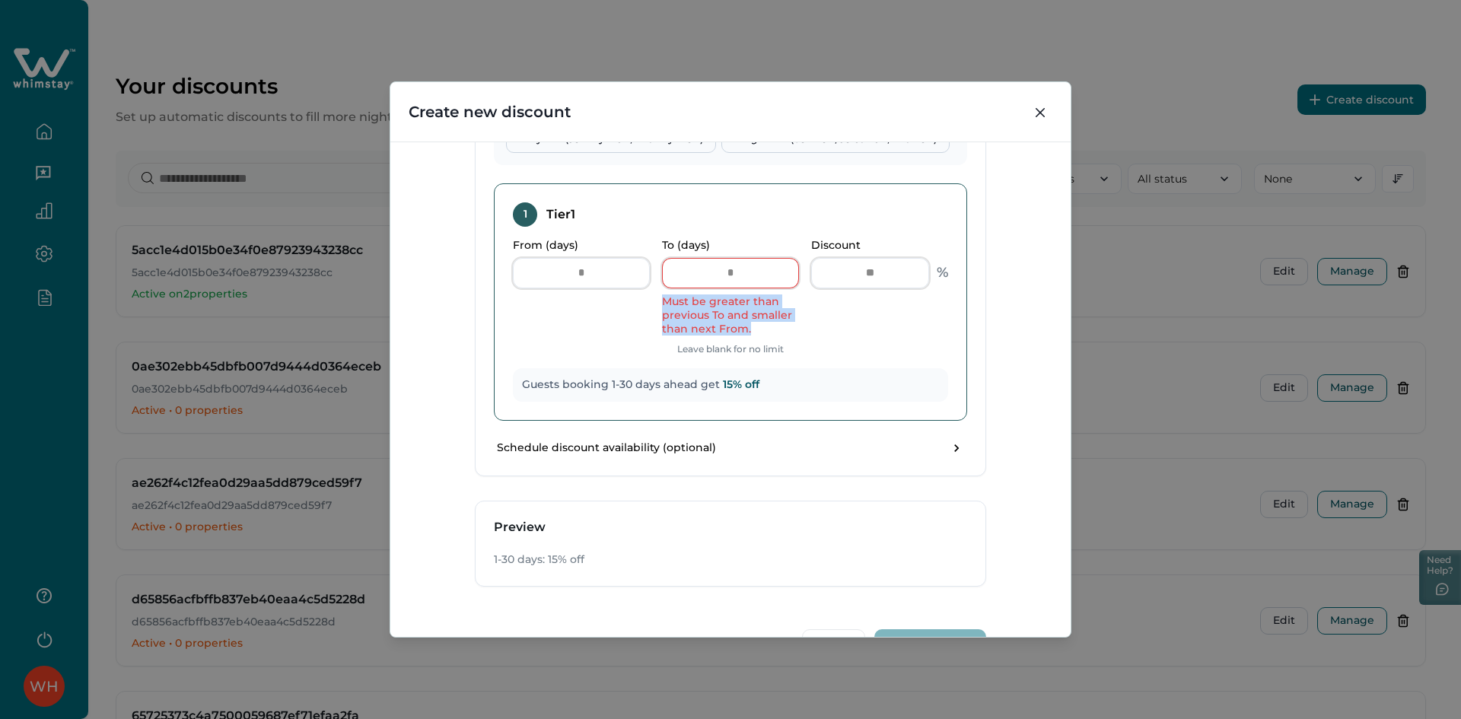
click at [690, 316] on div "Must be greater than previous To and smaller than next From." at bounding box center [730, 314] width 137 height 41
drag, startPoint x: 664, startPoint y: 295, endPoint x: 736, endPoint y: 323, distance: 77.6
click at [736, 323] on div "Must be greater than previous To and smaller than next From." at bounding box center [730, 314] width 137 height 41
click at [751, 279] on input "**" at bounding box center [730, 273] width 137 height 30
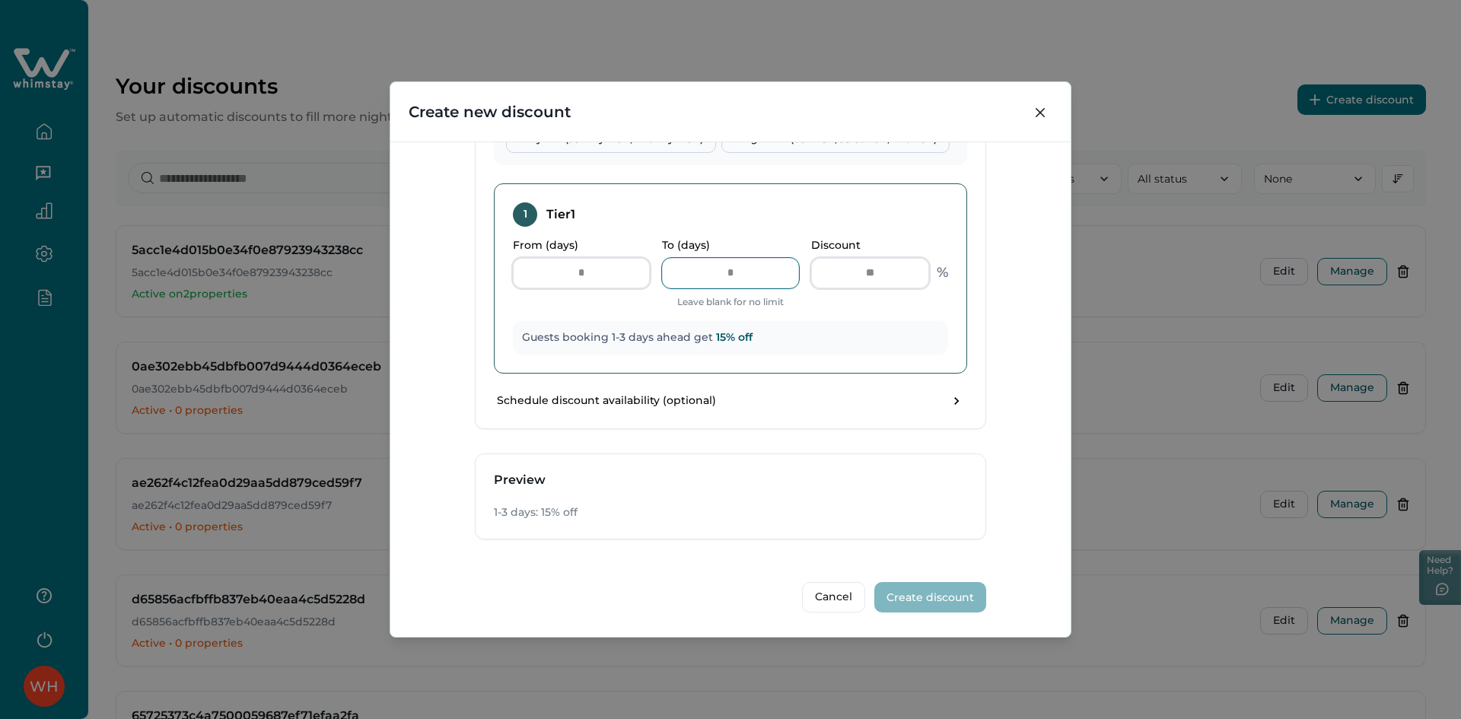
type input "**"
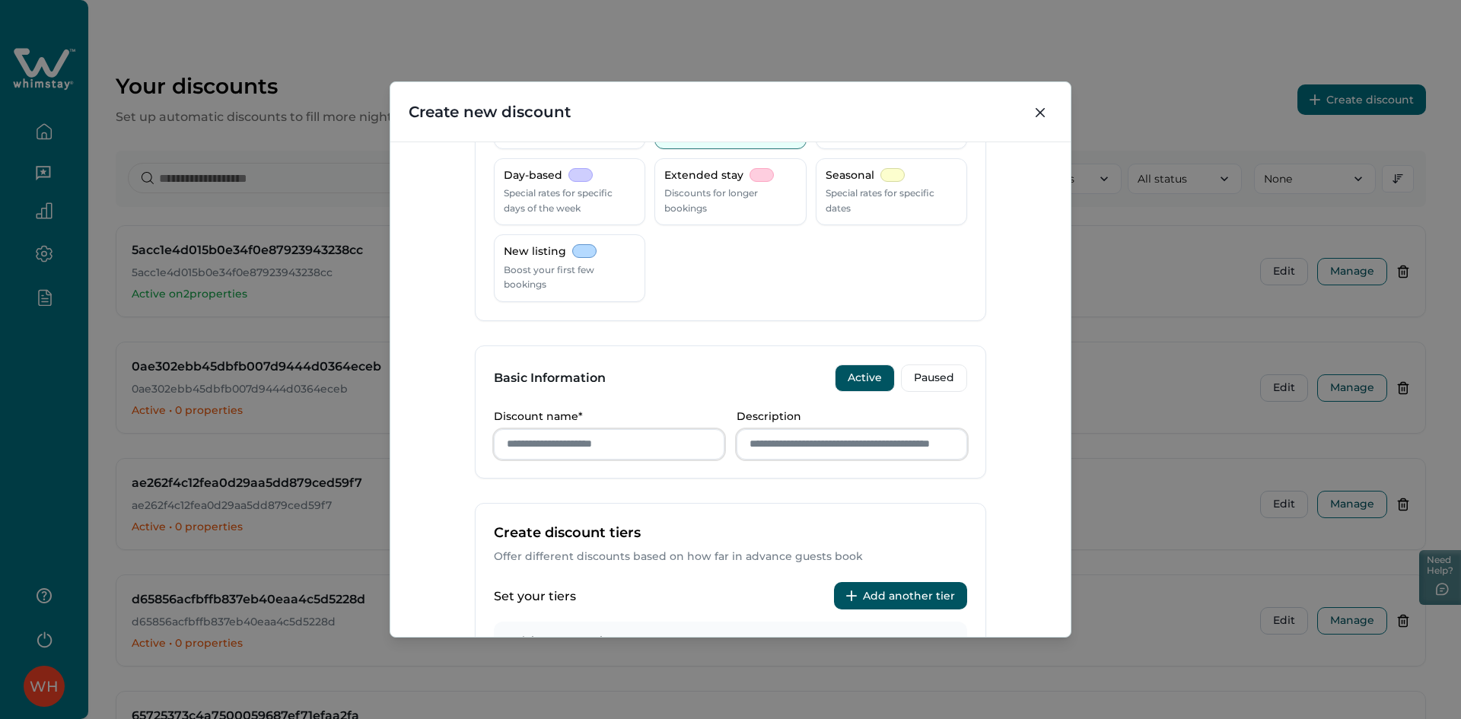
scroll to position [304, 0]
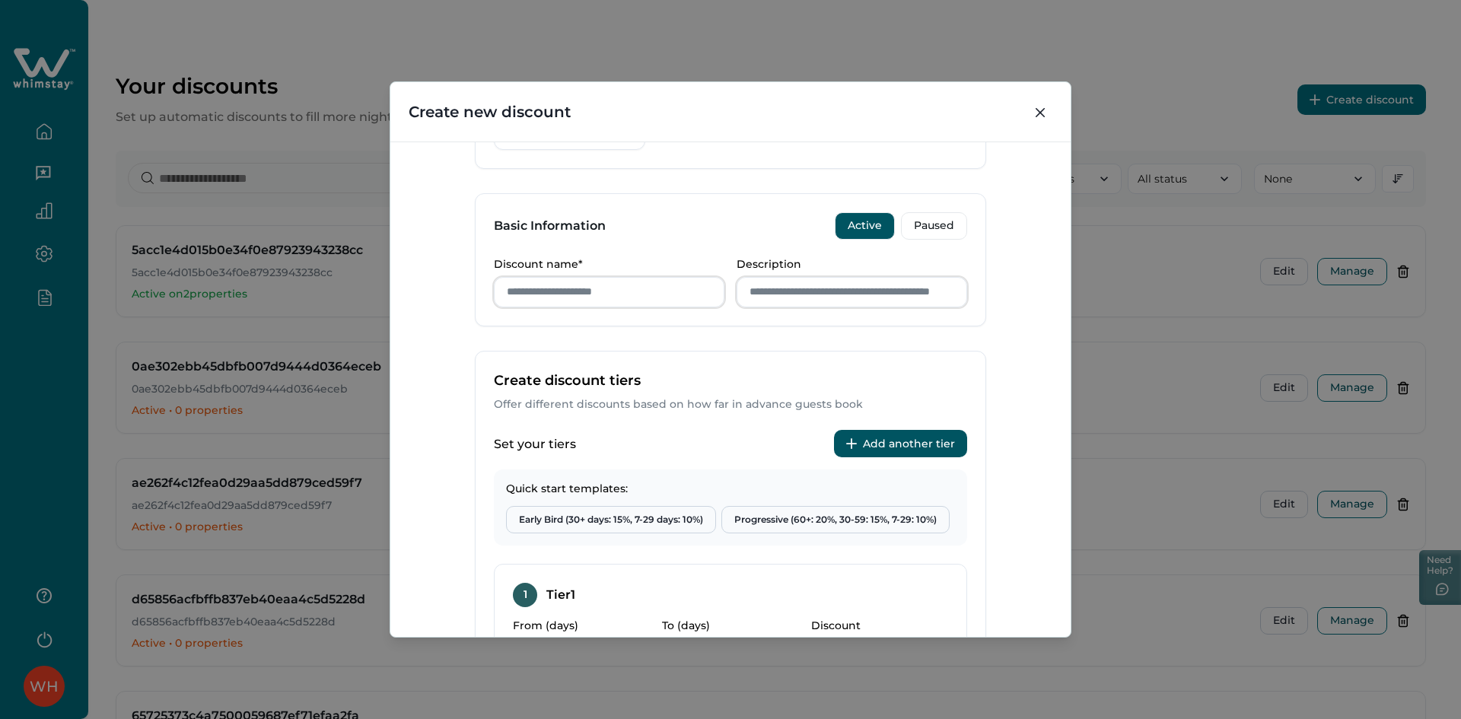
click at [878, 444] on button "Add another tier" at bounding box center [900, 443] width 133 height 27
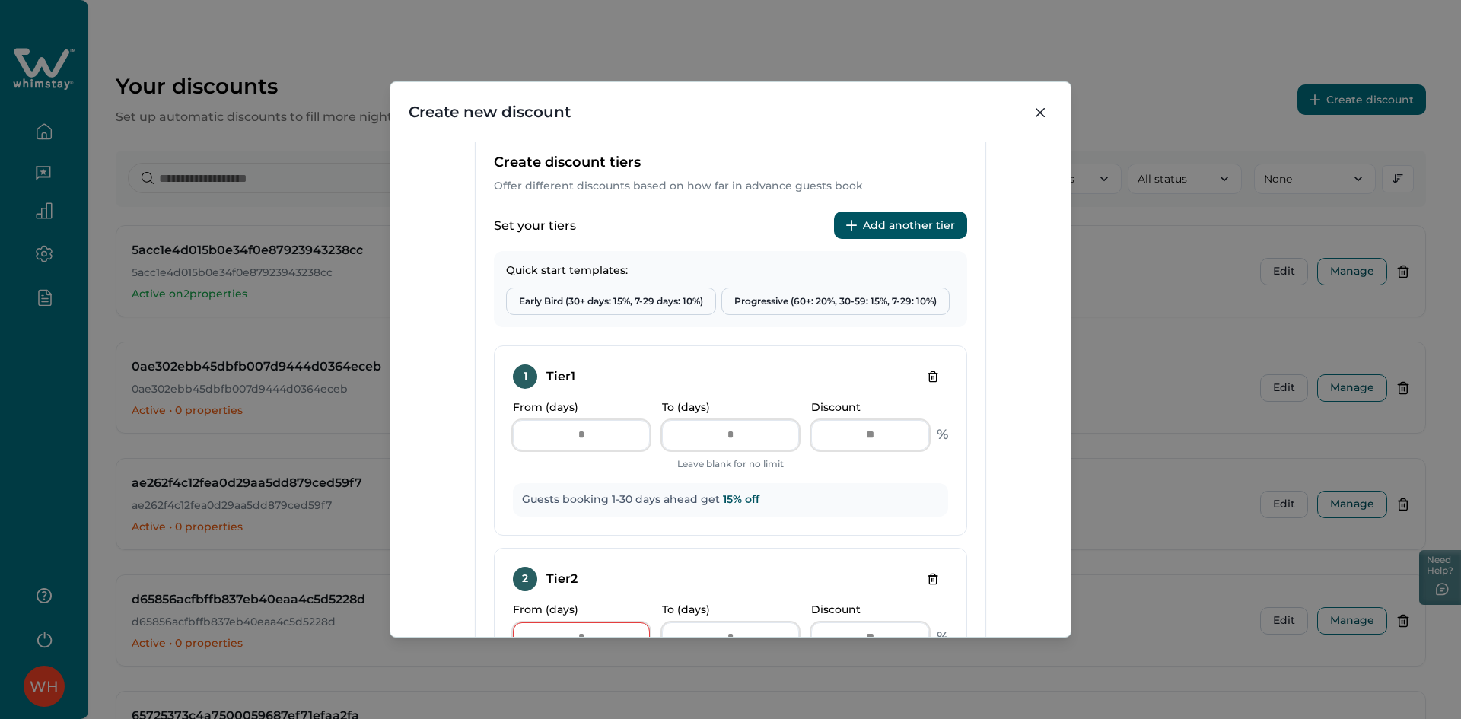
scroll to position [609, 0]
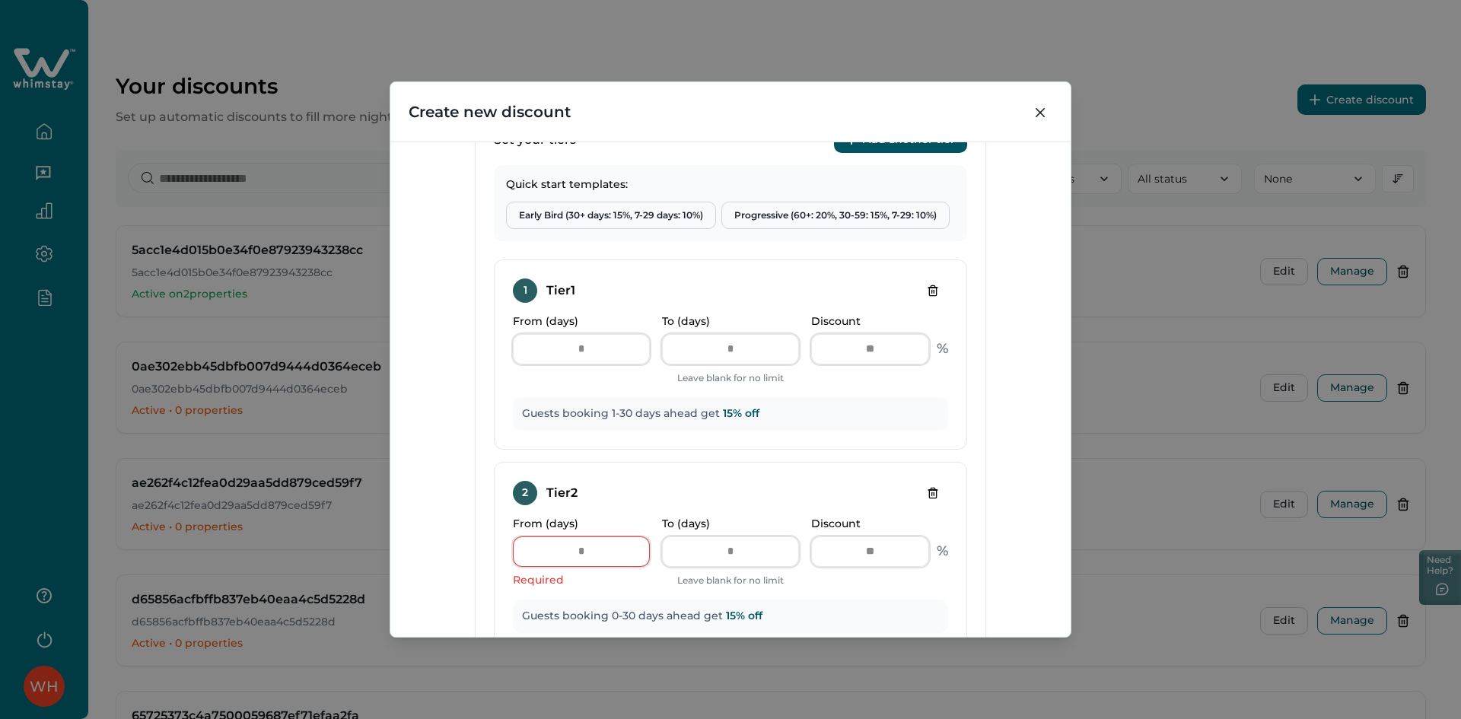
click at [931, 148] on button "Add another tier" at bounding box center [900, 139] width 133 height 27
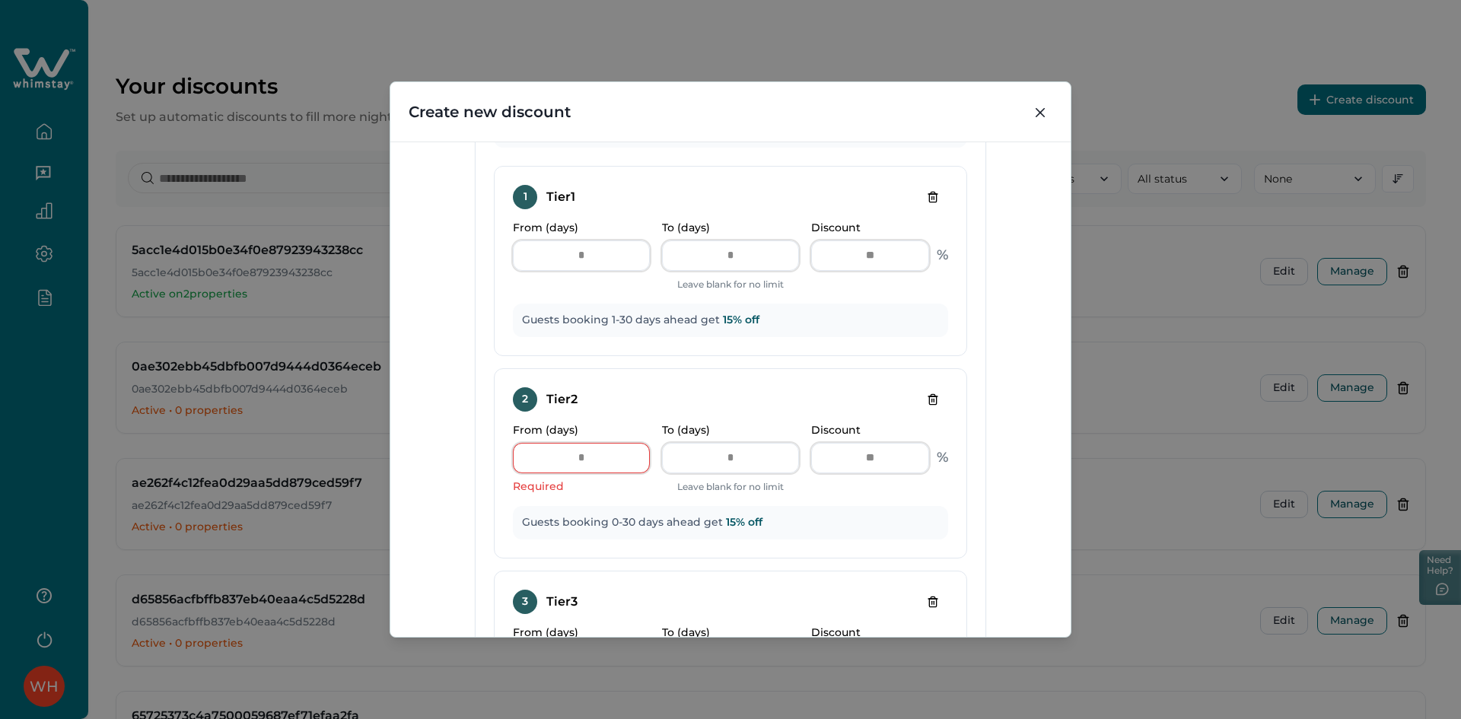
scroll to position [837, 0]
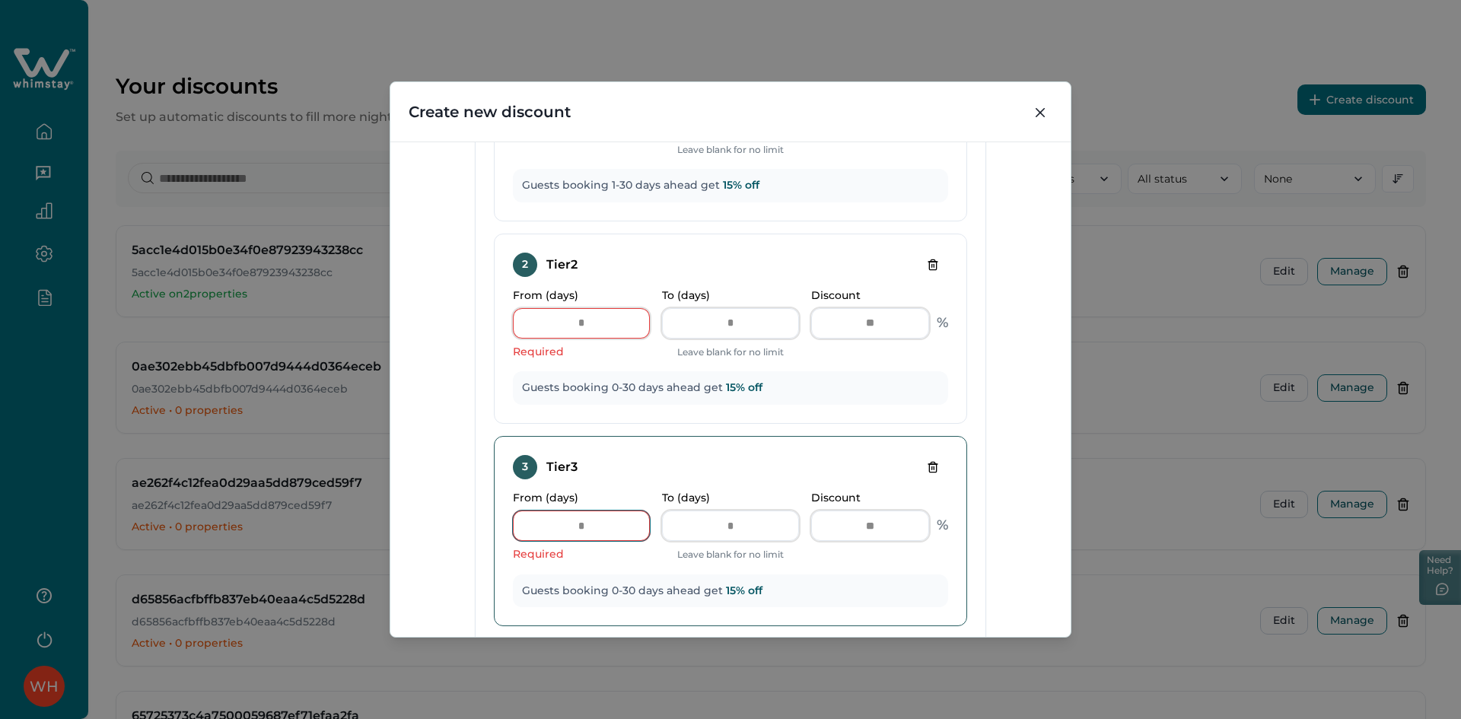
drag, startPoint x: 565, startPoint y: 528, endPoint x: 515, endPoint y: 530, distance: 49.5
click at [516, 530] on input "*" at bounding box center [581, 526] width 137 height 30
drag, startPoint x: 597, startPoint y: 323, endPoint x: 482, endPoint y: 323, distance: 114.9
click at [503, 325] on div "2 Tier 2 From (days) * Required To (days) ** Leave blank for no limit Discount …" at bounding box center [730, 329] width 473 height 190
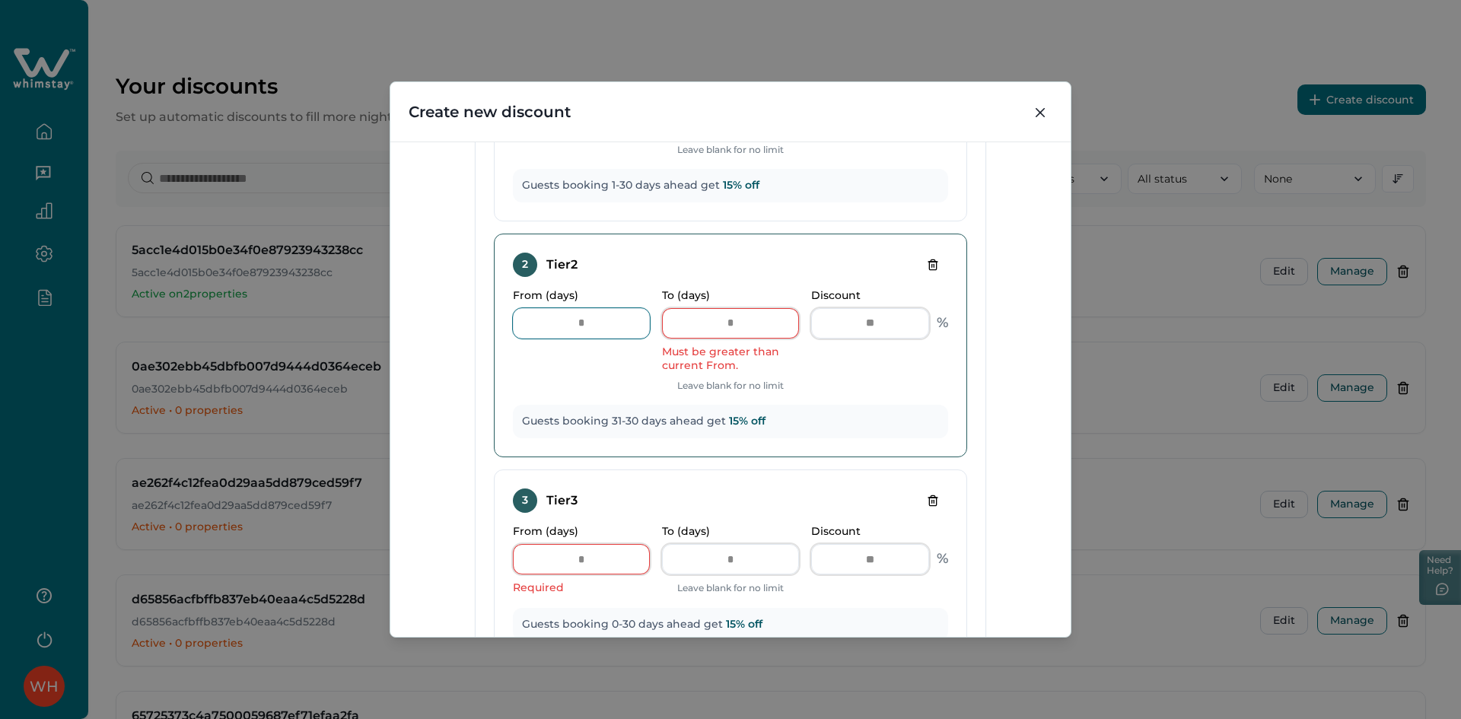
type input "**"
drag, startPoint x: 740, startPoint y: 323, endPoint x: 676, endPoint y: 332, distance: 64.6
click at [696, 329] on input "**" at bounding box center [730, 323] width 137 height 30
drag, startPoint x: 740, startPoint y: 328, endPoint x: 686, endPoint y: 326, distance: 54.0
click at [686, 326] on input "**" at bounding box center [730, 323] width 137 height 30
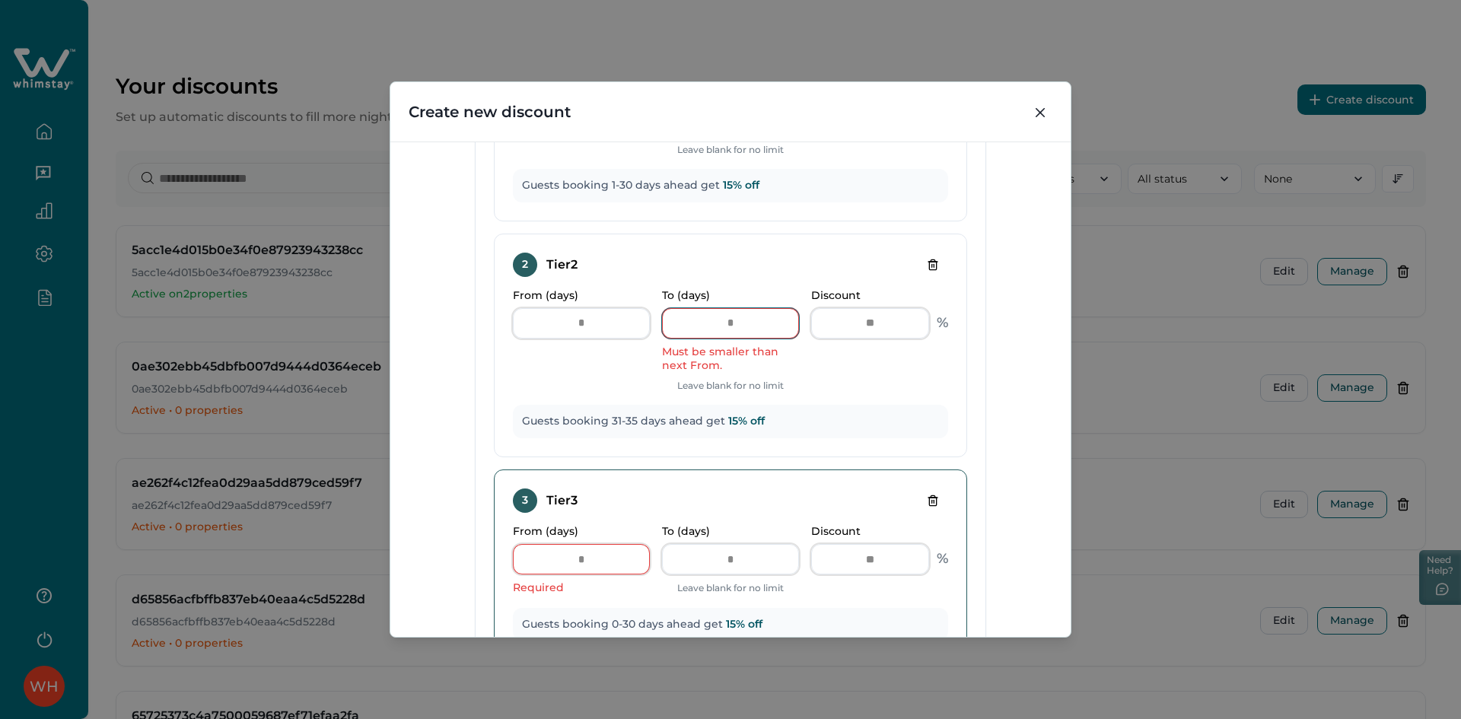
type input "**"
drag, startPoint x: 568, startPoint y: 556, endPoint x: 479, endPoint y: 553, distance: 89.1
click at [501, 556] on div "3 Tier 3 From (days) * Required To (days) ** Leave blank for no limit Discount …" at bounding box center [730, 565] width 473 height 190
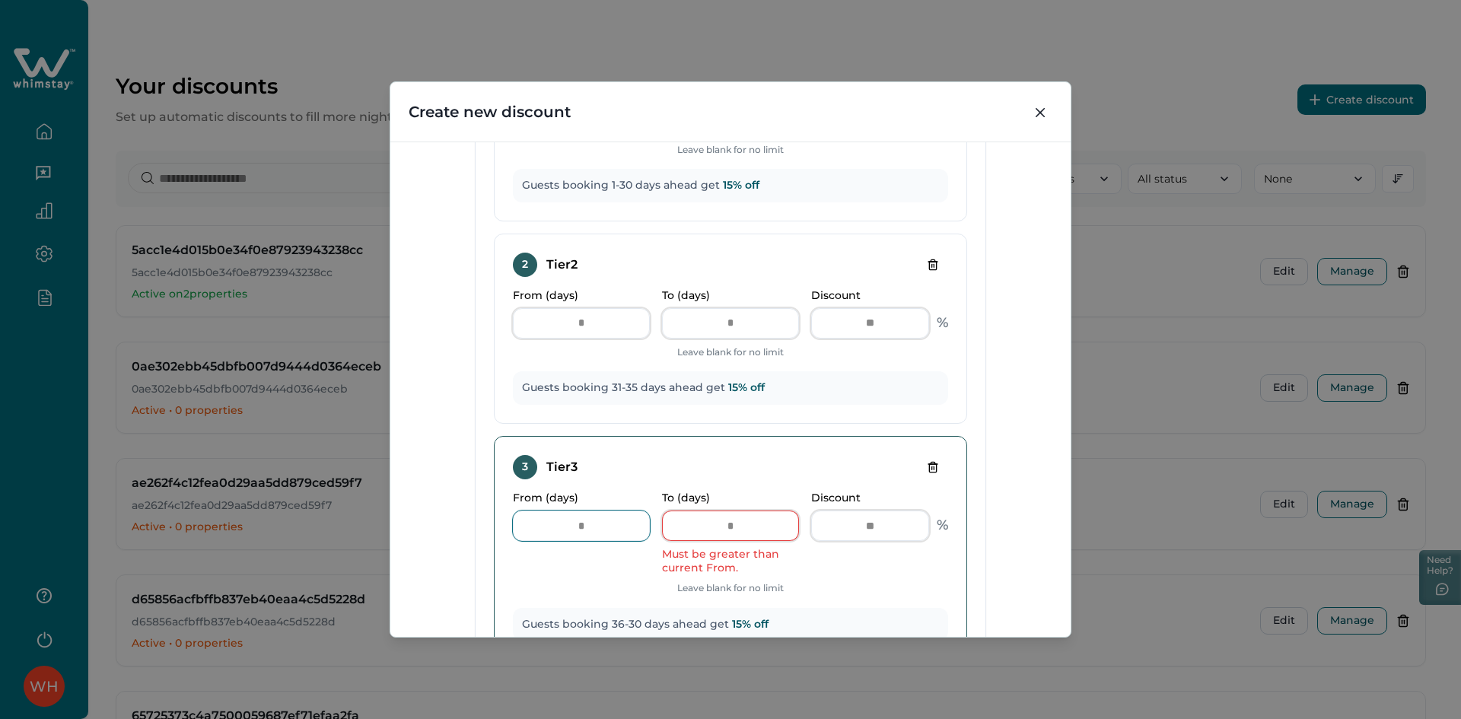
type input "**"
click at [670, 528] on input "**" at bounding box center [730, 526] width 137 height 30
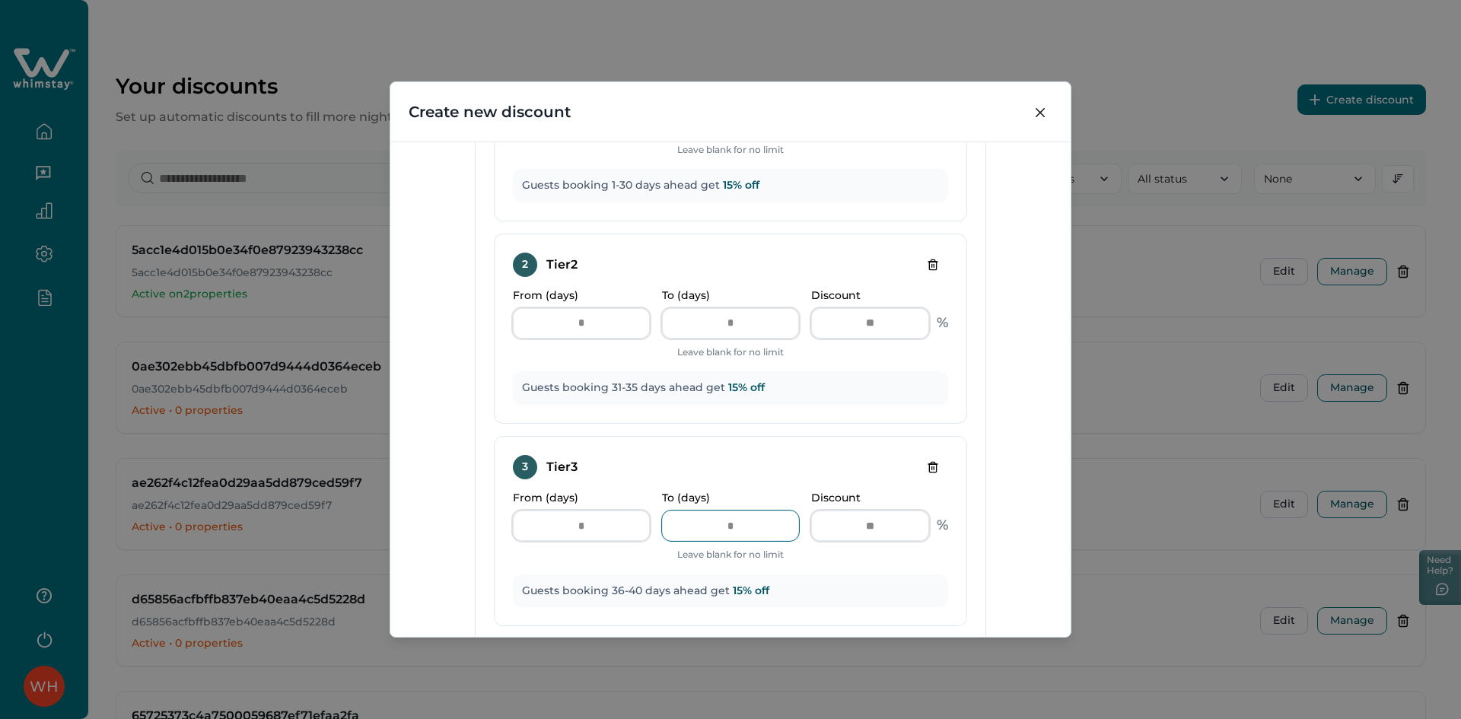
type input "**"
click at [1001, 436] on div "Discount Type Standard 0-30 Standard discount for bookings made 0-30 days befor…" at bounding box center [730, 389] width 680 height 495
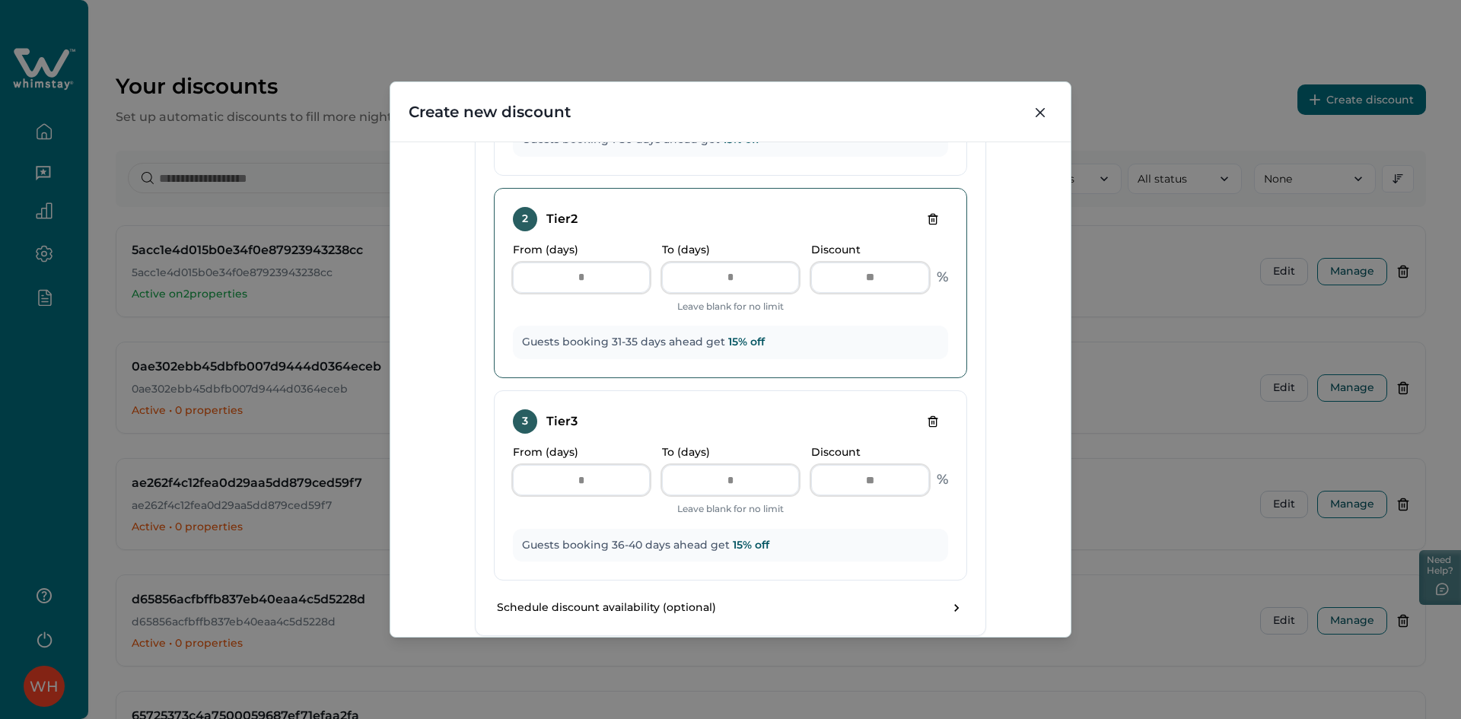
scroll to position [861, 0]
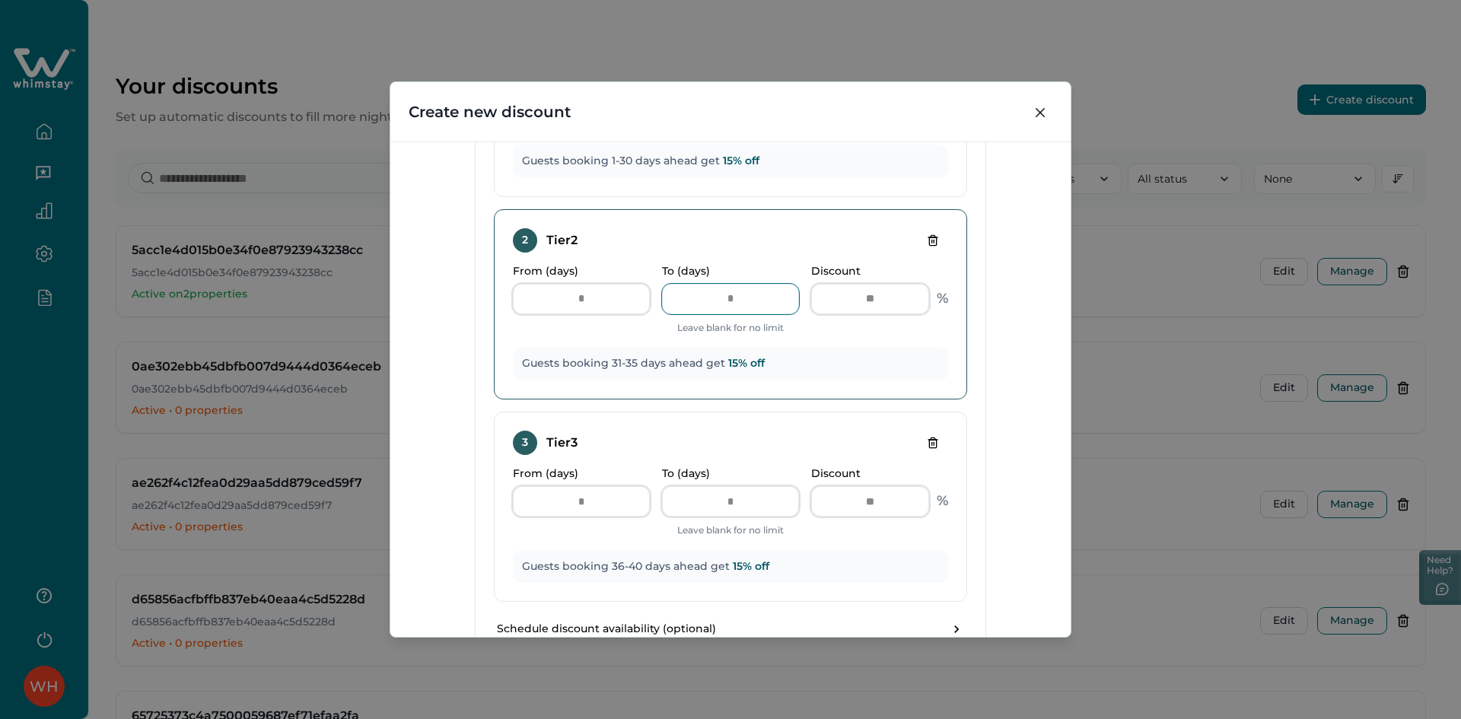
drag, startPoint x: 693, startPoint y: 304, endPoint x: 699, endPoint y: 311, distance: 9.2
click at [690, 304] on input "**" at bounding box center [730, 299] width 137 height 30
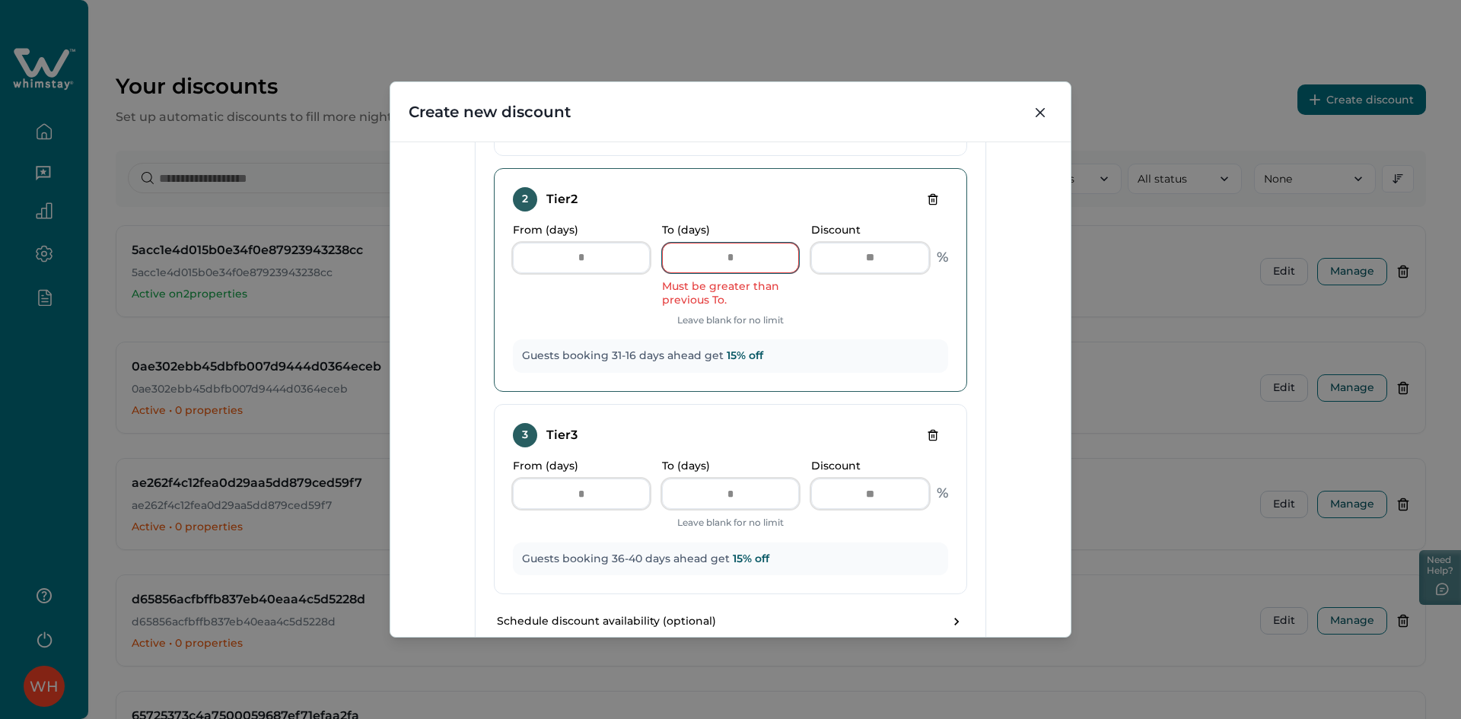
scroll to position [937, 0]
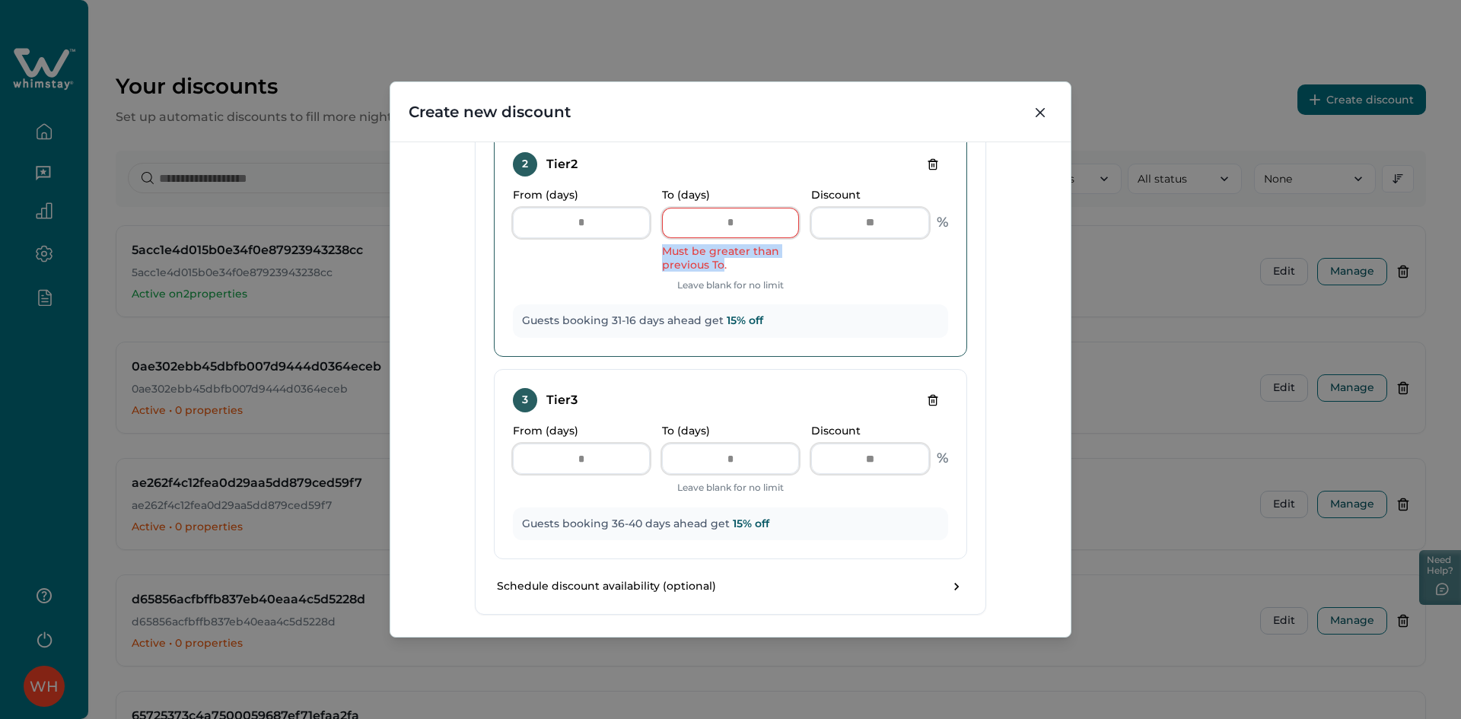
drag, startPoint x: 658, startPoint y: 253, endPoint x: 648, endPoint y: 252, distance: 10.0
click at [648, 252] on div "From (days) ** To (days) ** Must be greater than previous To. Leave blank for n…" at bounding box center [730, 241] width 435 height 104
click at [693, 253] on div "Must be greater than previous To." at bounding box center [730, 257] width 137 height 27
drag, startPoint x: 737, startPoint y: 221, endPoint x: 710, endPoint y: 221, distance: 26.6
click at [710, 221] on input "**" at bounding box center [730, 223] width 137 height 30
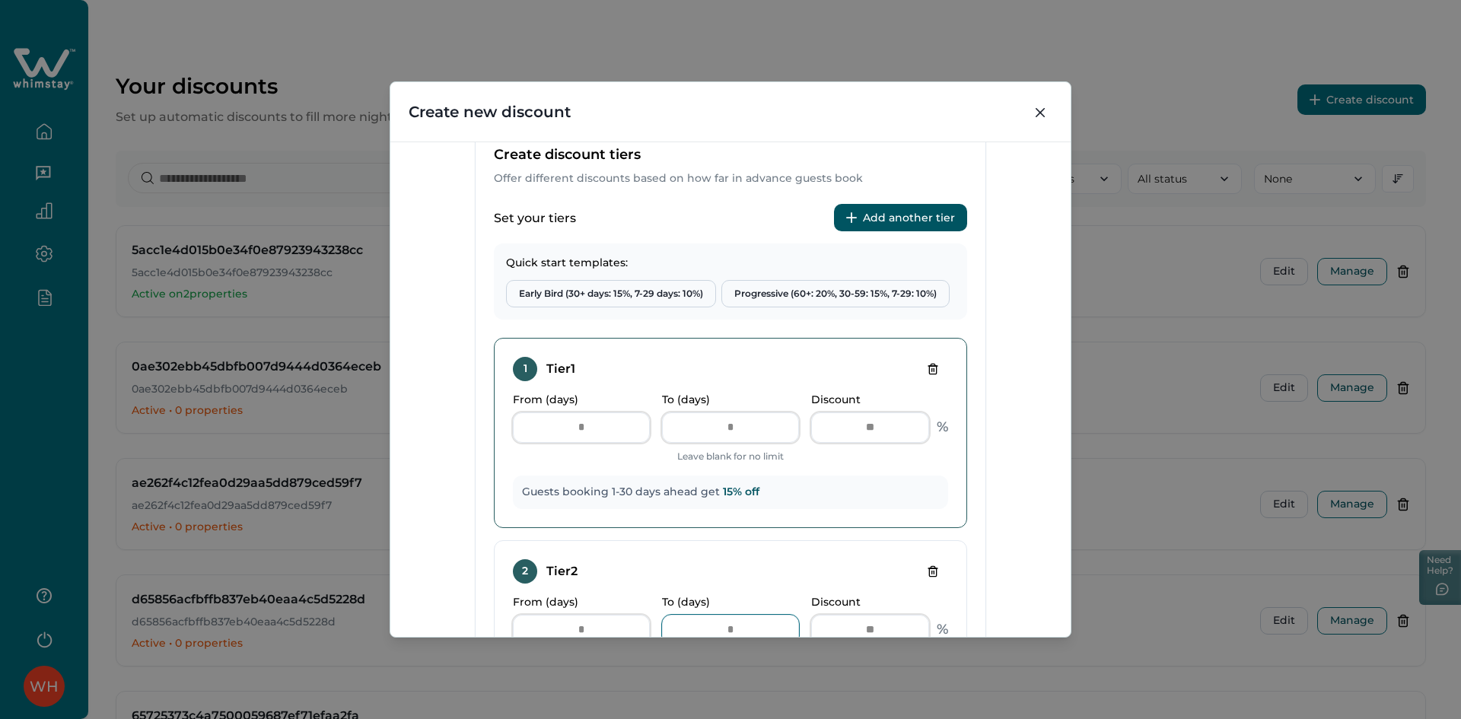
scroll to position [557, 0]
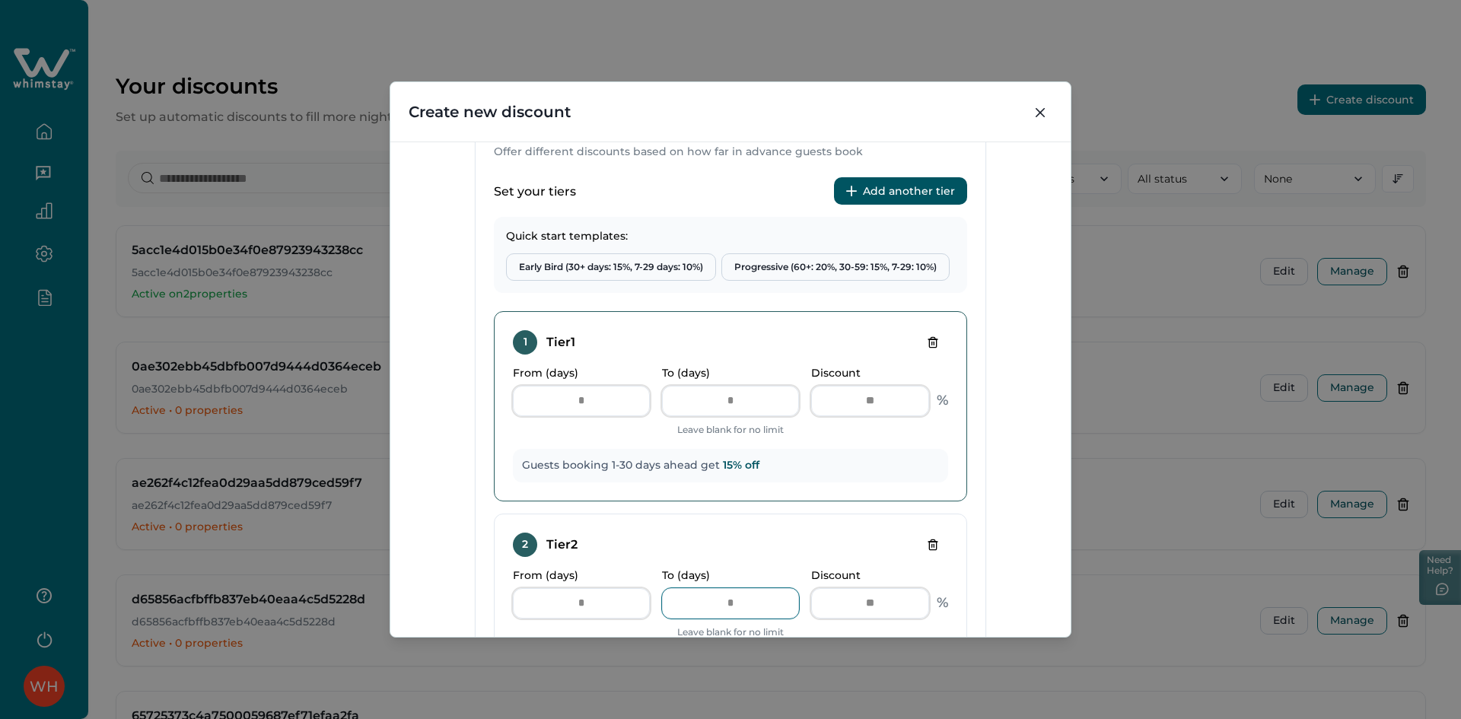
type input "**"
drag, startPoint x: 527, startPoint y: 327, endPoint x: 588, endPoint y: 355, distance: 67.4
click at [588, 355] on div "1 Tier 1 From (days) * To (days) ** Leave blank for no limit Discount ** % Gues…" at bounding box center [730, 406] width 473 height 190
drag, startPoint x: 540, startPoint y: 537, endPoint x: 567, endPoint y: 546, distance: 28.6
click at [563, 545] on div "2 Tier 2" at bounding box center [545, 545] width 65 height 24
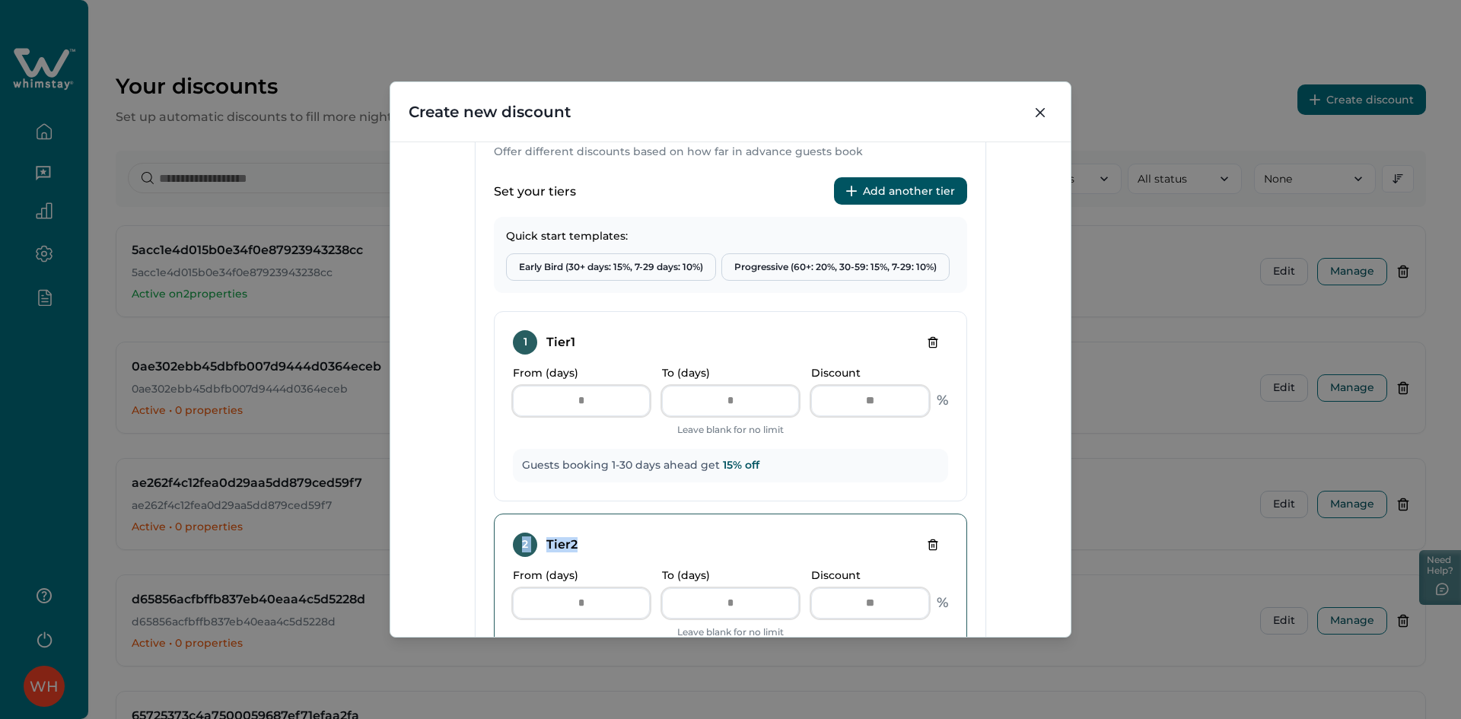
drag, startPoint x: 552, startPoint y: 542, endPoint x: 509, endPoint y: 542, distance: 42.6
click at [513, 542] on div "2 Tier 2" at bounding box center [730, 545] width 435 height 24
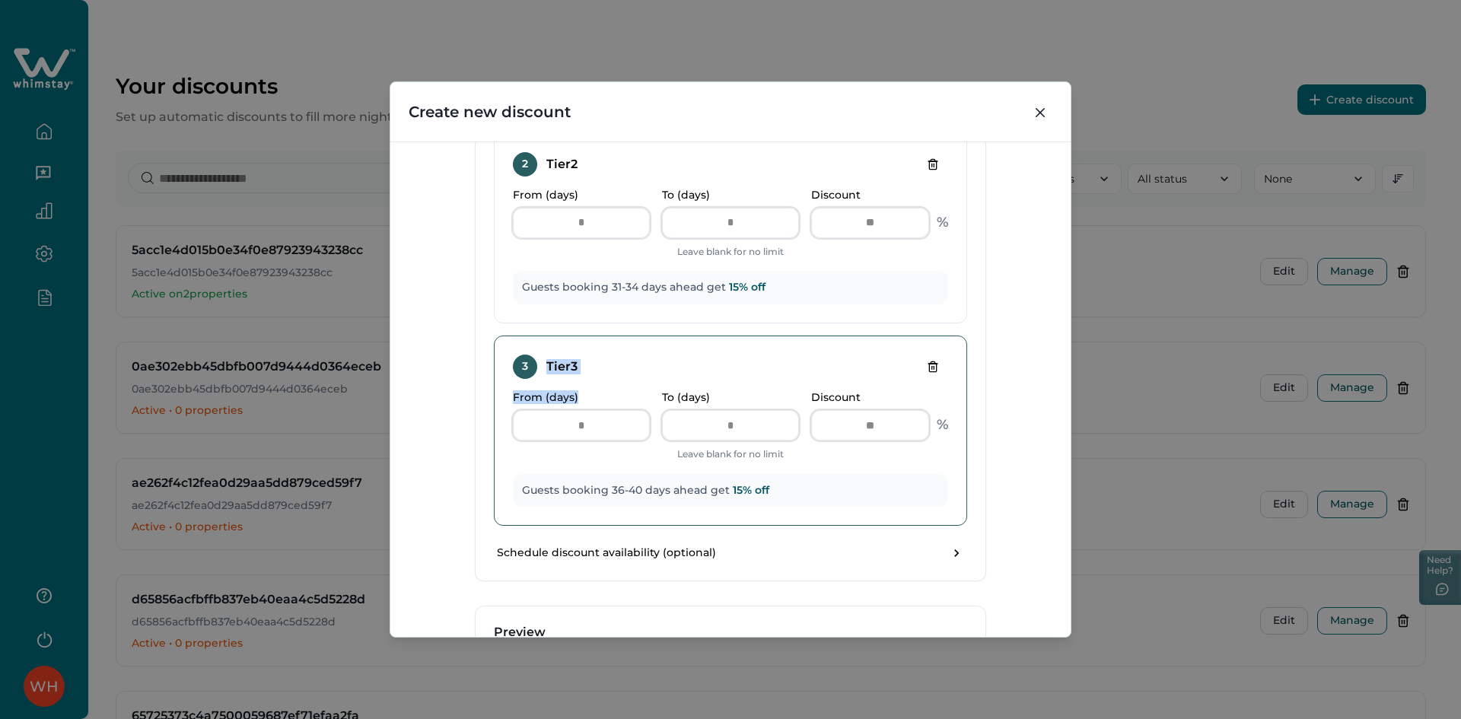
drag, startPoint x: 590, startPoint y: 380, endPoint x: 491, endPoint y: 372, distance: 100.0
click at [517, 372] on div "3 Tier 3 From (days) ** To (days) ** Leave blank for no limit Discount ** % Gue…" at bounding box center [730, 431] width 473 height 190
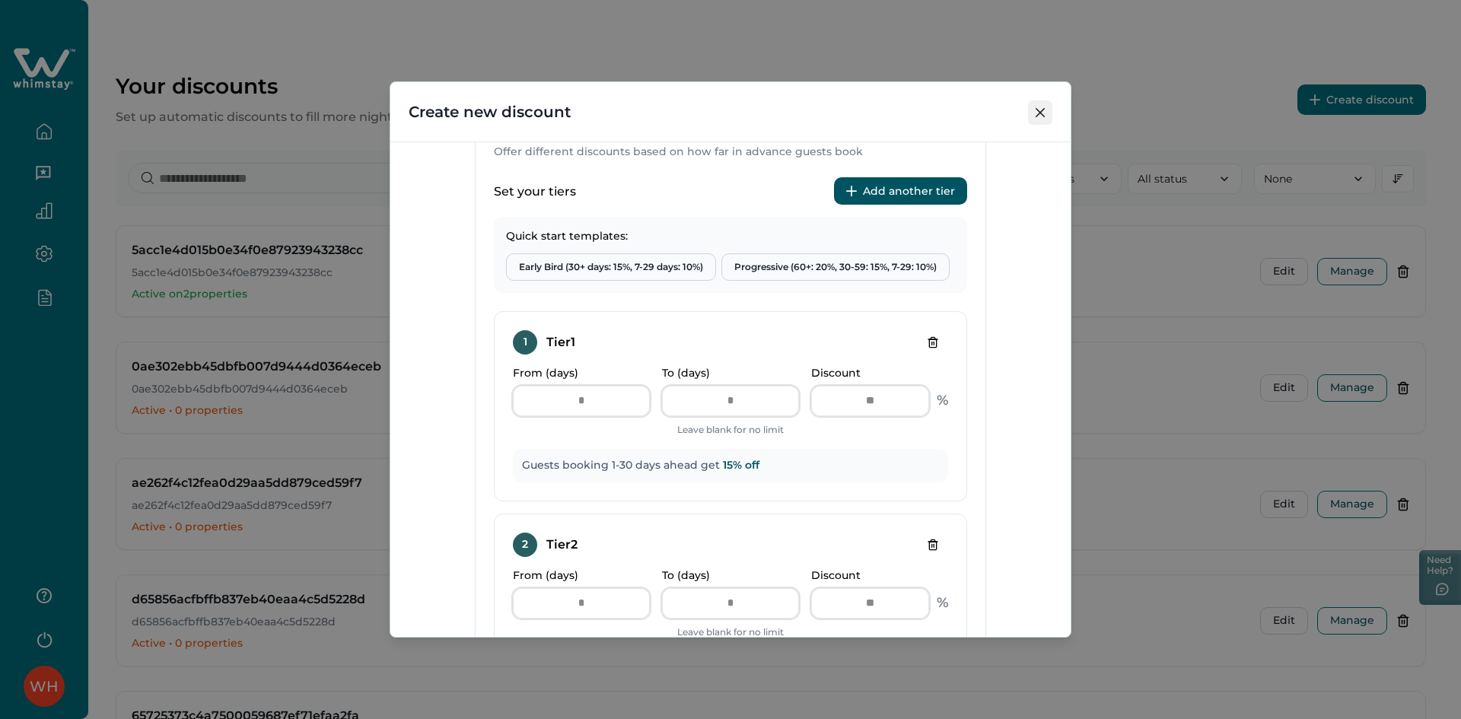
click at [1039, 110] on icon "Close" at bounding box center [1040, 112] width 9 height 9
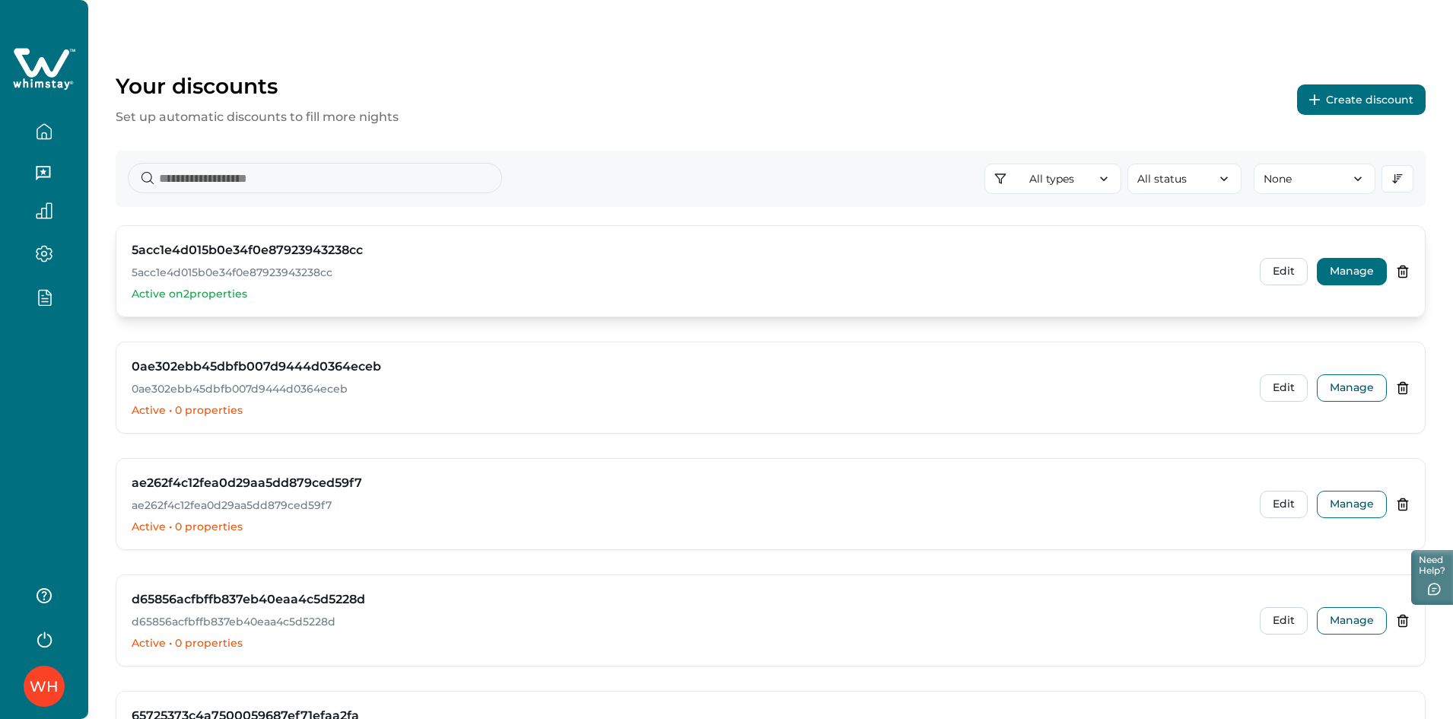
click at [1326, 273] on button "Manage" at bounding box center [1352, 271] width 70 height 27
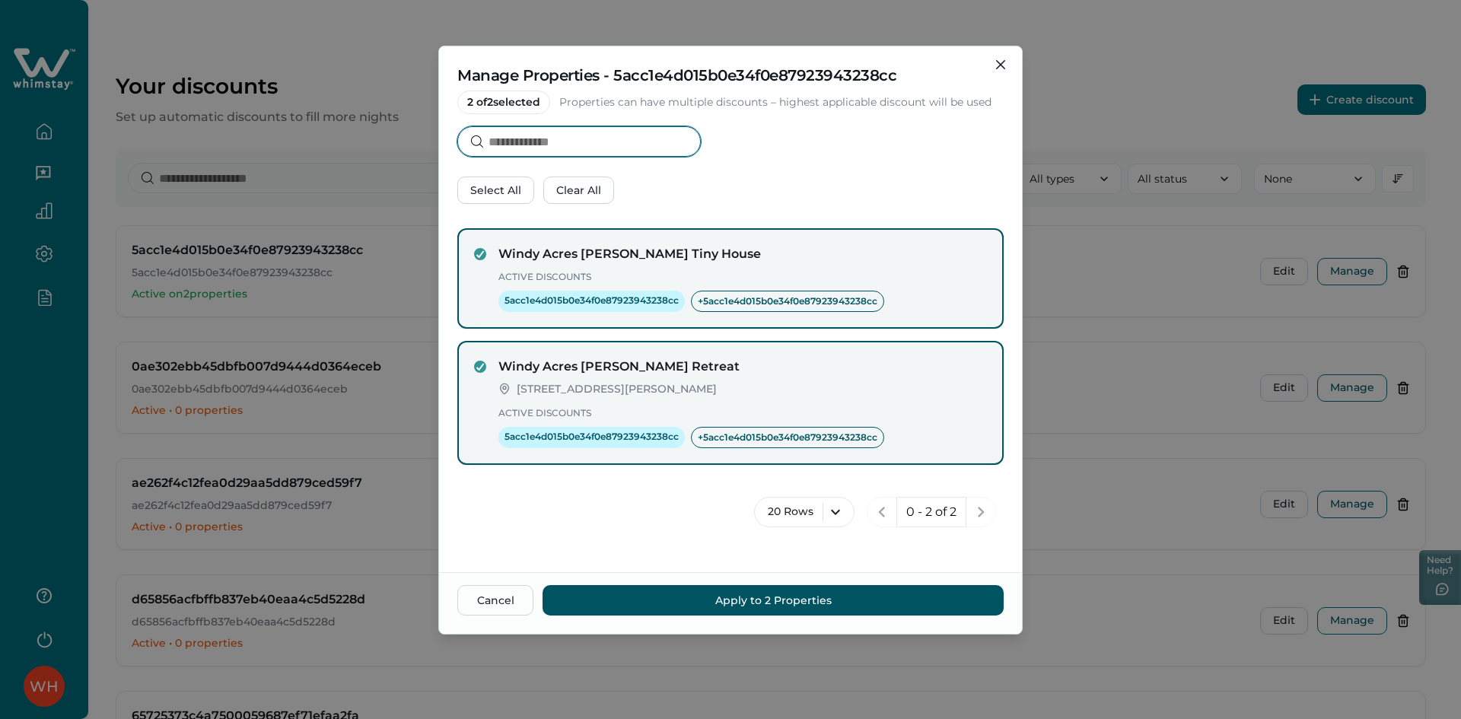
drag, startPoint x: 574, startPoint y: 145, endPoint x: 759, endPoint y: 168, distance: 186.3
click at [682, 159] on div "Manage Properties - 5acc1e4d015b0e34f0e87923943238cc 2 of 2 selected Properties…" at bounding box center [730, 131] width 583 height 170
click at [775, 163] on div "Manage Properties - 5acc1e4d015b0e34f0e87923943238cc 2 of 2 selected Properties…" at bounding box center [730, 131] width 583 height 170
drag, startPoint x: 648, startPoint y: 129, endPoint x: 640, endPoint y: 135, distance: 9.9
click at [648, 129] on input at bounding box center [579, 141] width 244 height 30
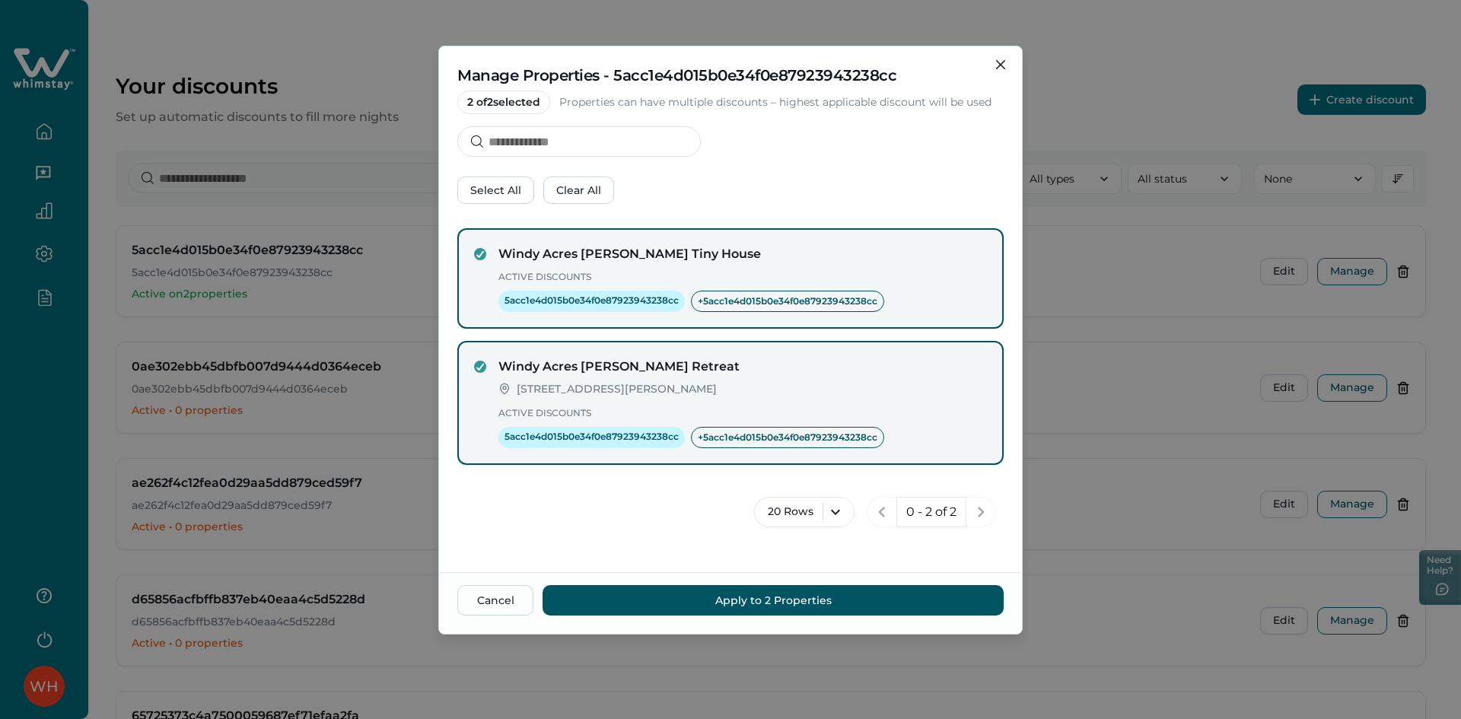
click at [798, 198] on div "Select All Clear All" at bounding box center [730, 190] width 546 height 27
click at [617, 156] on input at bounding box center [579, 141] width 244 height 30
click at [746, 189] on div "Select All Clear All" at bounding box center [730, 190] width 546 height 27
drag, startPoint x: 746, startPoint y: 189, endPoint x: 868, endPoint y: 196, distance: 122.0
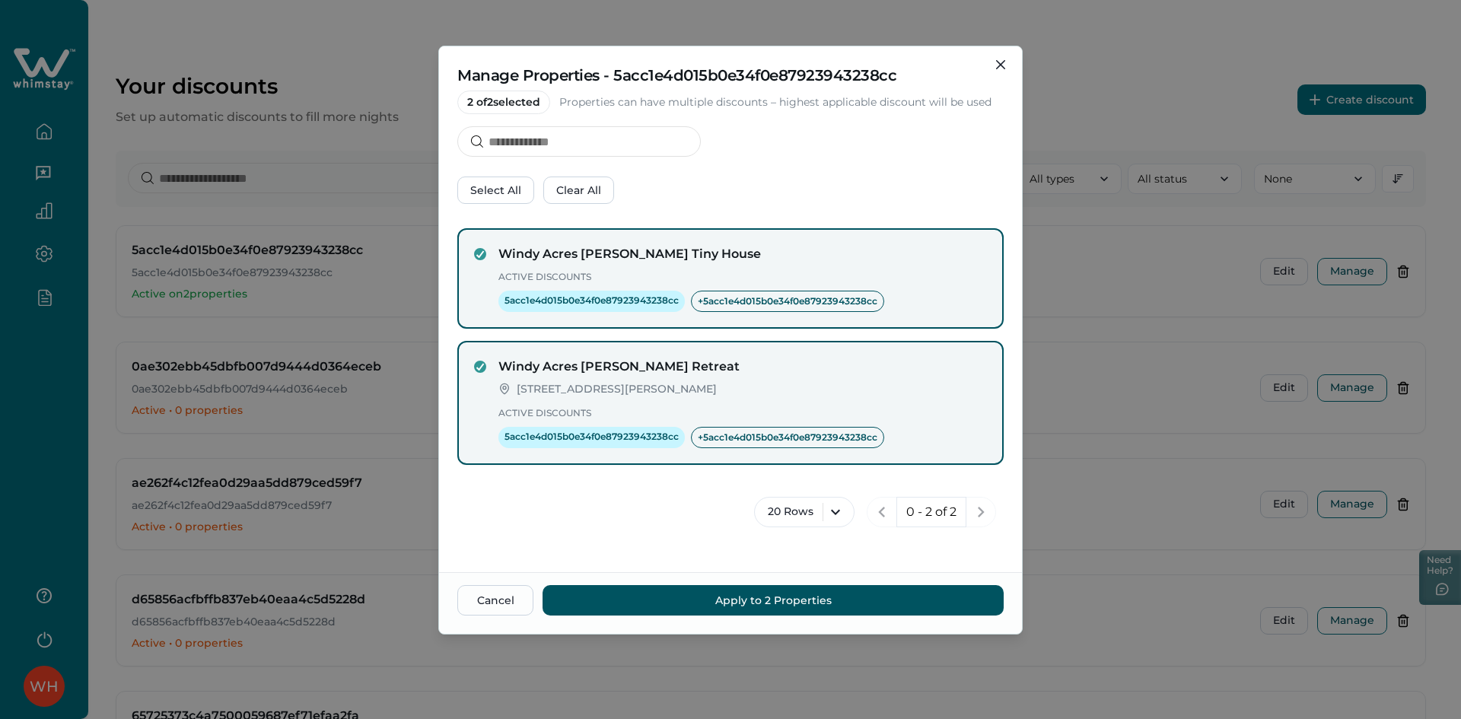
click at [753, 191] on div "Select All Clear All" at bounding box center [730, 190] width 546 height 27
click at [810, 196] on div "Select All Clear All" at bounding box center [730, 190] width 546 height 27
click at [1009, 59] on button "Close" at bounding box center [1000, 65] width 24 height 24
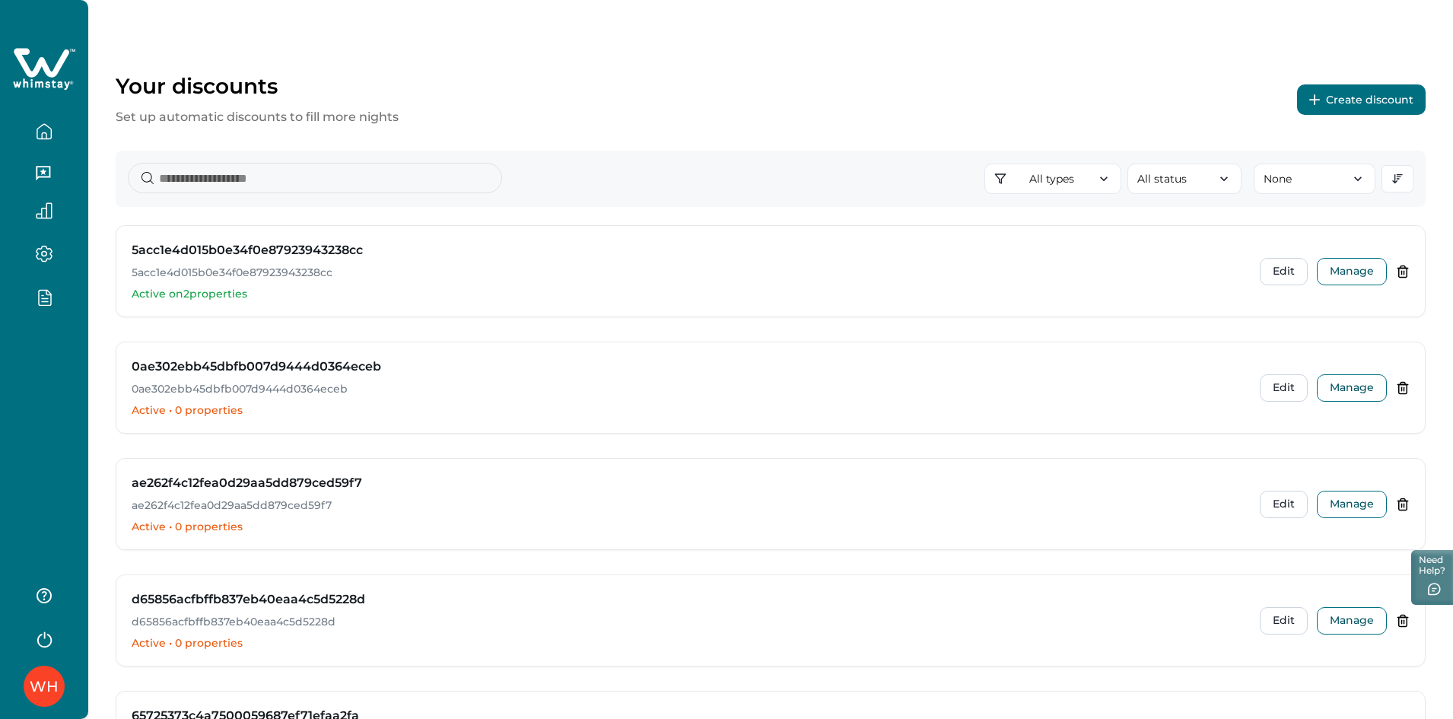
click at [12, 366] on div "WH" at bounding box center [44, 359] width 88 height 719
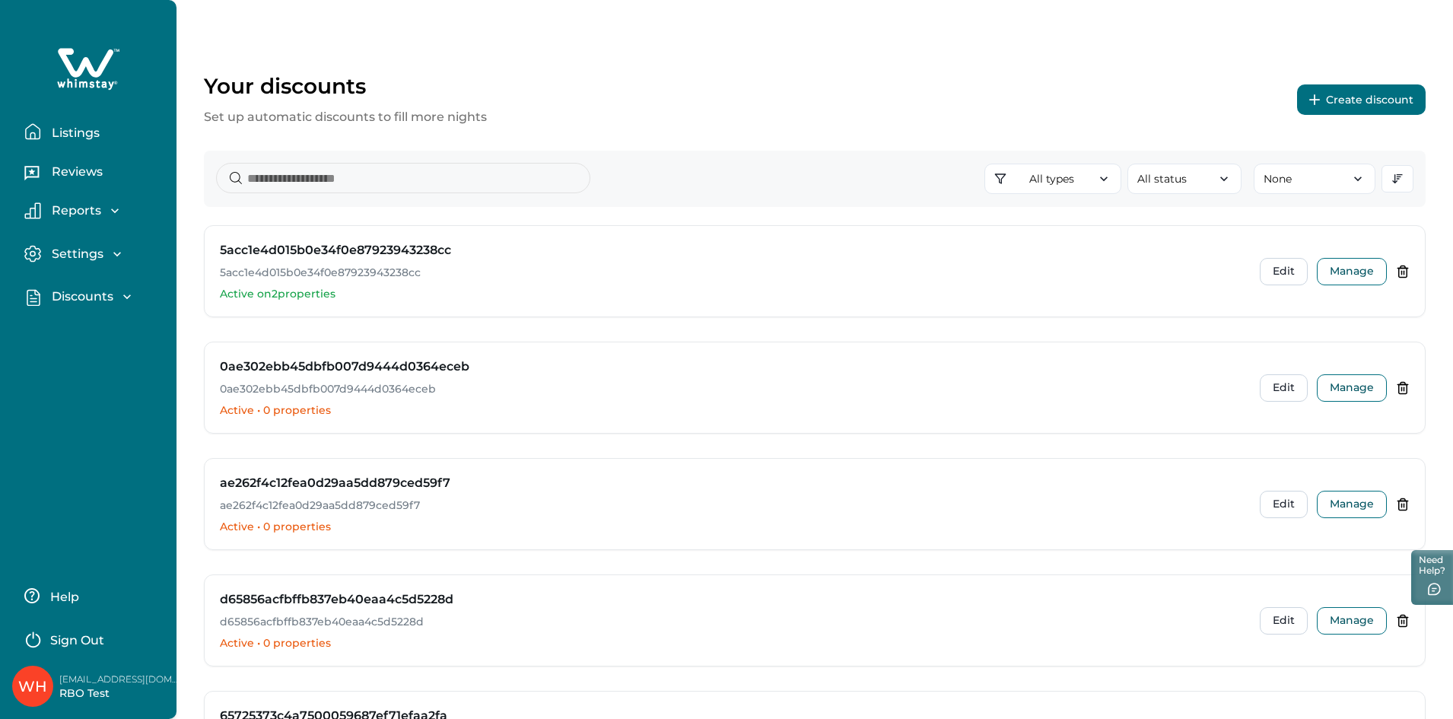
click at [93, 296] on p "Discounts" at bounding box center [80, 296] width 66 height 15
click at [84, 388] on p "Properties" at bounding box center [82, 391] width 70 height 15
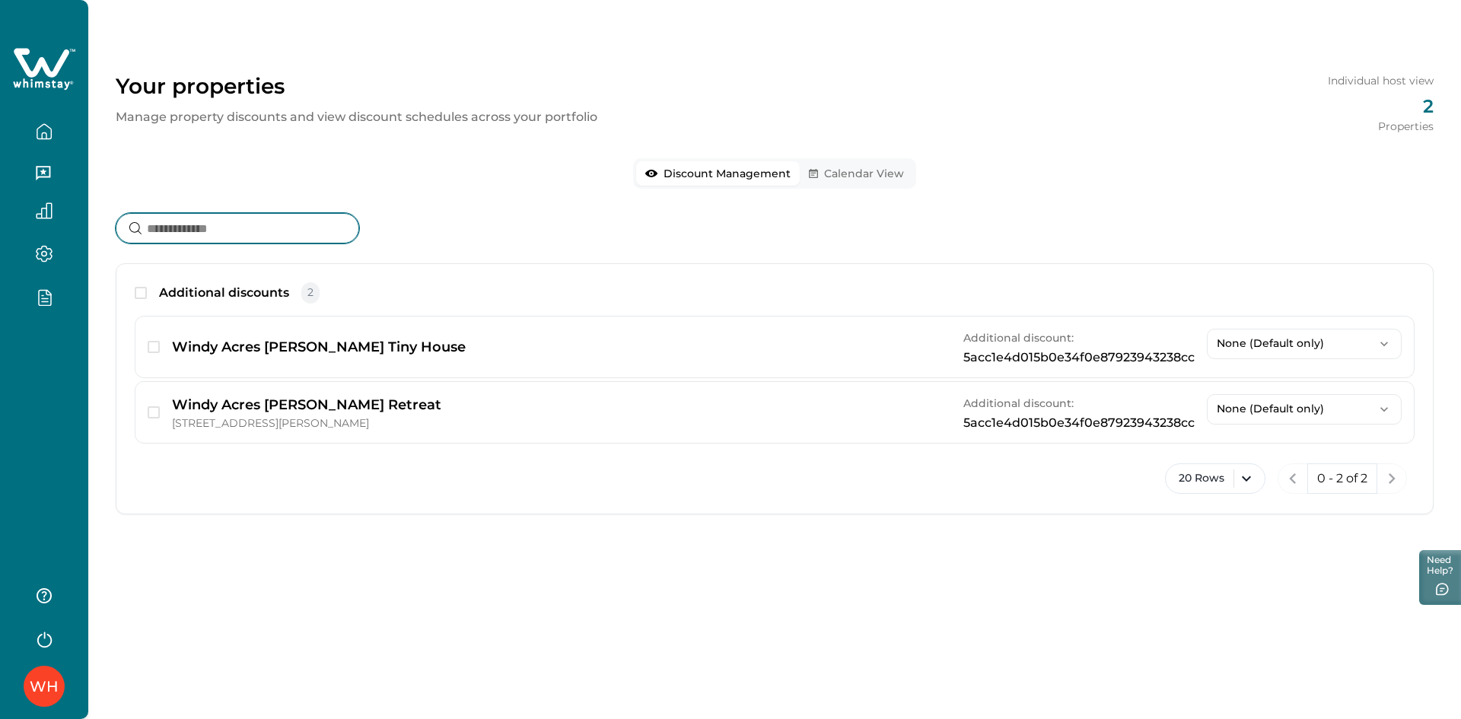
click at [298, 242] on input at bounding box center [238, 228] width 244 height 30
click at [285, 236] on input at bounding box center [238, 228] width 244 height 30
